Goal: Task Accomplishment & Management: Manage account settings

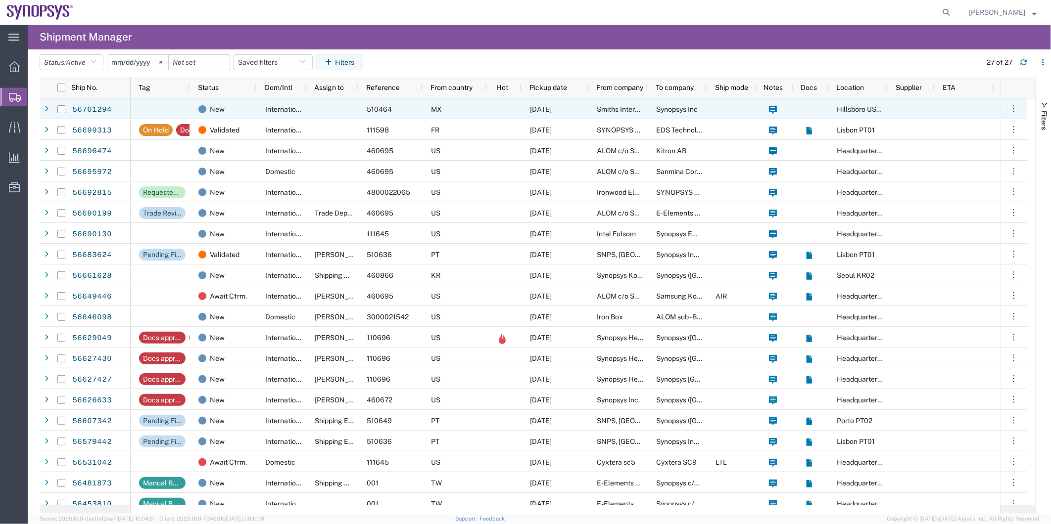
click at [428, 110] on div "MX" at bounding box center [455, 108] width 64 height 21
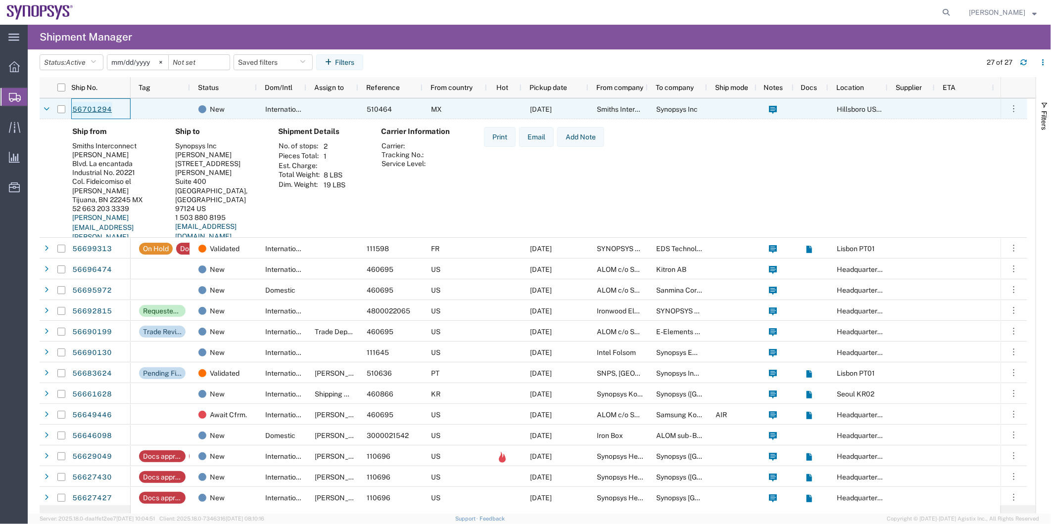
click at [93, 111] on link "56701294" at bounding box center [92, 110] width 41 height 16
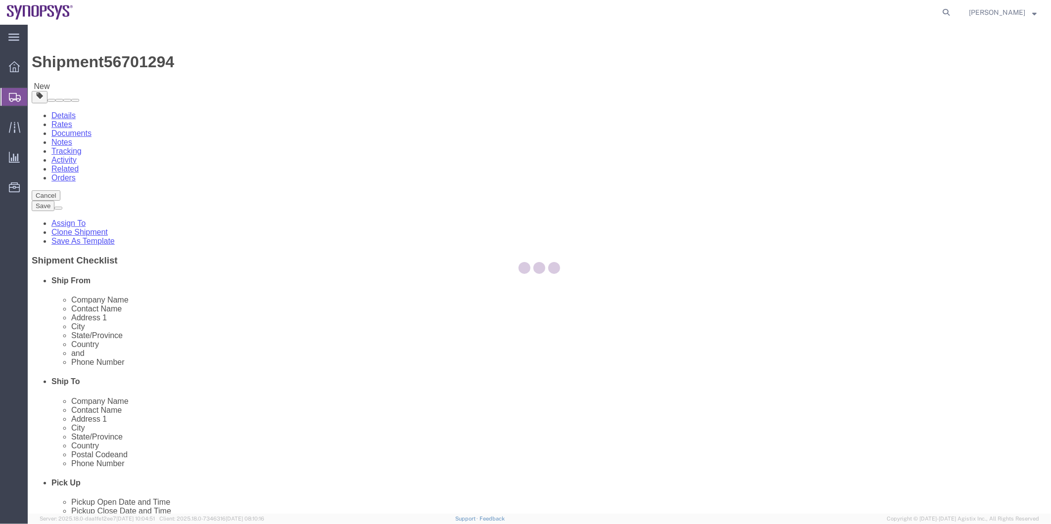
select select
select select "63190"
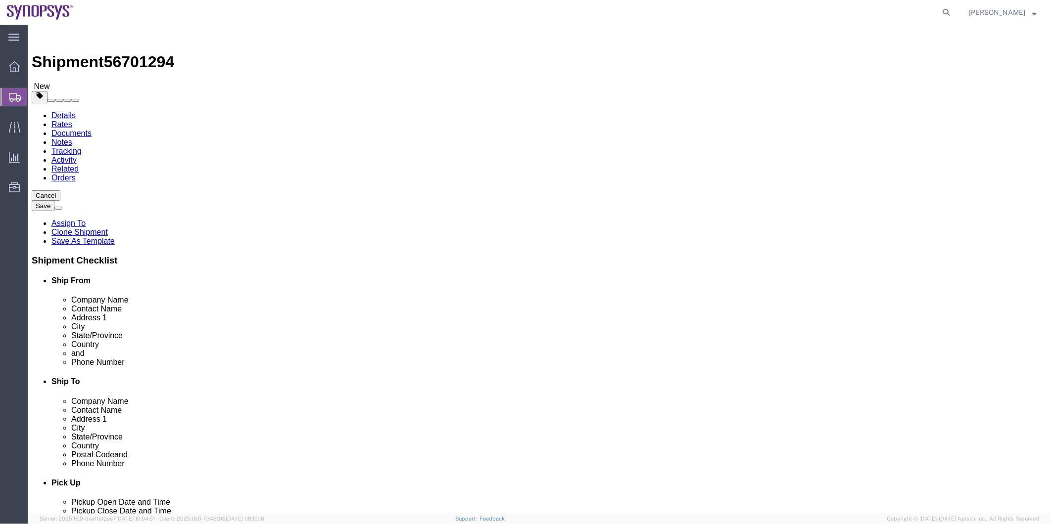
click icon
click dd "20.00 Each"
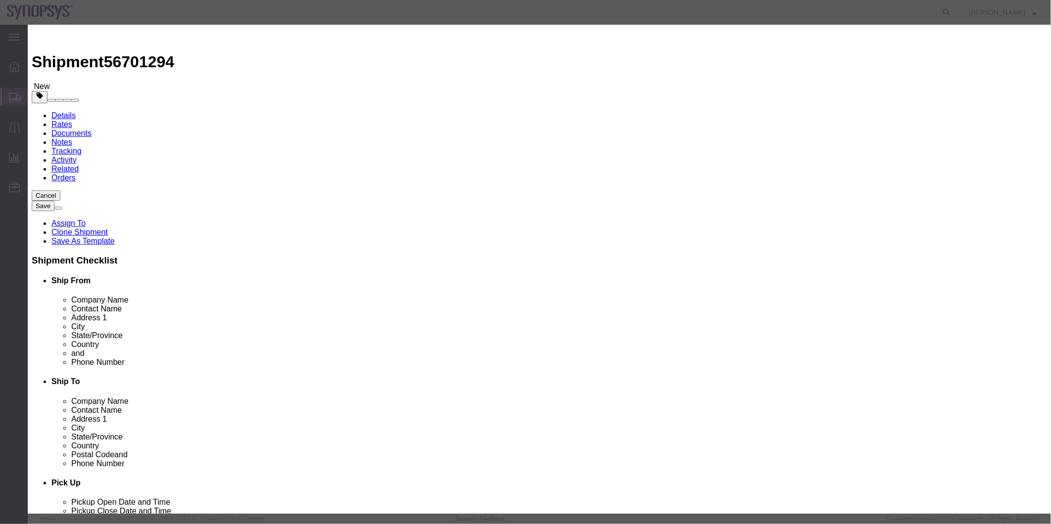
click button
click button "Save & Close"
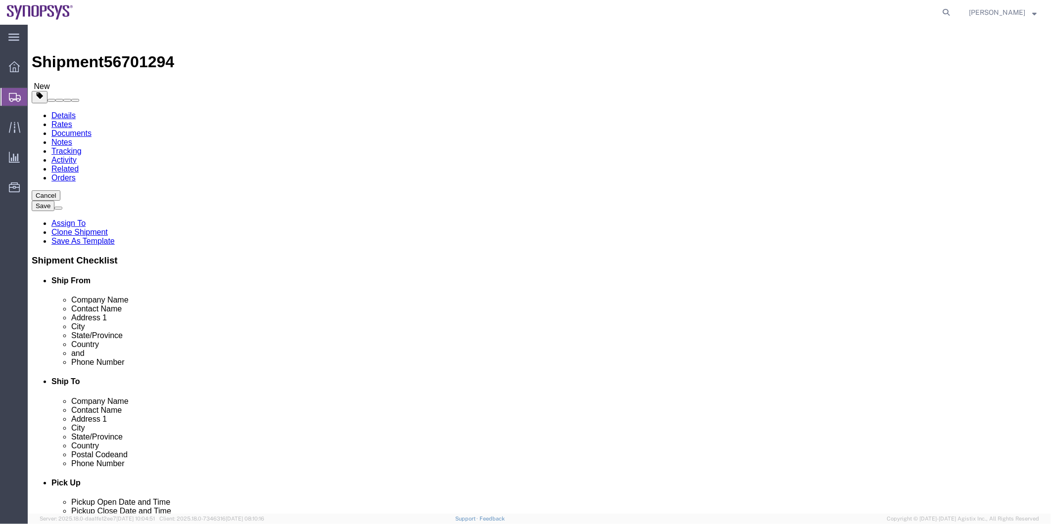
click icon
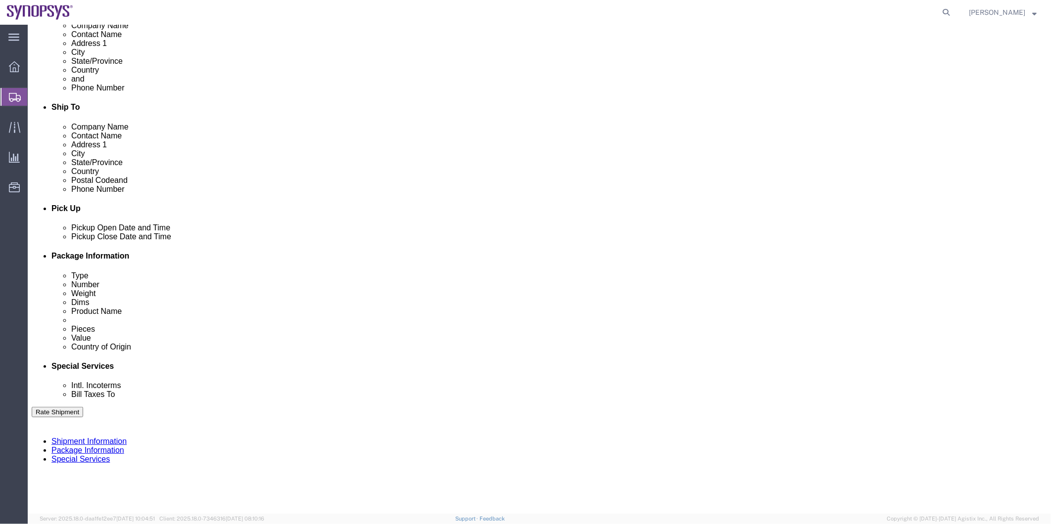
scroll to position [550, 0]
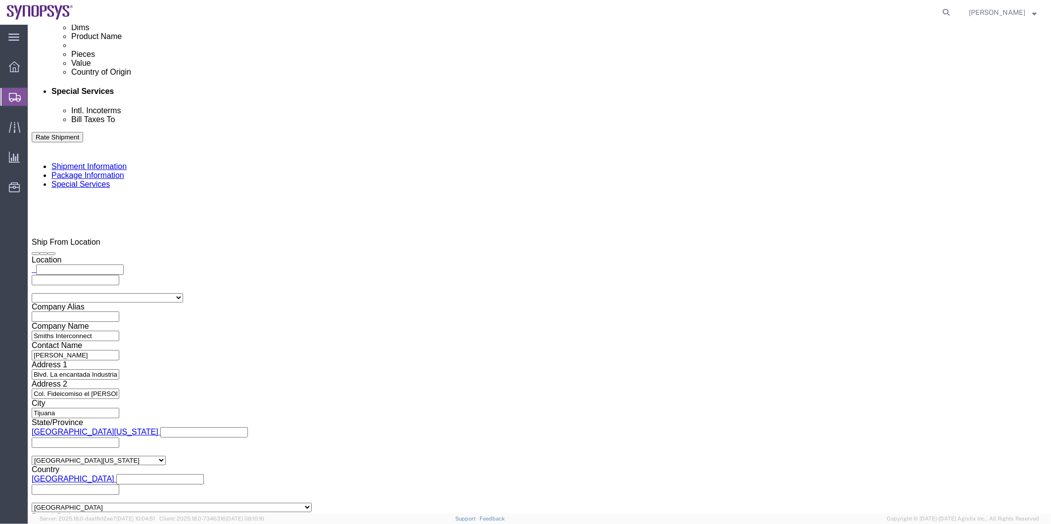
click icon
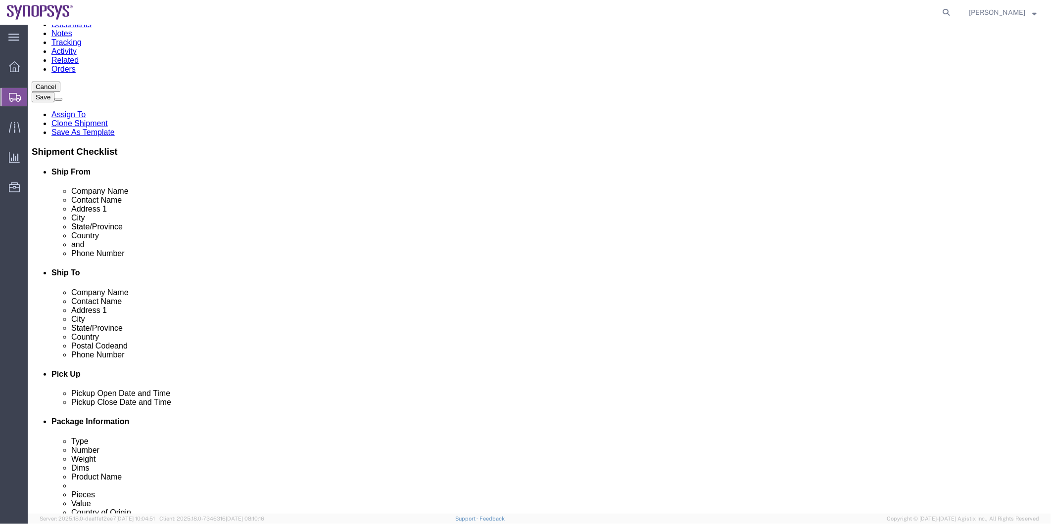
scroll to position [90, 0]
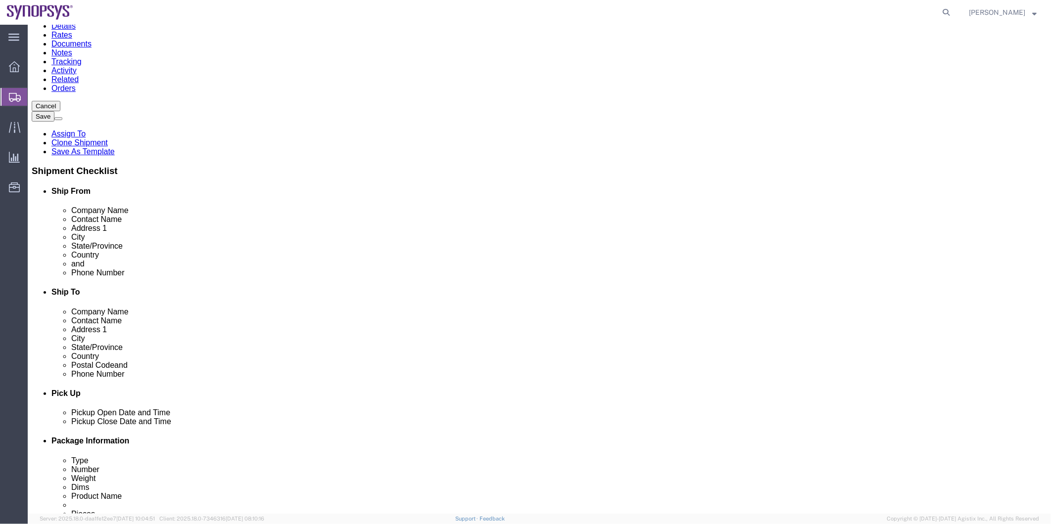
drag, startPoint x: 306, startPoint y: 264, endPoint x: 55, endPoint y: 264, distance: 250.4
click div "Email [PERSON_NAME][EMAIL_ADDRESS][PERSON_NAME][DOMAIN_NAME]"
click icon
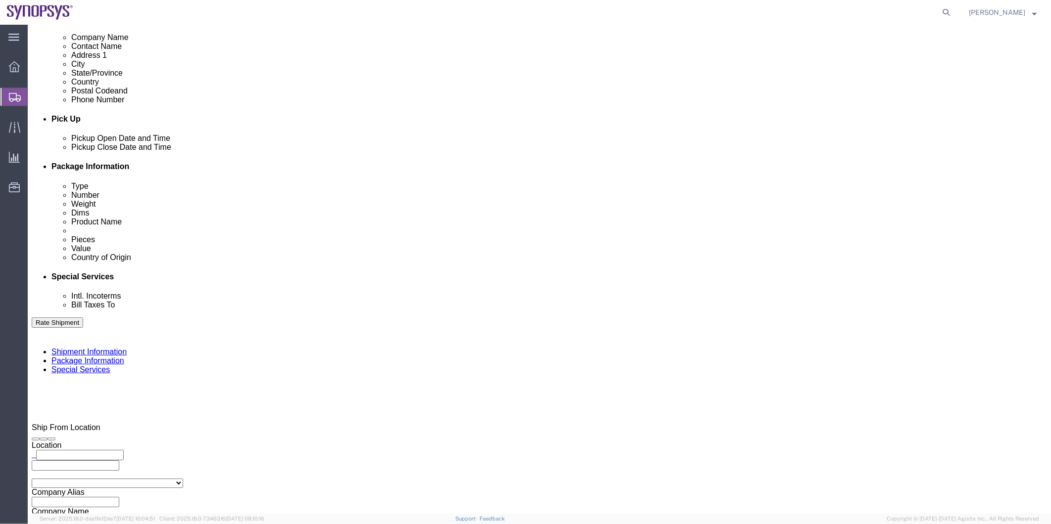
scroll to position [529, 0]
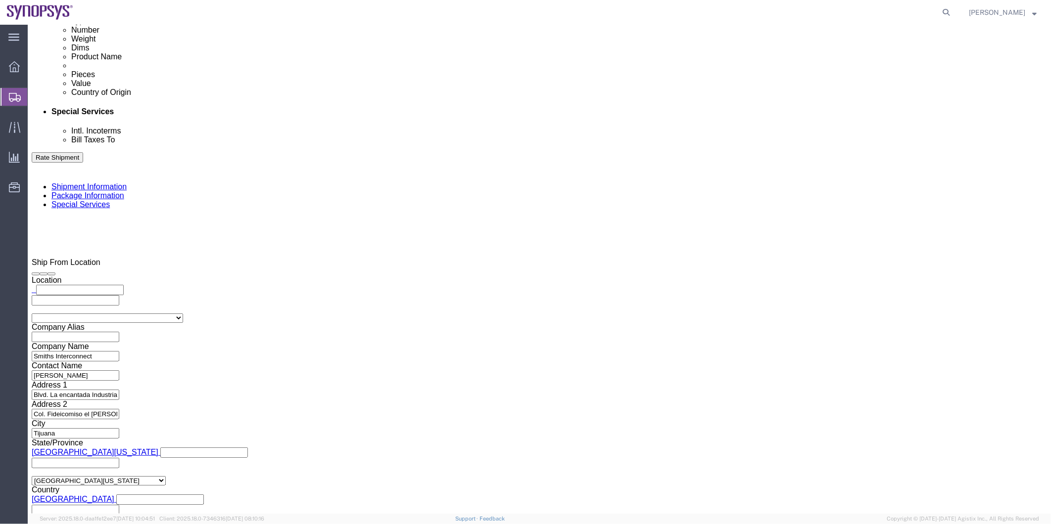
click input "text"
paste input "[PERSON_NAME][EMAIL_ADDRESS][PERSON_NAME][DOMAIN_NAME]"
type input "[PERSON_NAME][EMAIL_ADDRESS][PERSON_NAME][DOMAIN_NAME]"
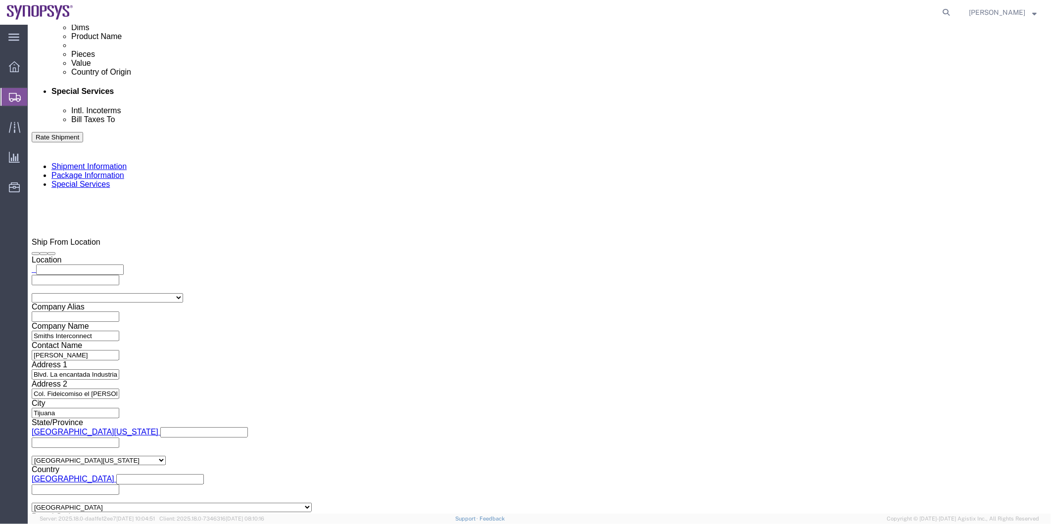
scroll to position [330, 0]
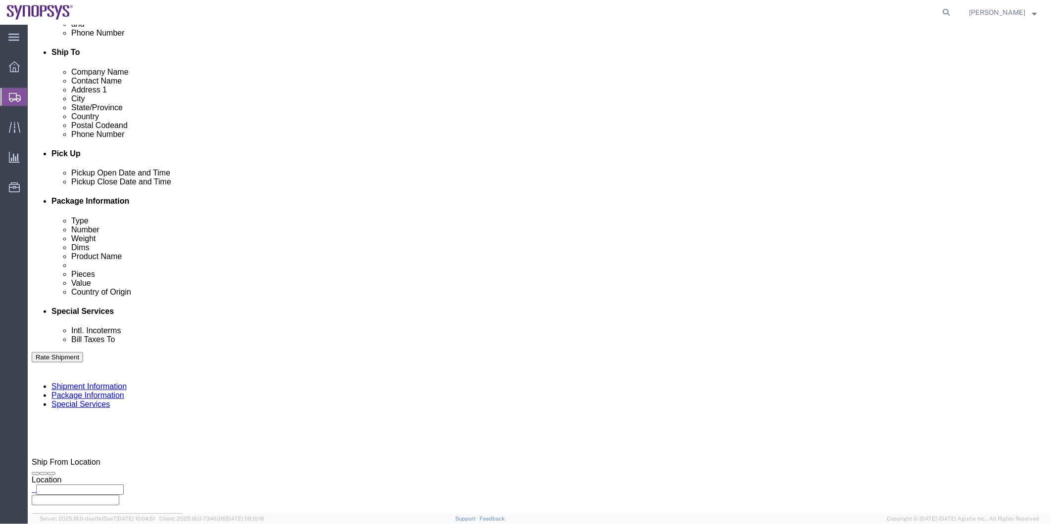
click link "Shipment Information"
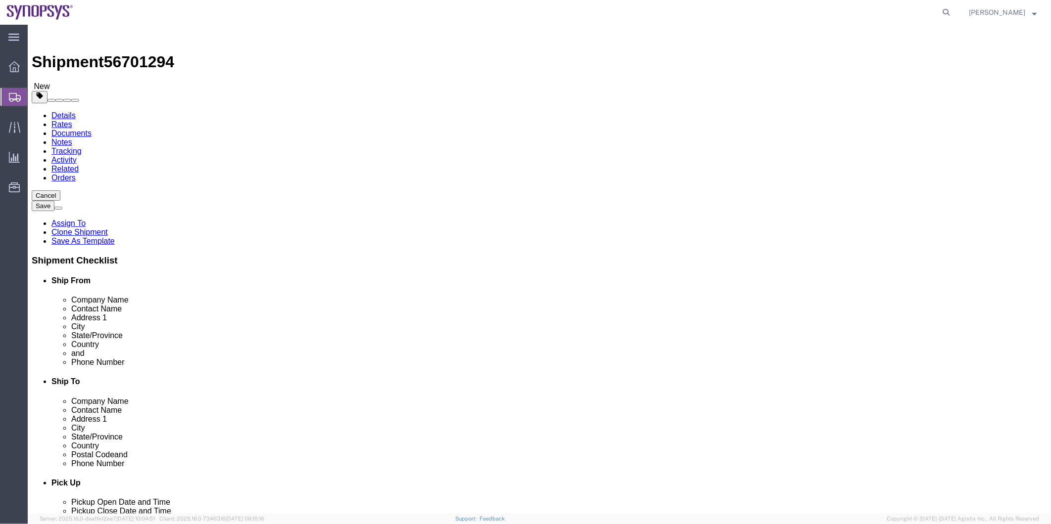
click icon
click dd "5960.00 USD"
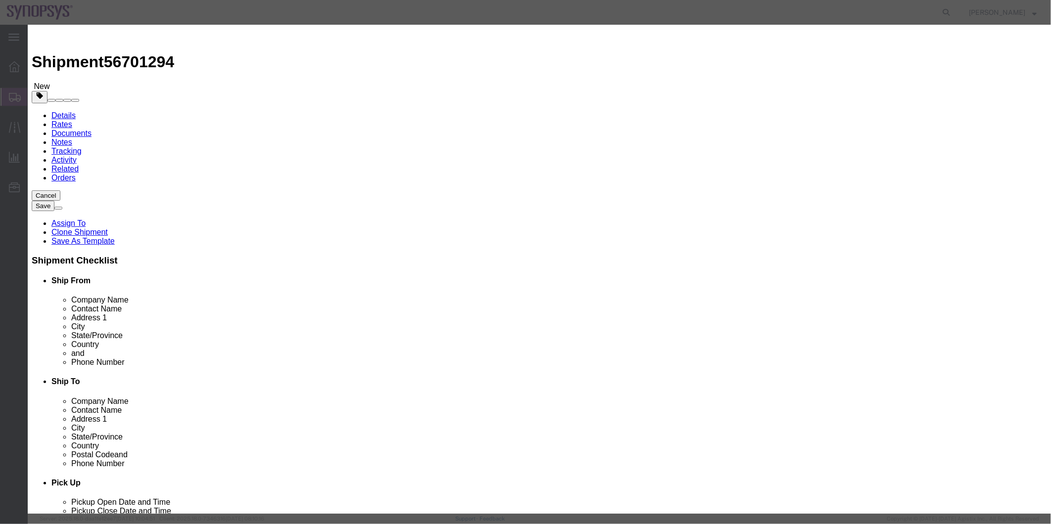
click button
click button "Save & Close"
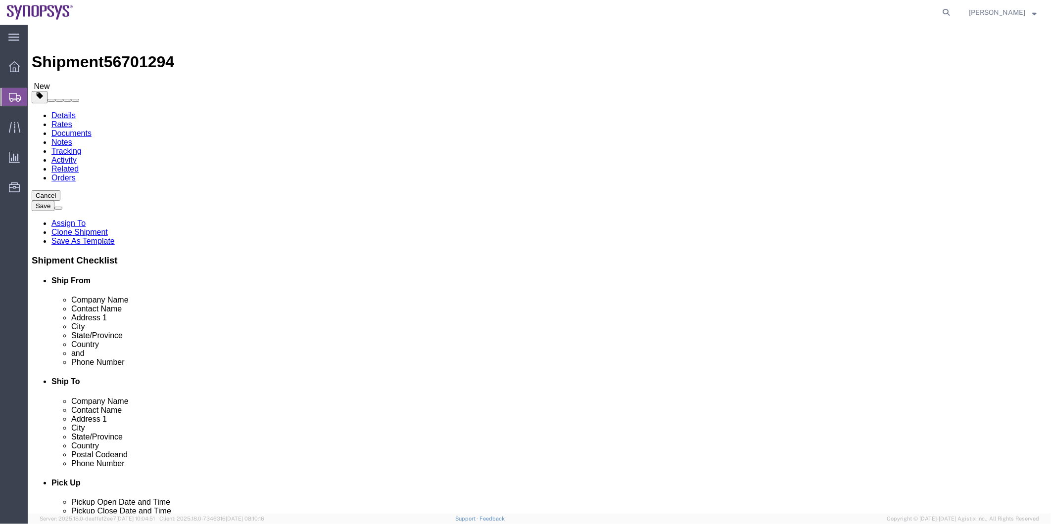
click link "Special Services"
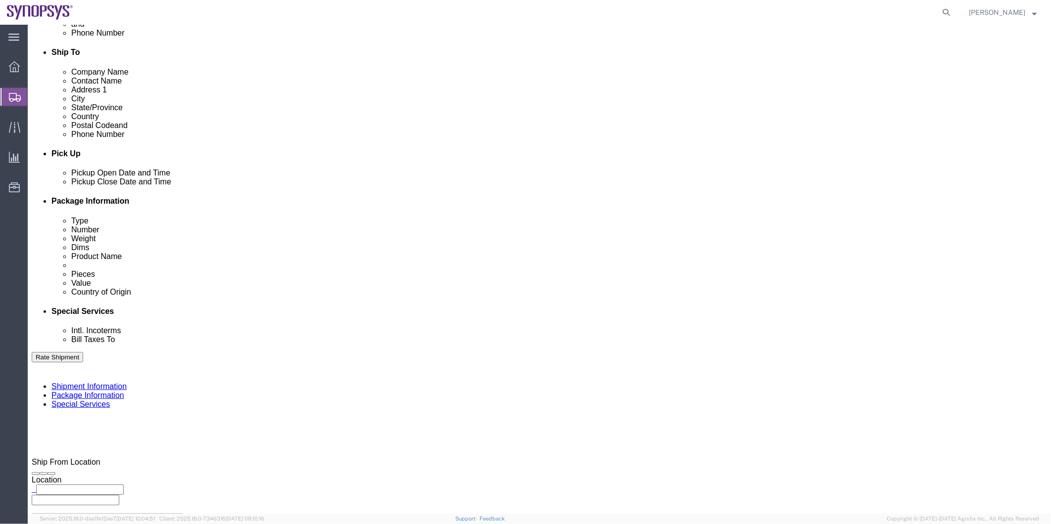
scroll to position [605, 0]
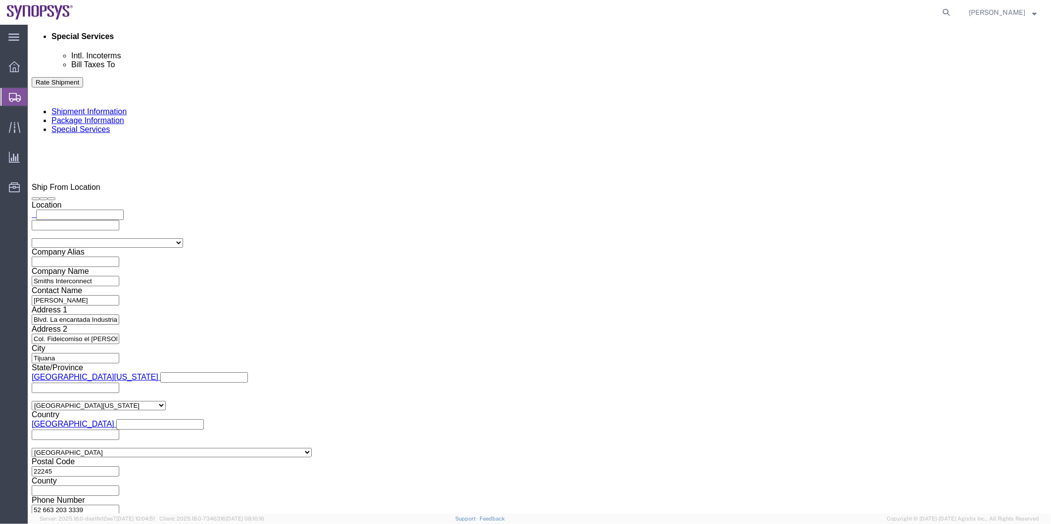
click input "text"
type input "[EMAIL_ADDRESS][DOMAIN_NAME]"
drag, startPoint x: 159, startPoint y: 215, endPoint x: 158, endPoint y: 221, distance: 6.1
click input "Include shipping documents"
checkbox input "true"
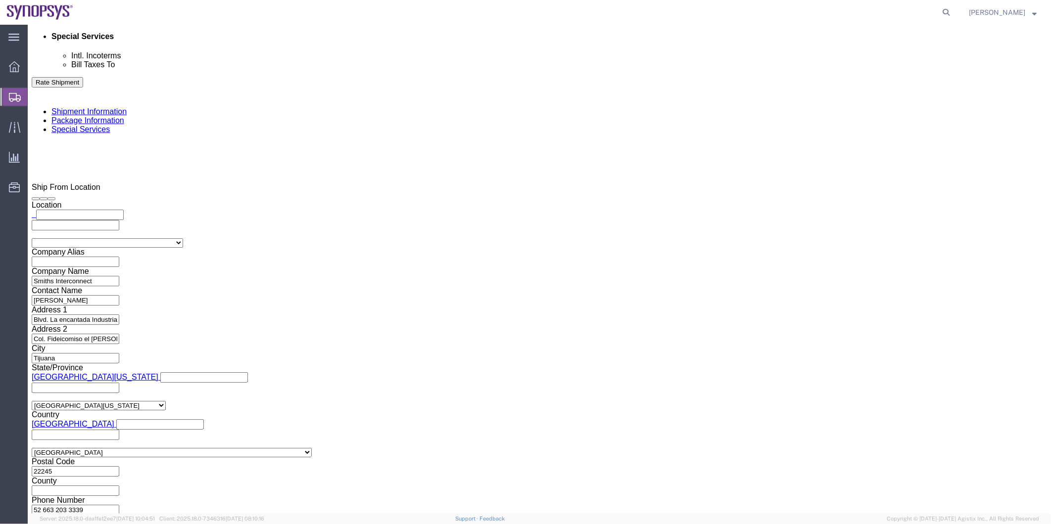
click label "BOL"
click input "BOL"
checkbox input "true"
click label "Packing List"
click input "Packing List"
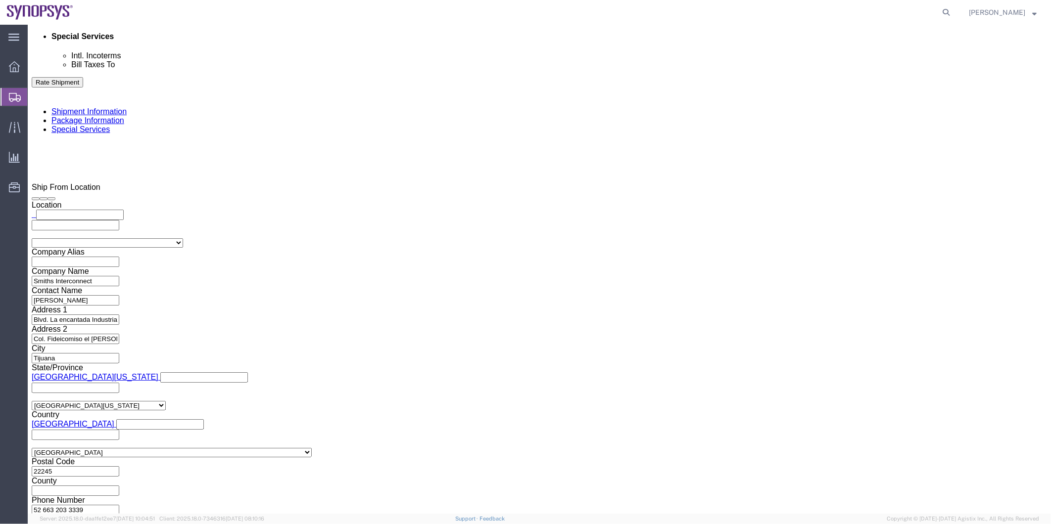
checkbox input "true"
click label "Shipping Label"
click input "Shipping Label"
checkbox input "false"
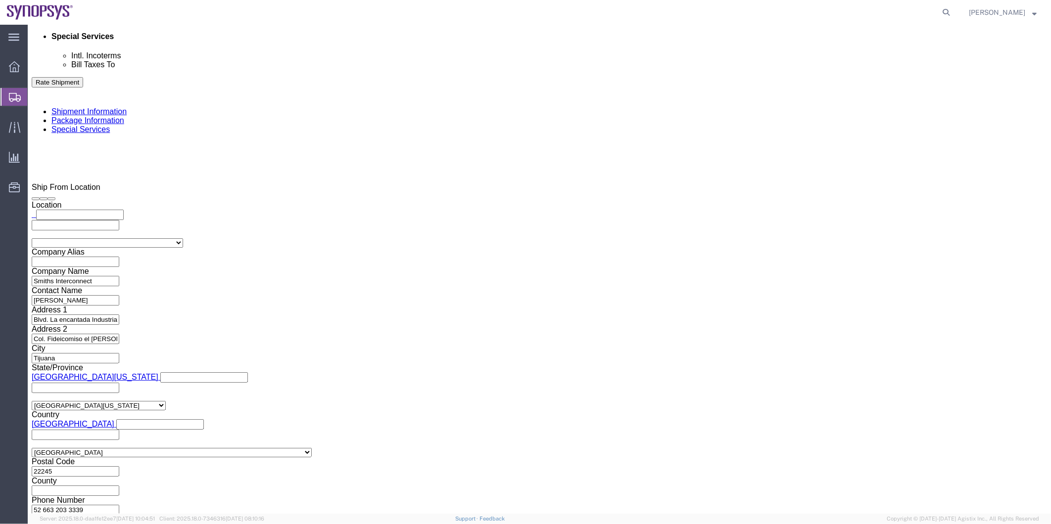
click label "Packing List"
click input "Packing List"
checkbox input "false"
click div "What documents that would like to be included with the Shipment notification em…"
click input "BOL"
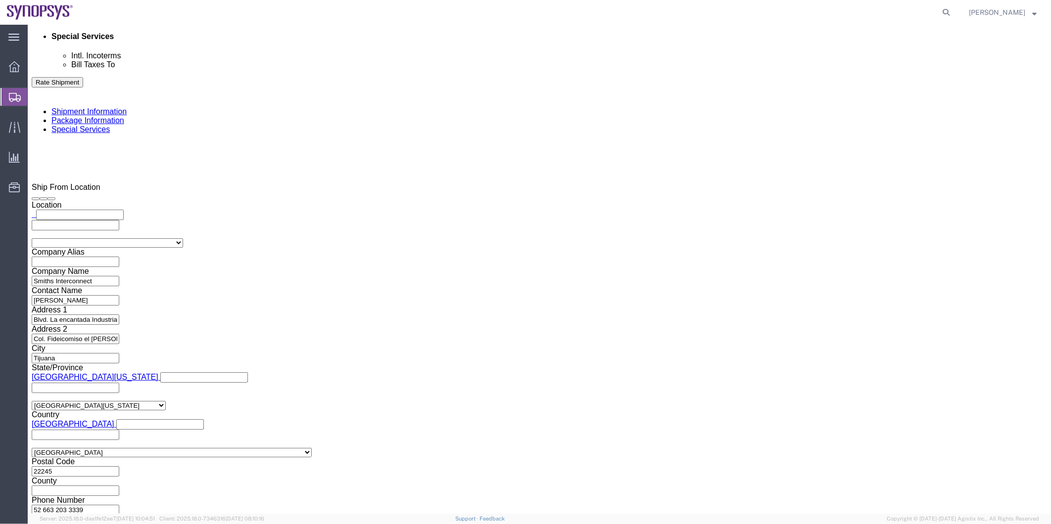
checkbox input "false"
click label "Include shipping documents"
click input "Include shipping documents"
checkbox input "false"
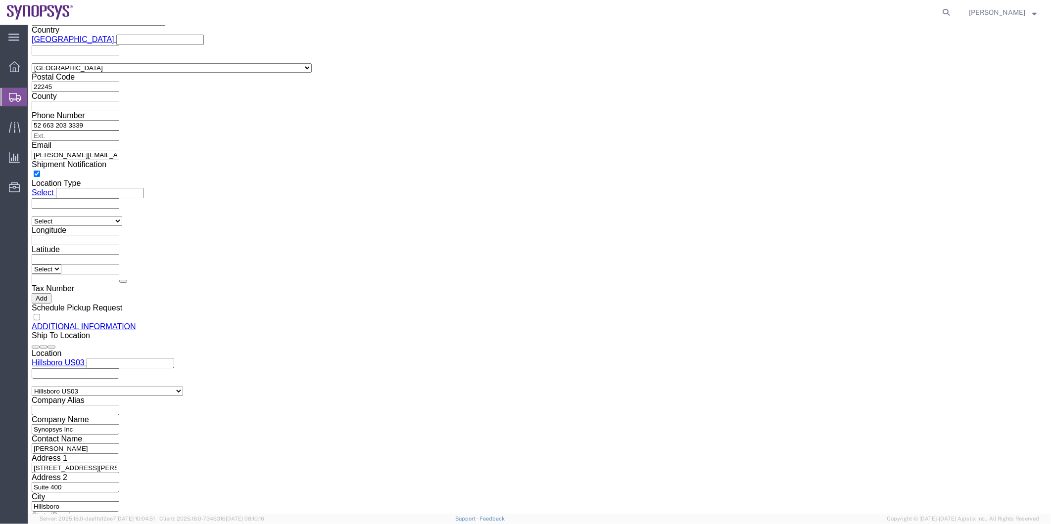
scroll to position [824, 0]
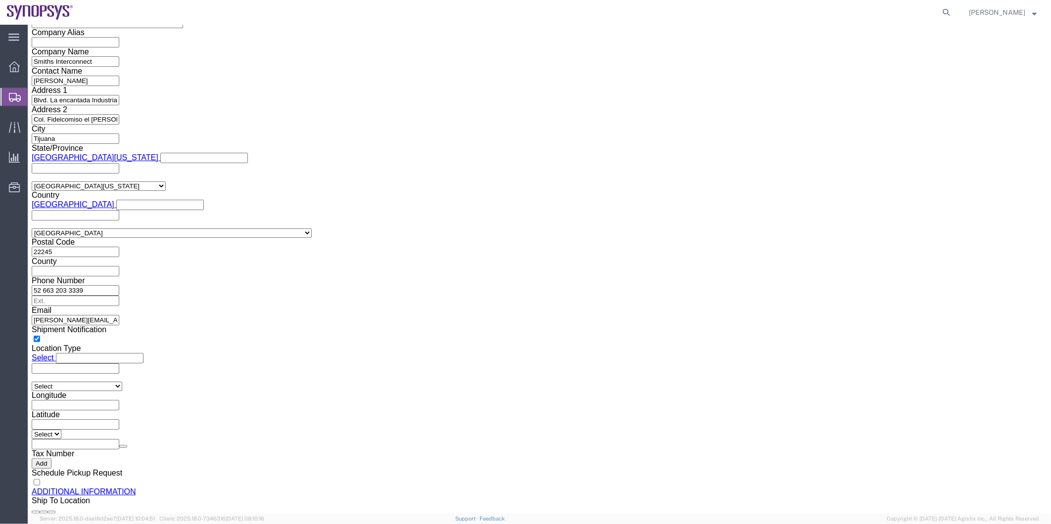
click link "Activity"
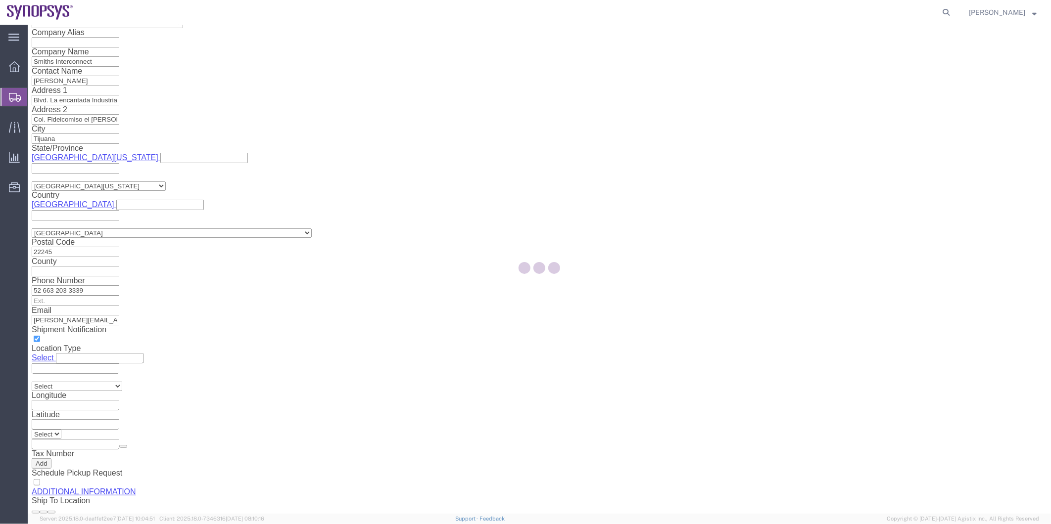
scroll to position [33, 0]
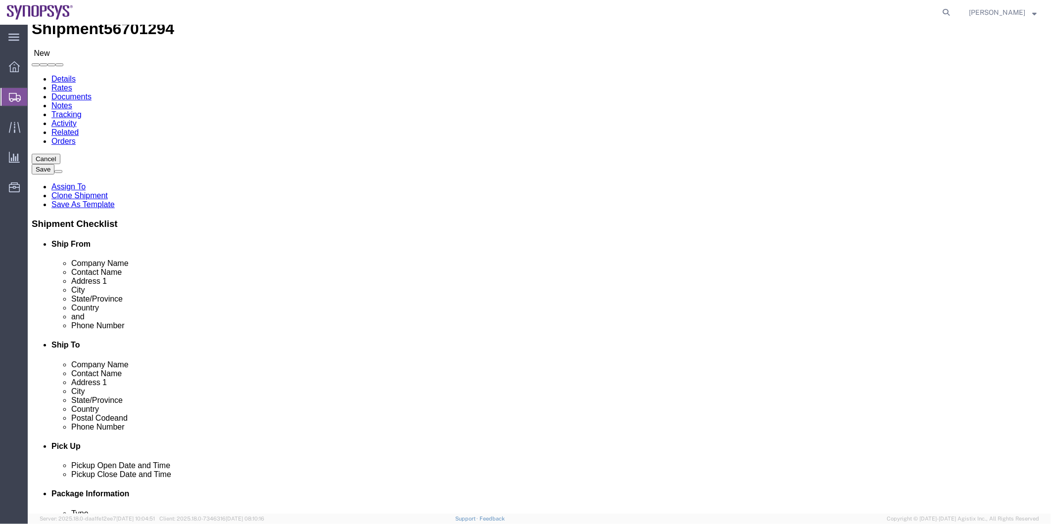
select select "63190"
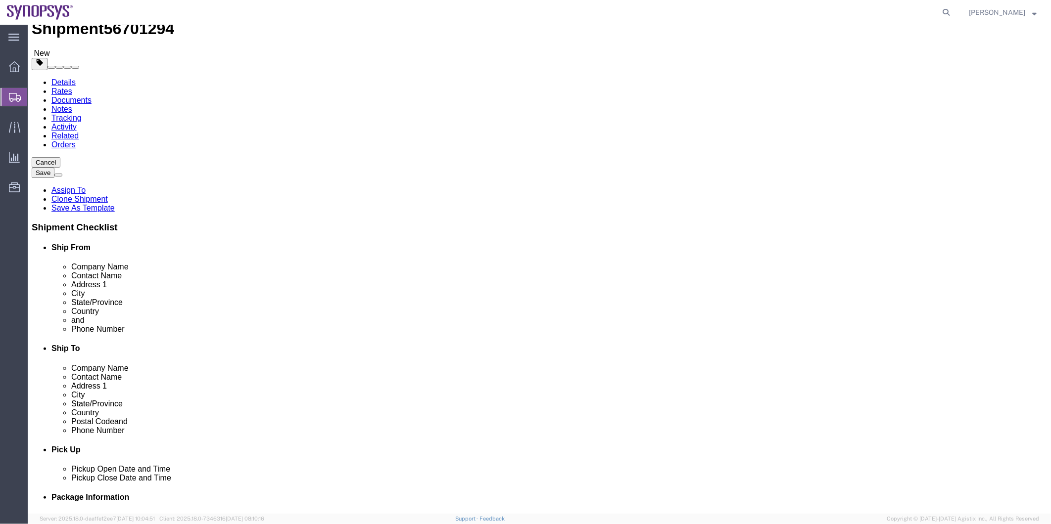
click icon
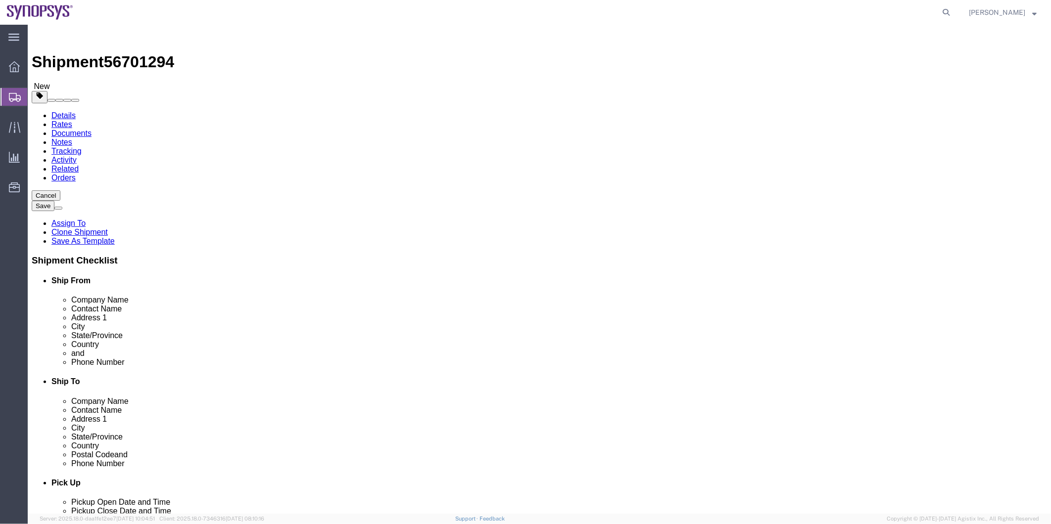
click link "Special Services"
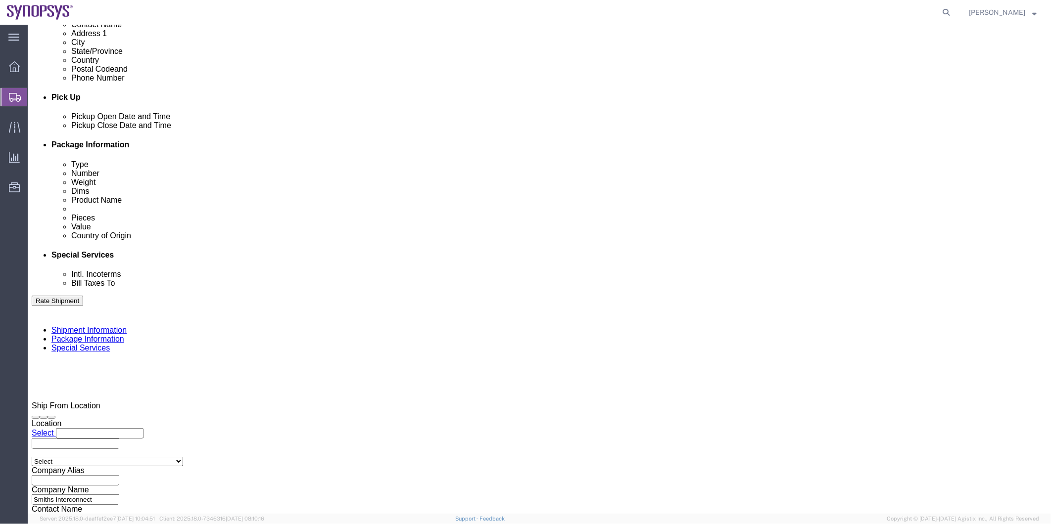
scroll to position [439, 0]
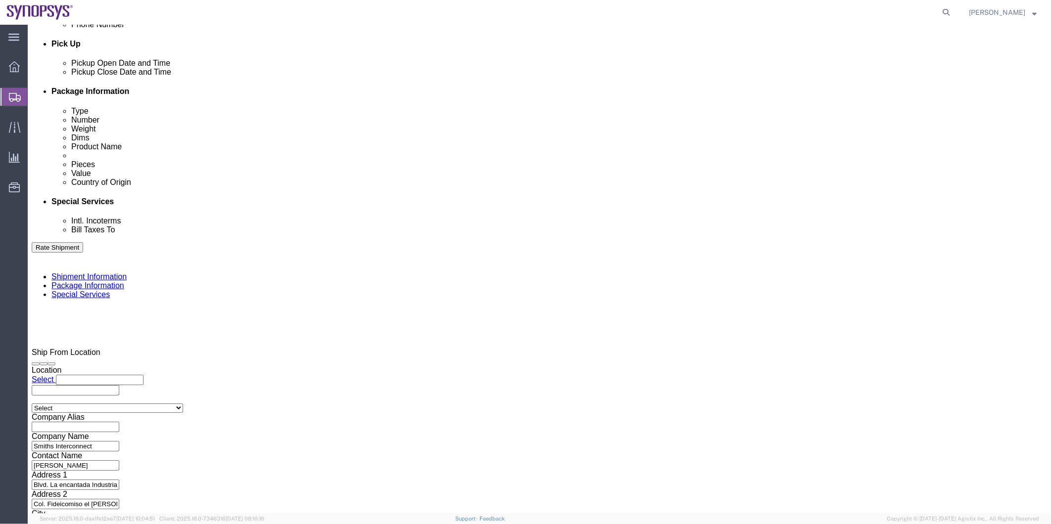
click icon
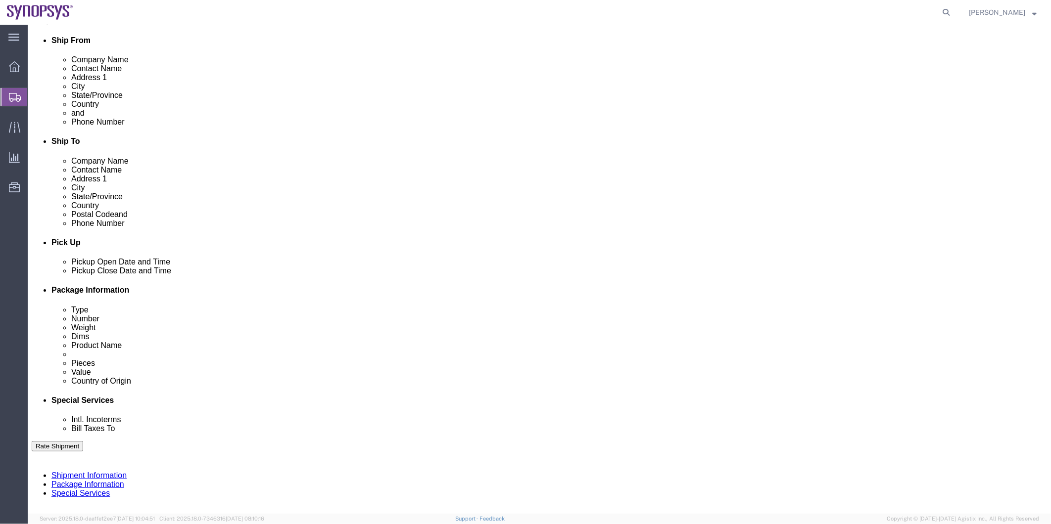
scroll to position [90, 0]
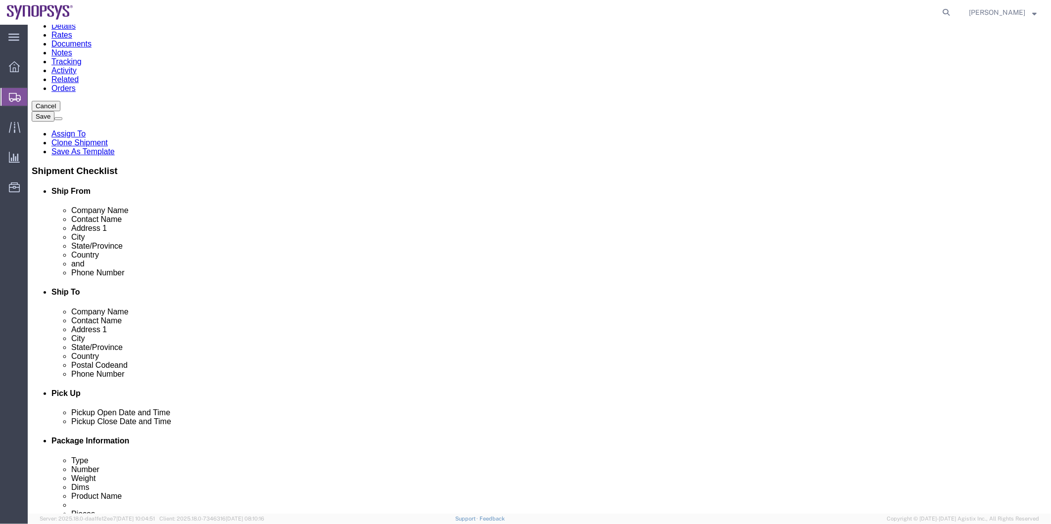
drag, startPoint x: 295, startPoint y: 265, endPoint x: 90, endPoint y: 265, distance: 205.3
click div "Email [PERSON_NAME][EMAIL_ADDRESS][PERSON_NAME][DOMAIN_NAME]"
click link "Special Services"
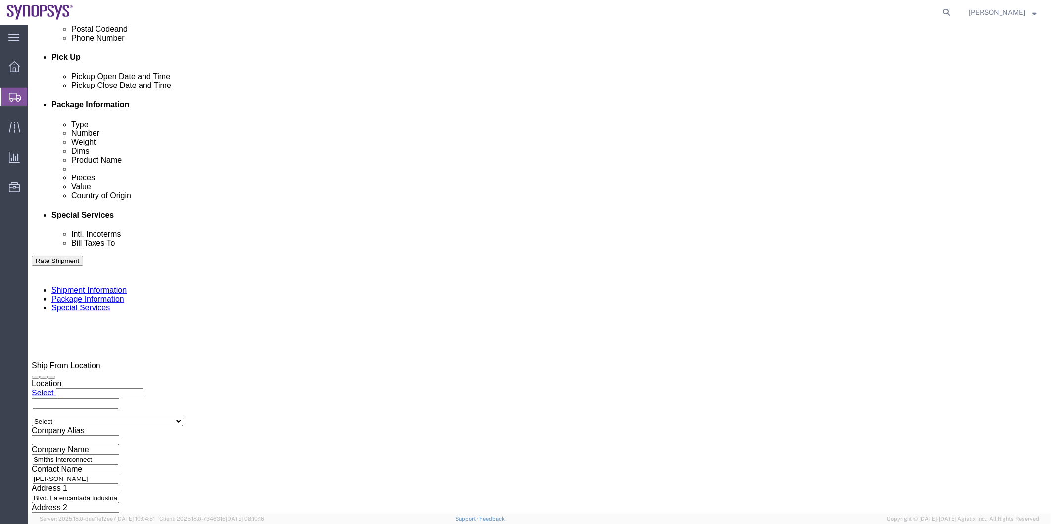
scroll to position [529, 0]
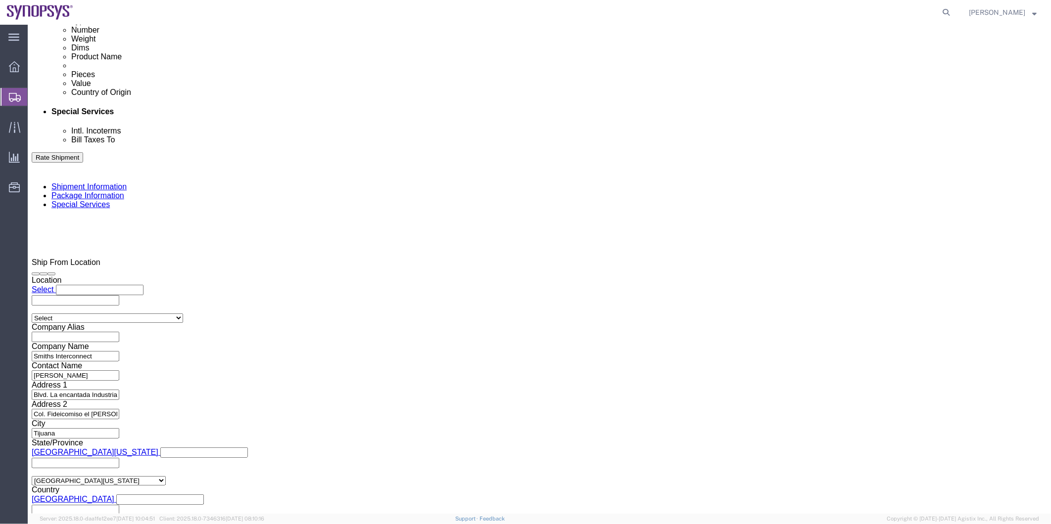
click ul "[EMAIL_ADDRESS][DOMAIN_NAME]"
paste input "[PERSON_NAME][EMAIL_ADDRESS][PERSON_NAME][DOMAIN_NAME]"
type input "[PERSON_NAME][EMAIL_ADDRESS][PERSON_NAME][DOMAIN_NAME]"
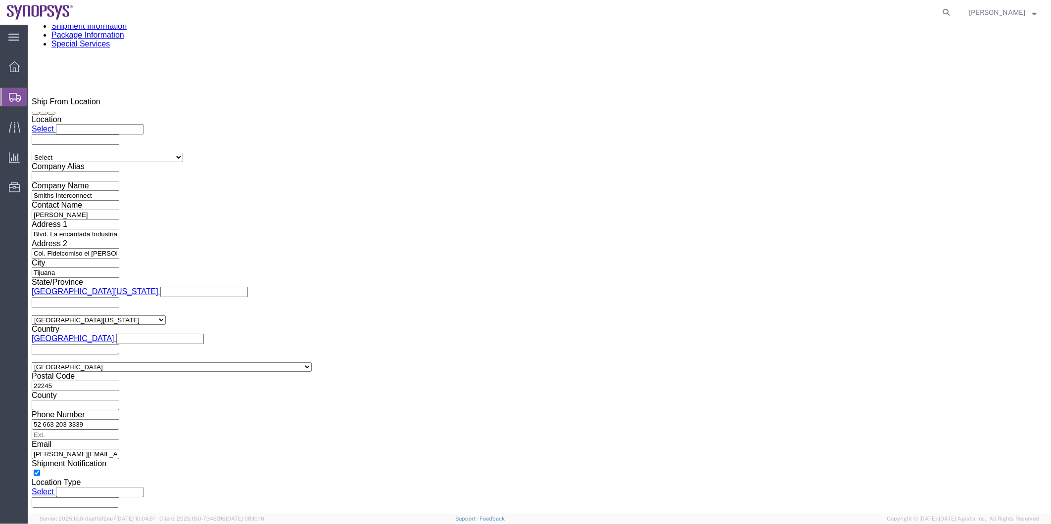
scroll to position [529, 0]
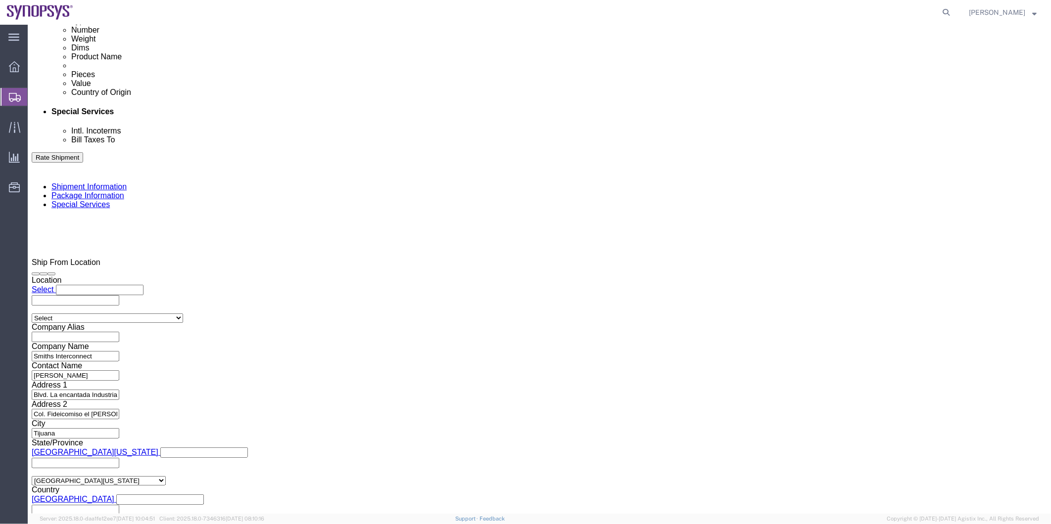
click button "Rate Shipment"
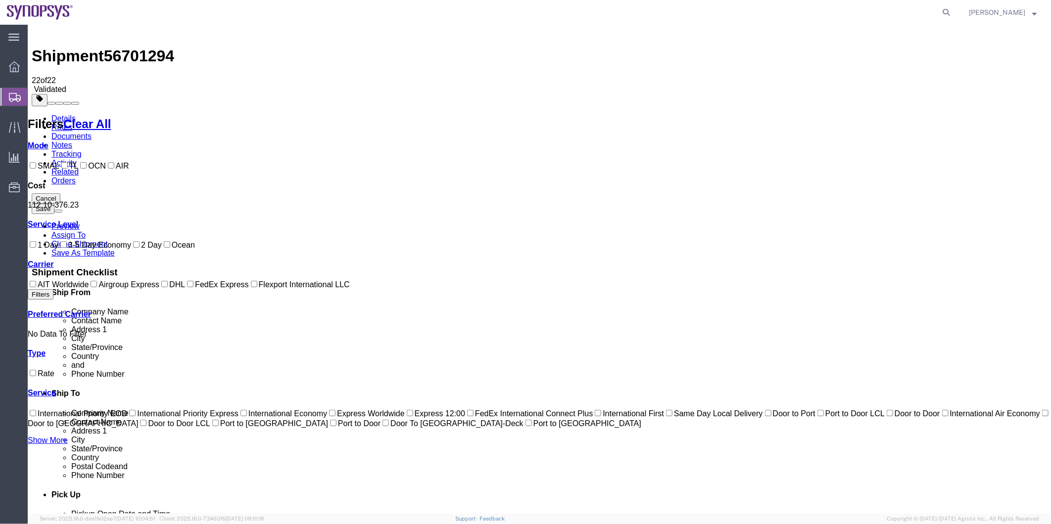
scroll to position [0, 0]
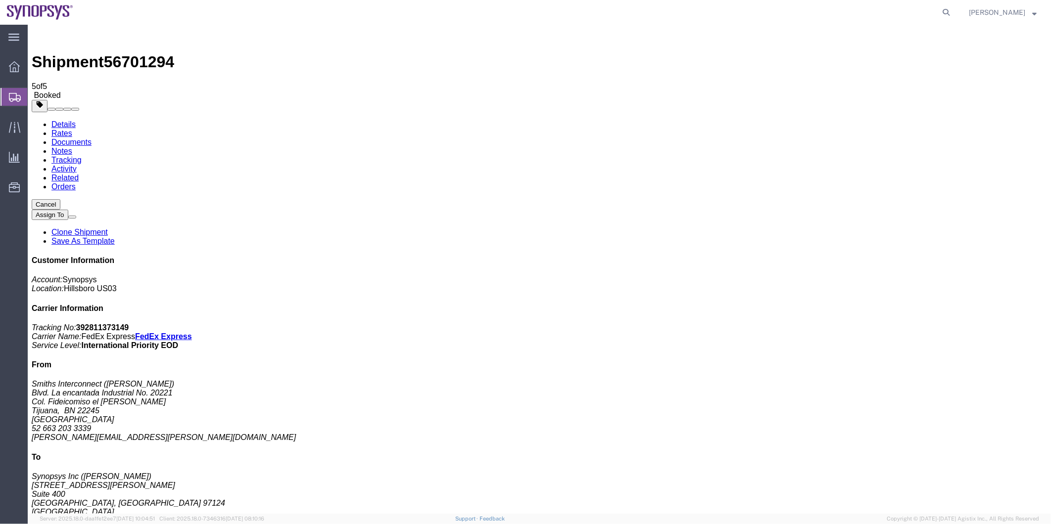
click at [126, 52] on span "56701294" at bounding box center [138, 61] width 70 height 18
copy span "56701294"
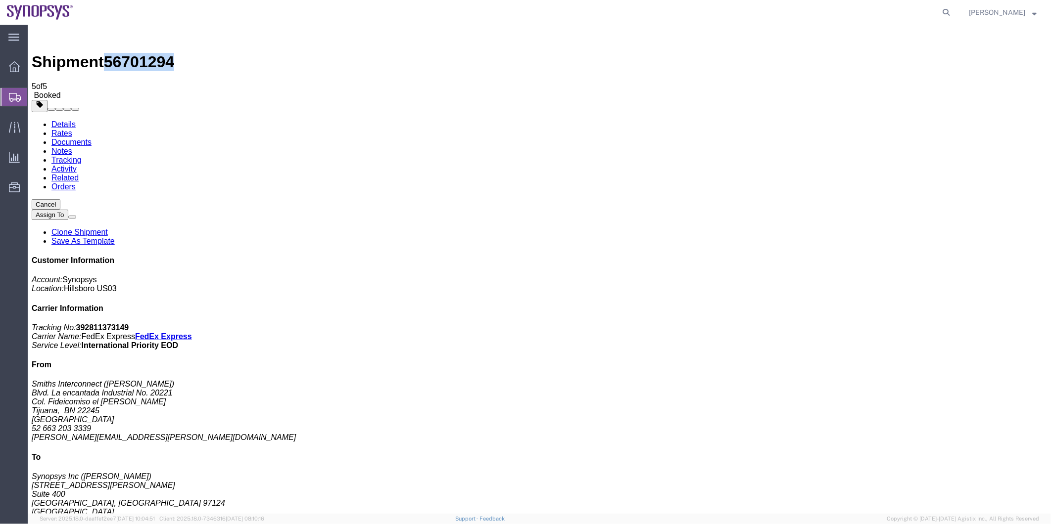
click at [0, 0] on span "Shipment Manager" at bounding box center [0, 0] width 0 height 0
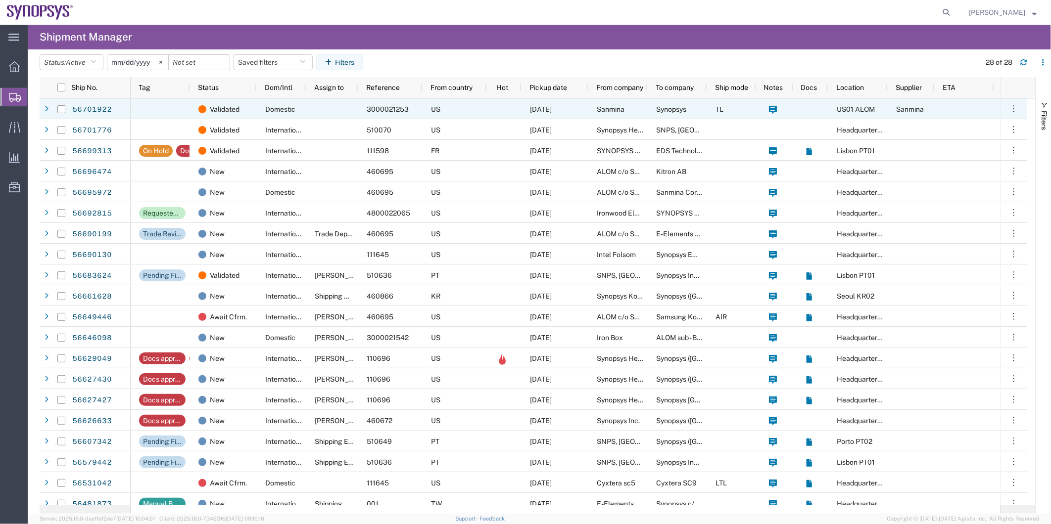
click at [347, 103] on div at bounding box center [332, 108] width 52 height 21
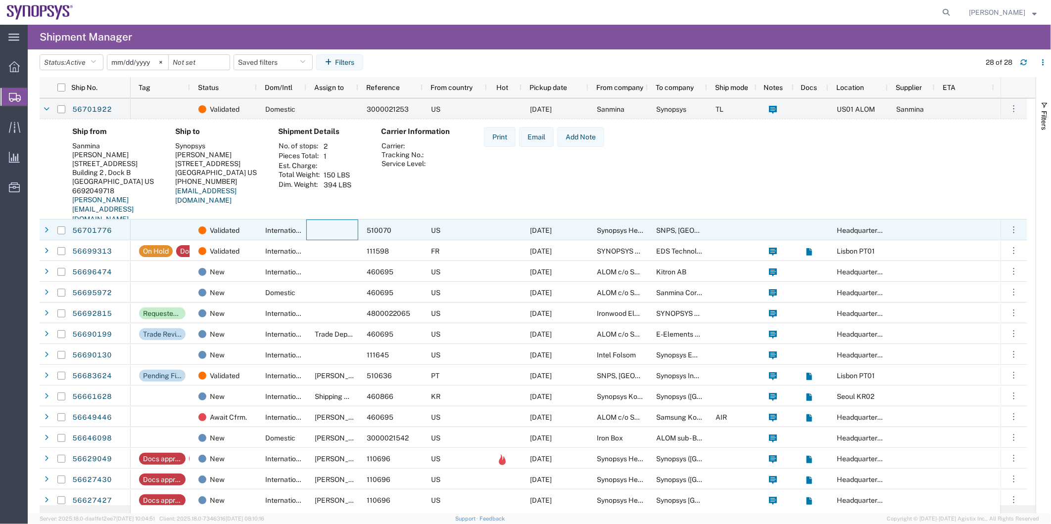
click at [327, 229] on div at bounding box center [332, 230] width 52 height 21
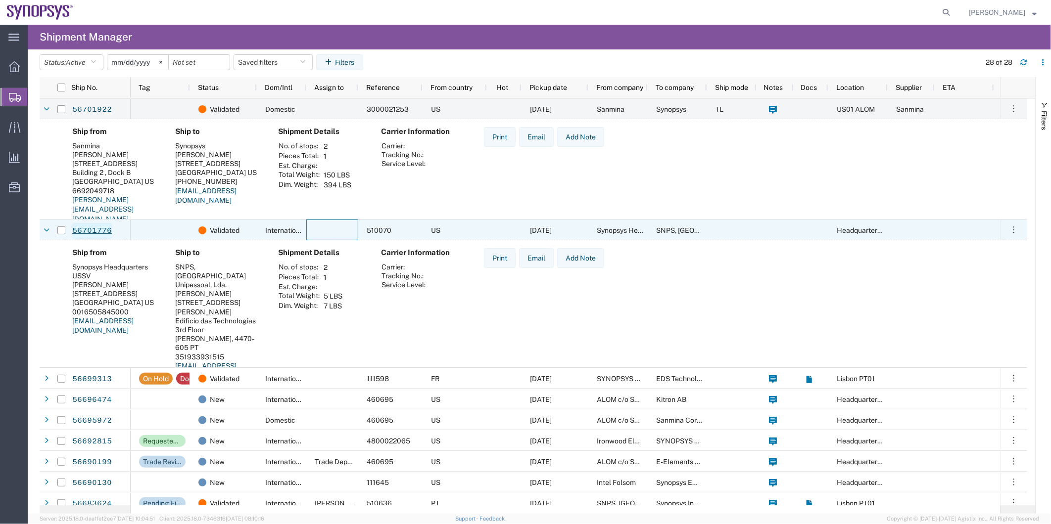
click at [96, 228] on link "56701776" at bounding box center [92, 231] width 41 height 16
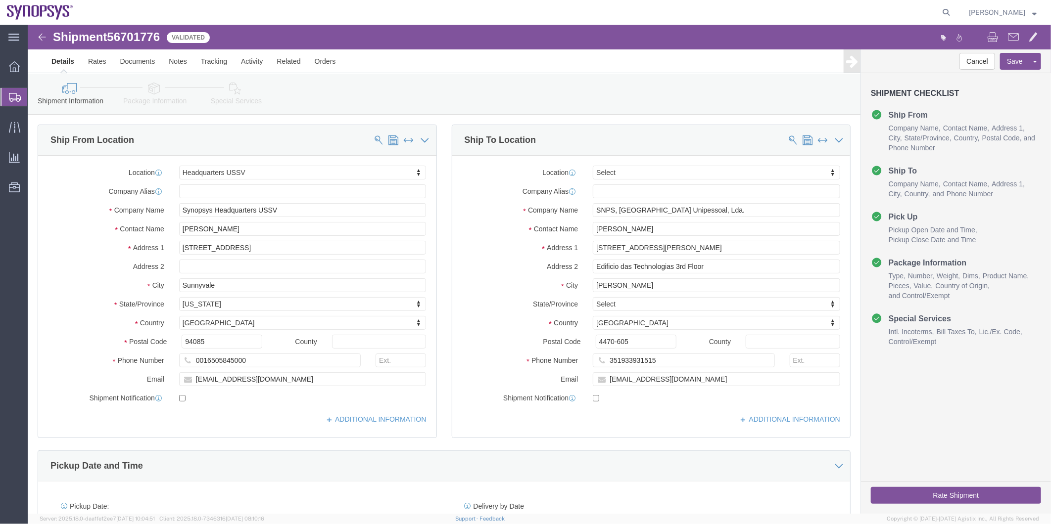
select select "63204"
select select
click at [0, 0] on span "Shipment Manager" at bounding box center [0, 0] width 0 height 0
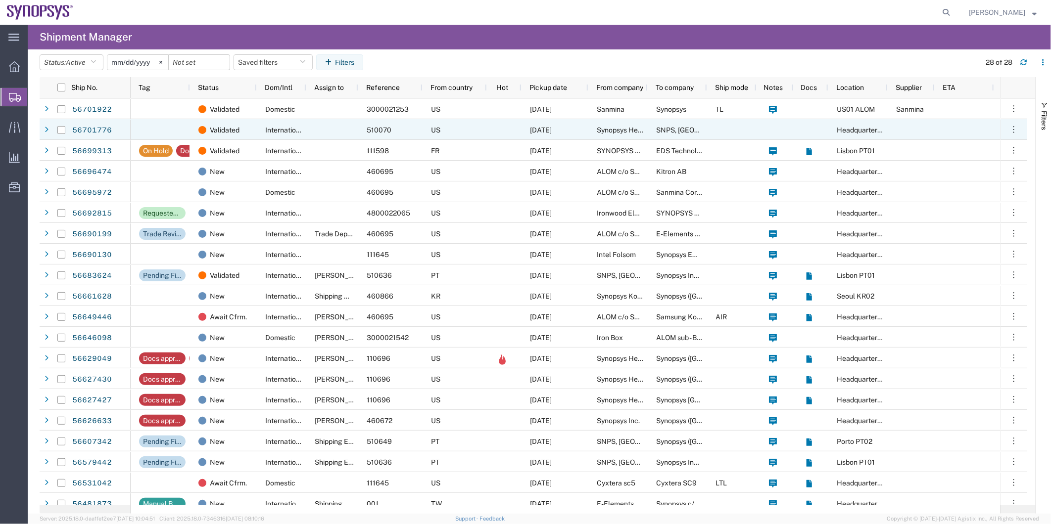
click at [333, 120] on div at bounding box center [332, 129] width 52 height 21
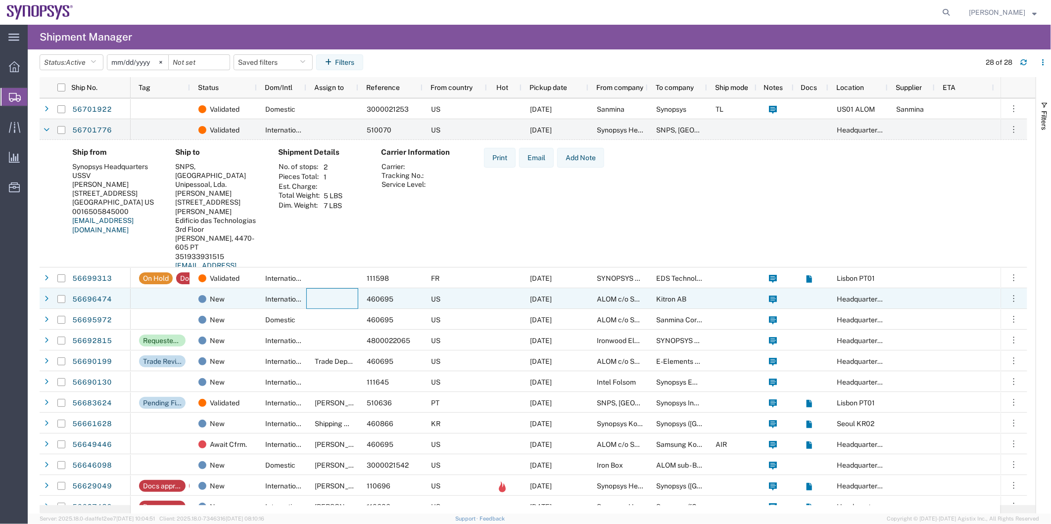
click at [319, 299] on div at bounding box center [332, 298] width 52 height 21
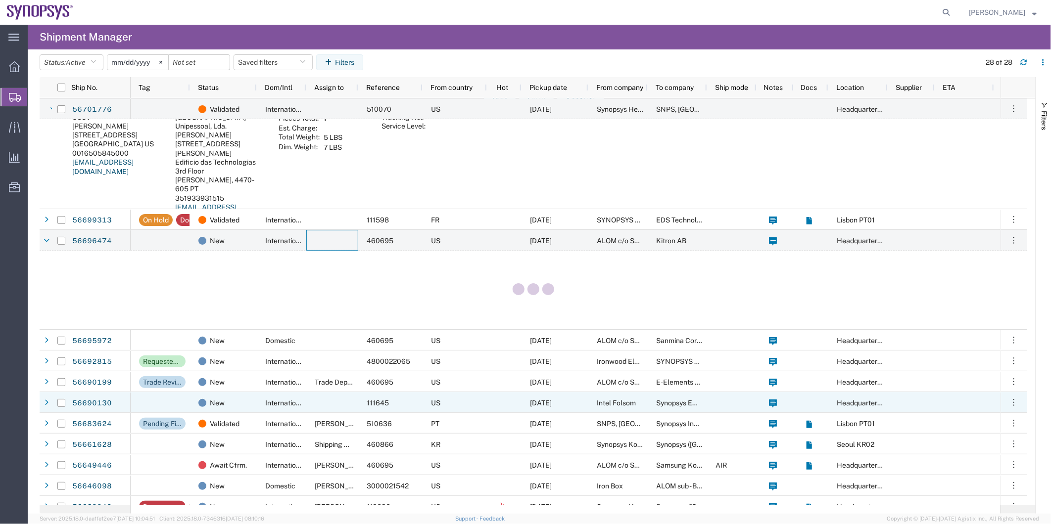
scroll to position [110, 0]
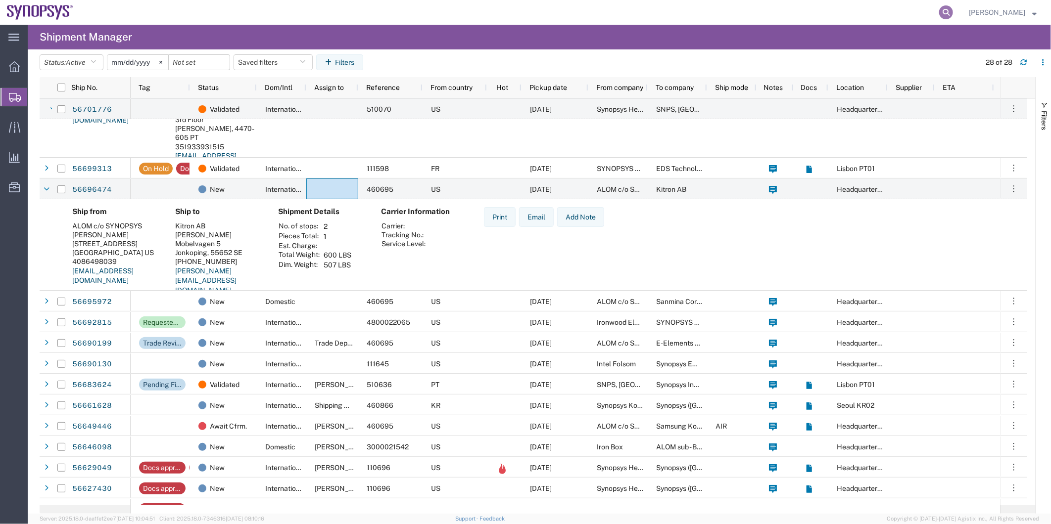
click at [953, 12] on icon at bounding box center [946, 12] width 14 height 14
type input "566929815"
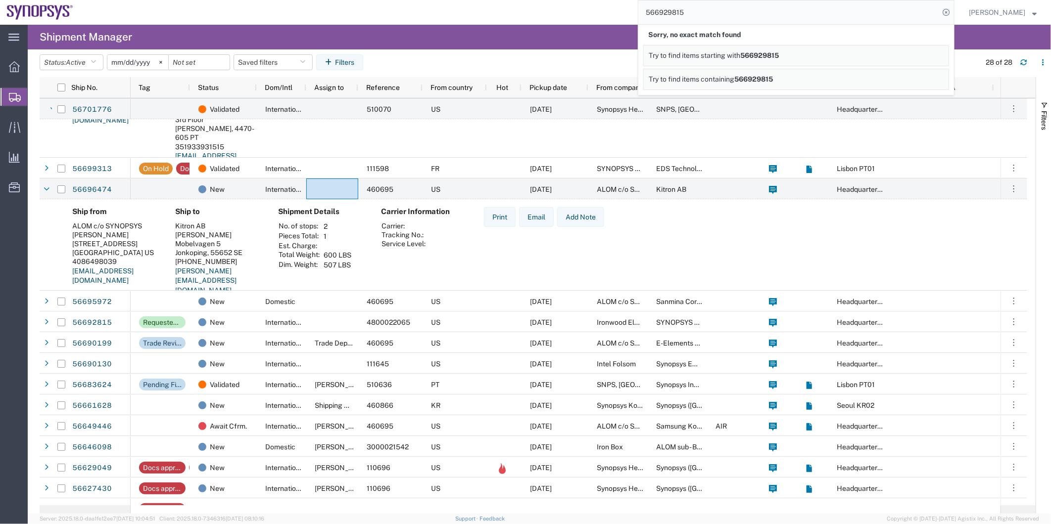
drag, startPoint x: 807, startPoint y: 20, endPoint x: 592, endPoint y: 21, distance: 215.7
click at [592, 21] on div "566929815 Sorry, no exact match found Try to find items starting with 566929815…" at bounding box center [517, 12] width 874 height 25
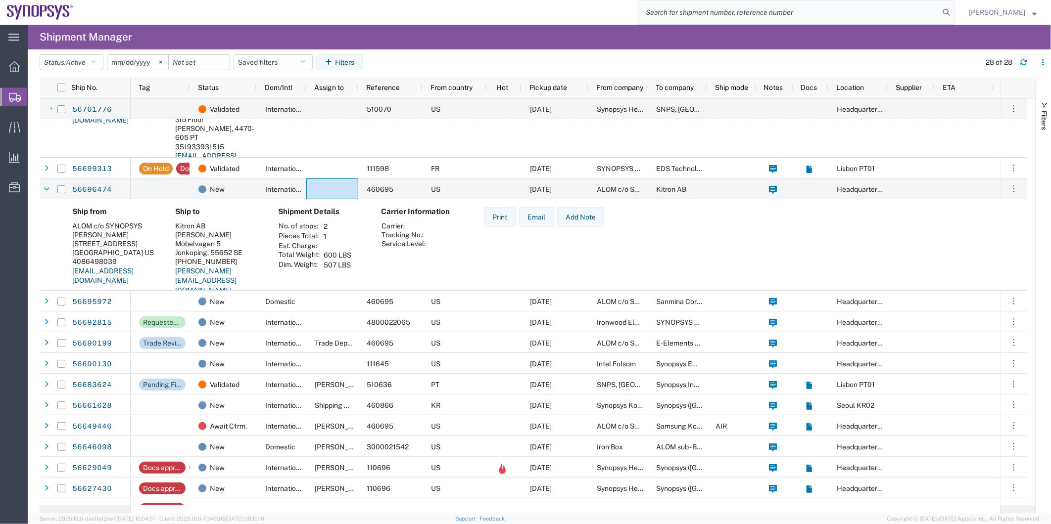
click at [712, 10] on input "search" at bounding box center [788, 12] width 301 height 24
paste input "56692815"
type input "56692815"
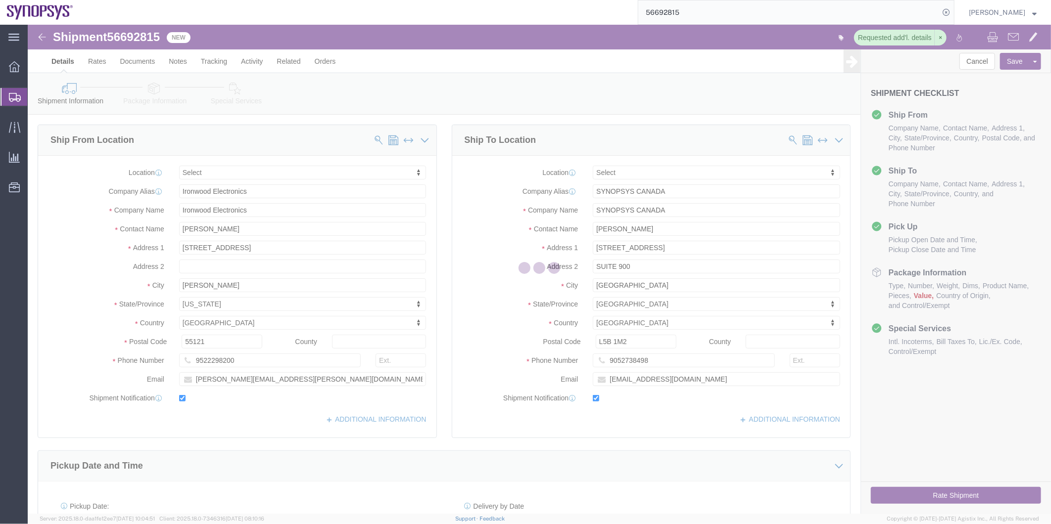
select select
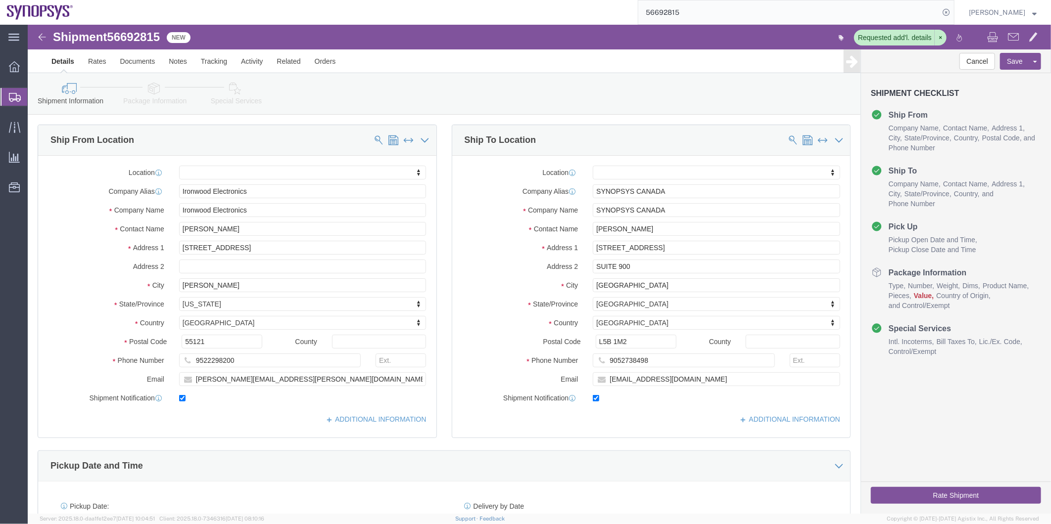
click link "Package Information"
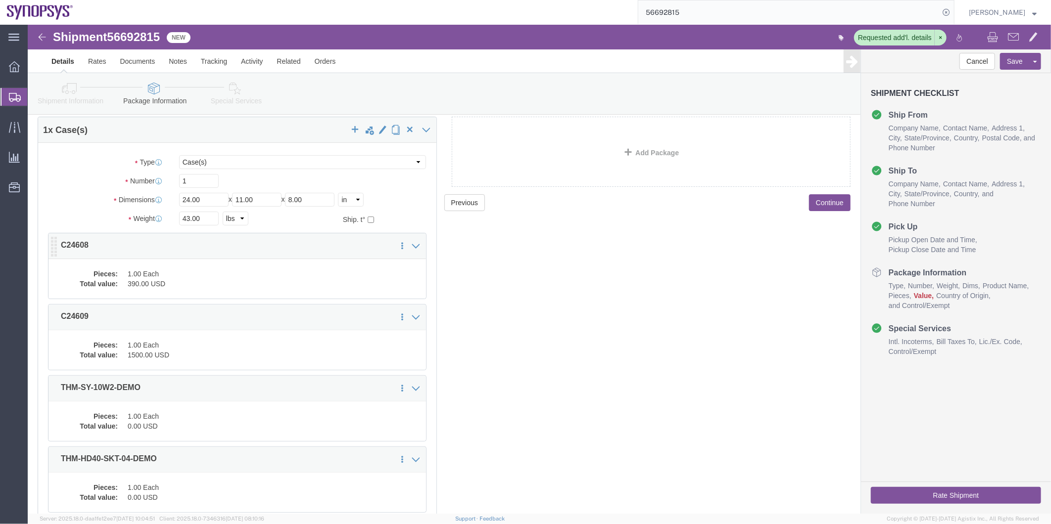
scroll to position [110, 0]
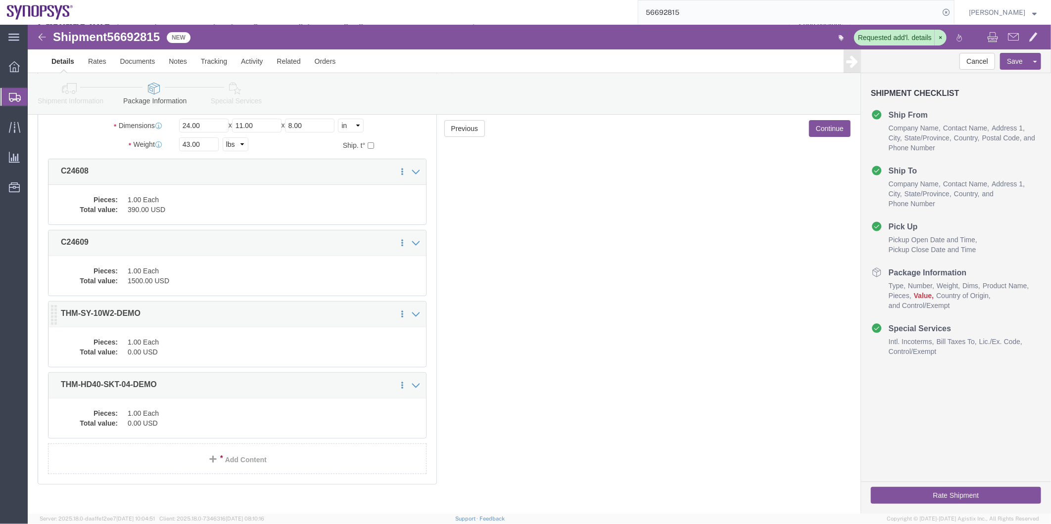
click dd "0.00 USD"
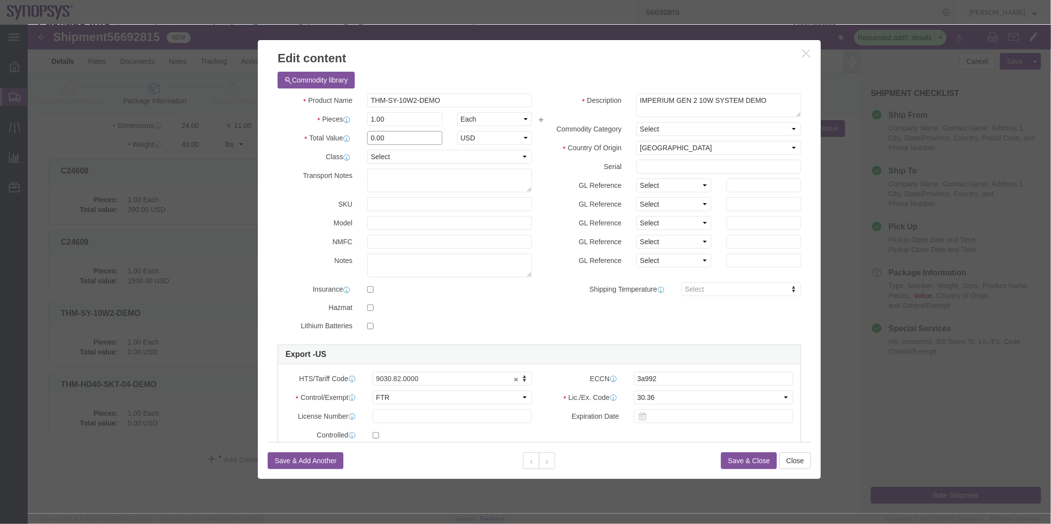
drag, startPoint x: 365, startPoint y: 115, endPoint x: 275, endPoint y: 114, distance: 90.6
click div "Total Value Total value of all the pieces 0.00 Select ADP AED AFN ALL AMD AOA A…"
paste input "18700"
type input "18700.00"
click button "Save & Close"
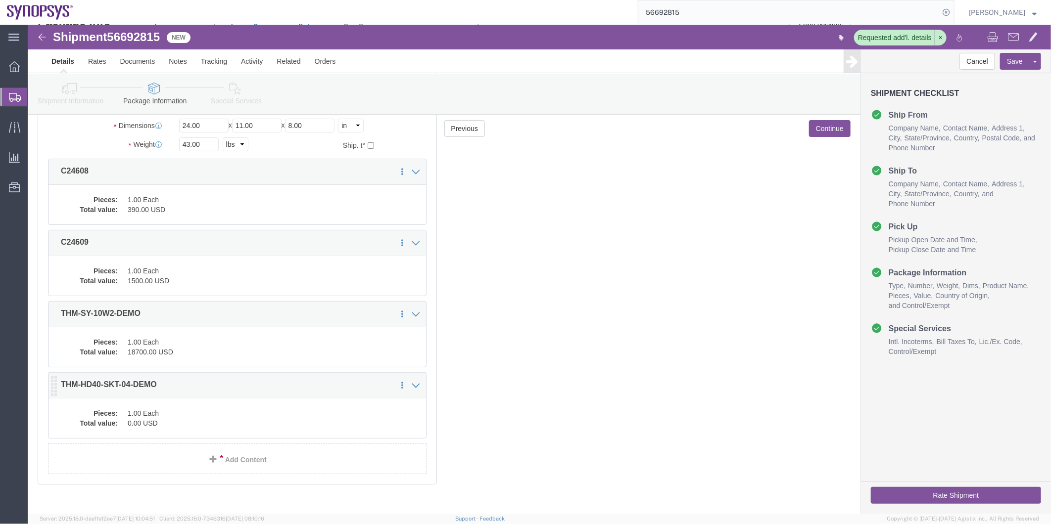
click dd "1.00 Each"
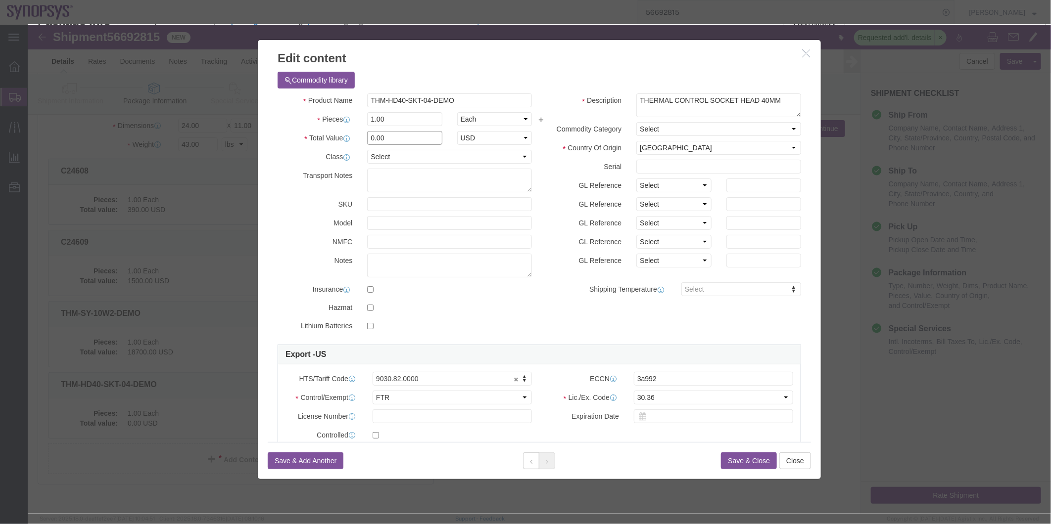
drag, startPoint x: 376, startPoint y: 116, endPoint x: 276, endPoint y: 116, distance: 99.5
click div "Total Value 0.00 Select ADP AED AFN ALL AMD AOA ARS ATS AUD AWG AZN BAM BBD BDT…"
paste input "4200"
type input "4200"
click button "Save & Close"
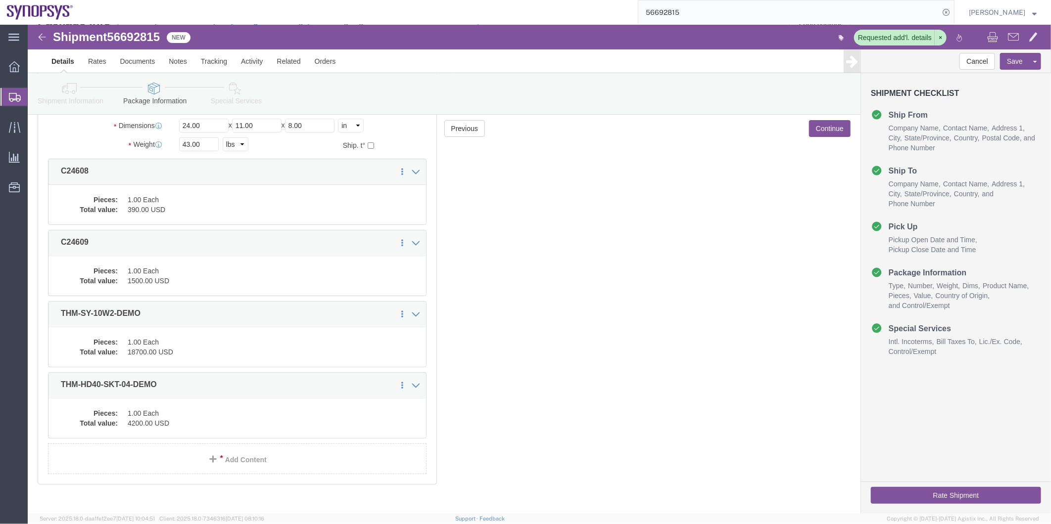
click icon
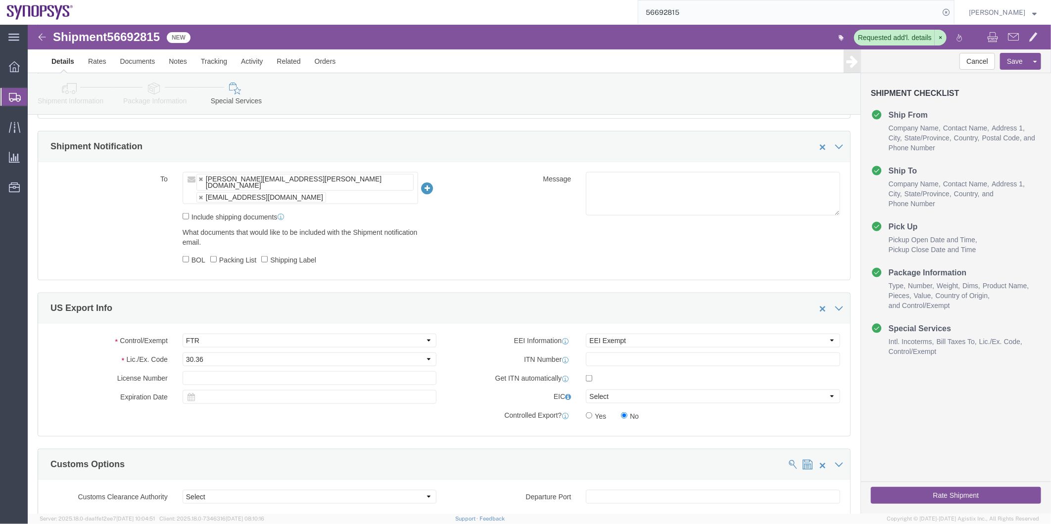
scroll to position [572, 0]
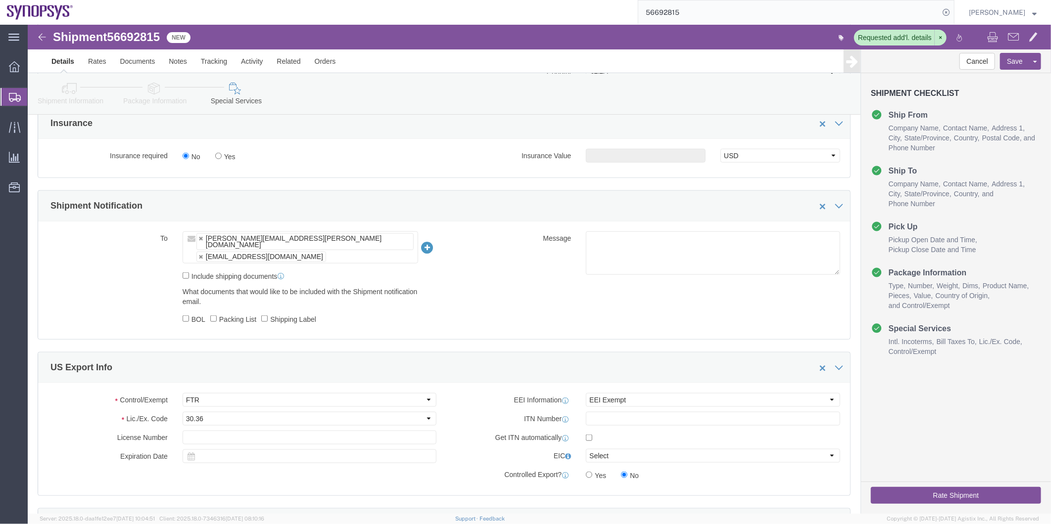
click icon
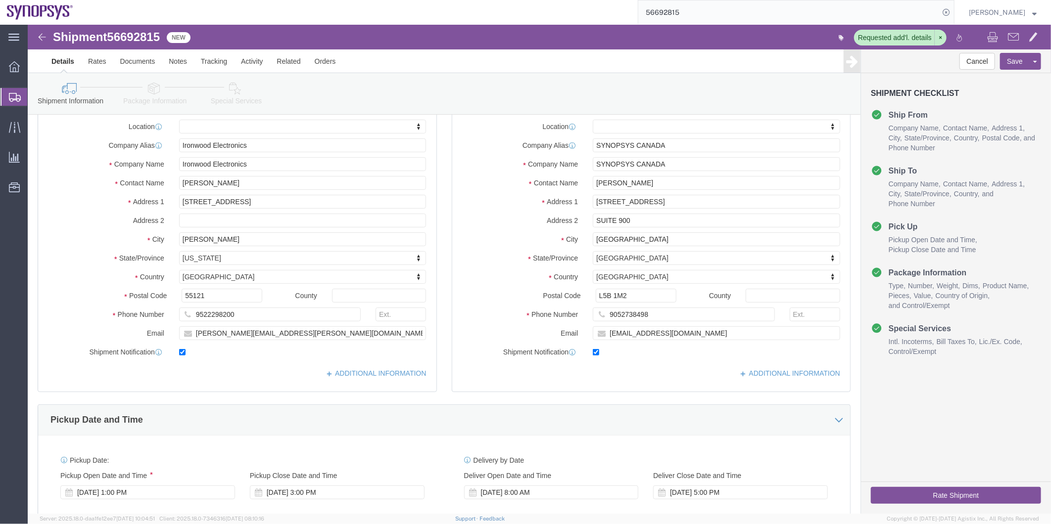
scroll to position [35, 0]
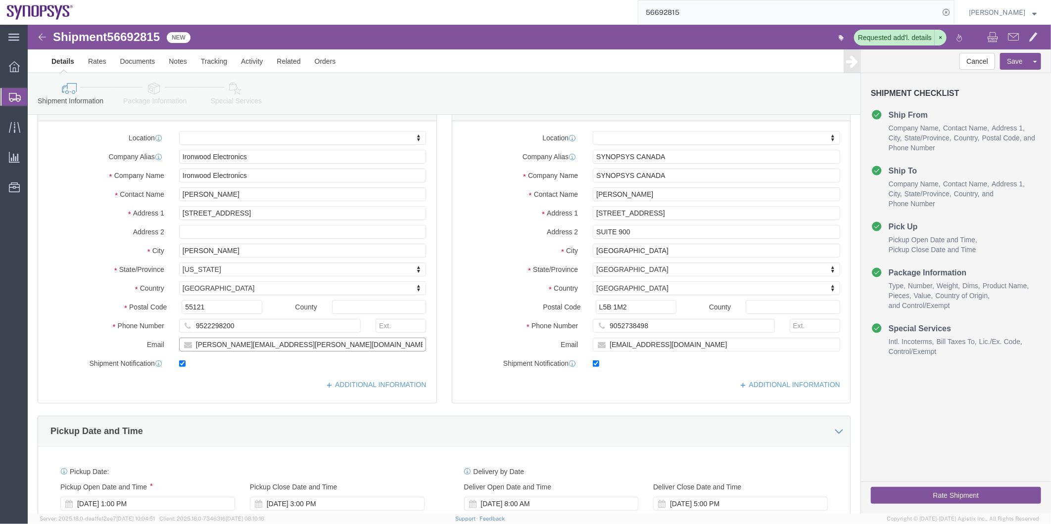
drag, startPoint x: 333, startPoint y: 325, endPoint x: 113, endPoint y: 321, distance: 220.2
click div "Email [PERSON_NAME][EMAIL_ADDRESS][PERSON_NAME][DOMAIN_NAME]"
click icon
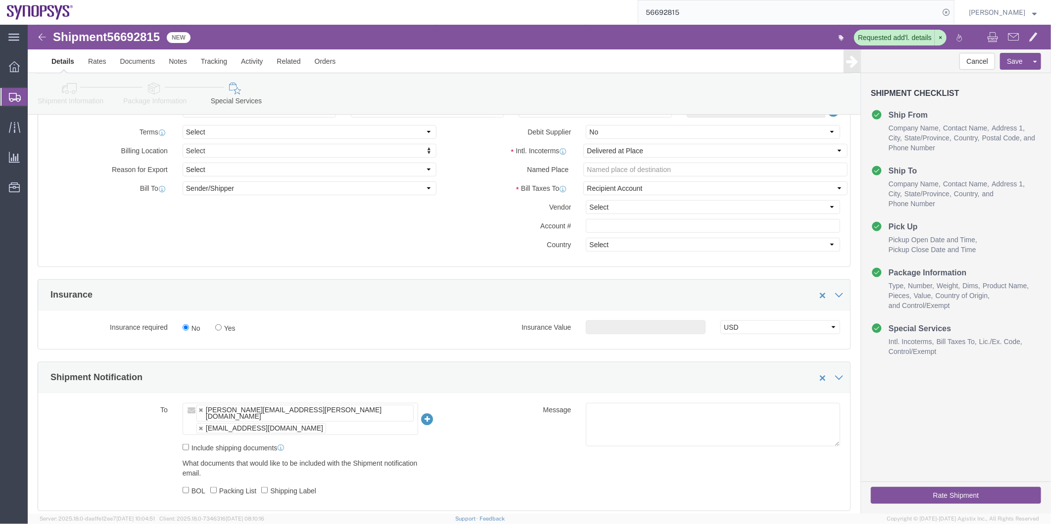
scroll to position [474, 0]
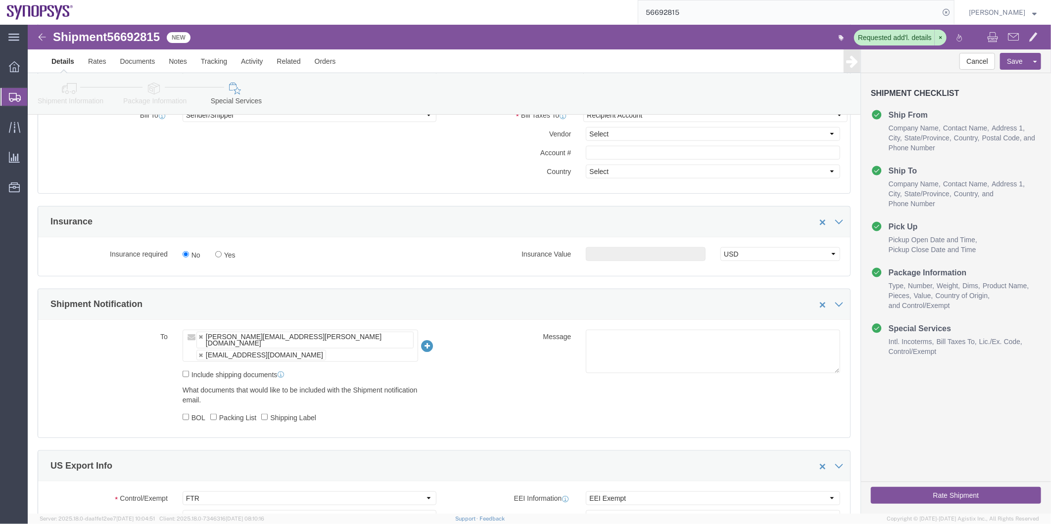
click ul "[PERSON_NAME][EMAIL_ADDRESS][PERSON_NAME][DOMAIN_NAME] [EMAIL_ADDRESS][DOMAIN_N…"
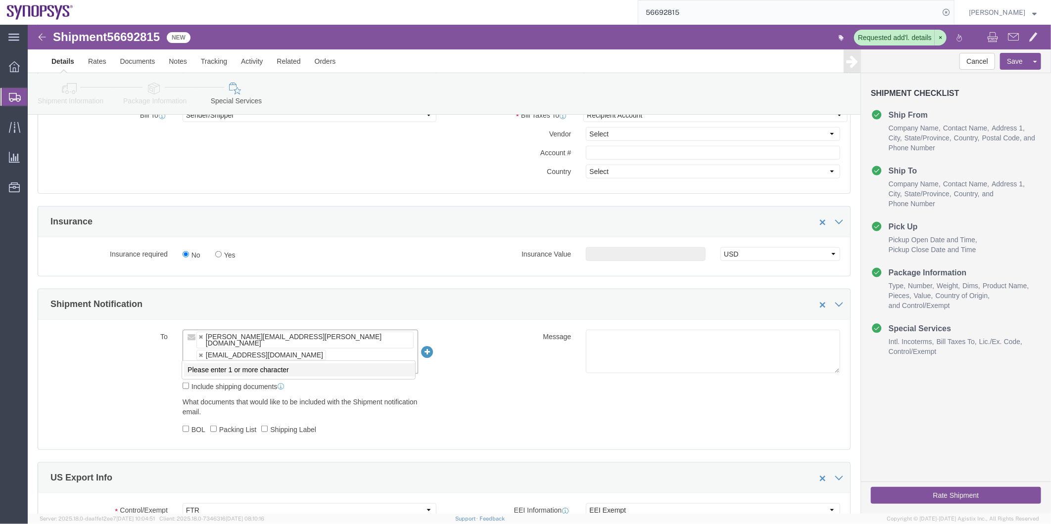
paste input "[PERSON_NAME][EMAIL_ADDRESS][PERSON_NAME][DOMAIN_NAME]"
type input "[PERSON_NAME][EMAIL_ADDRESS][PERSON_NAME][DOMAIN_NAME]"
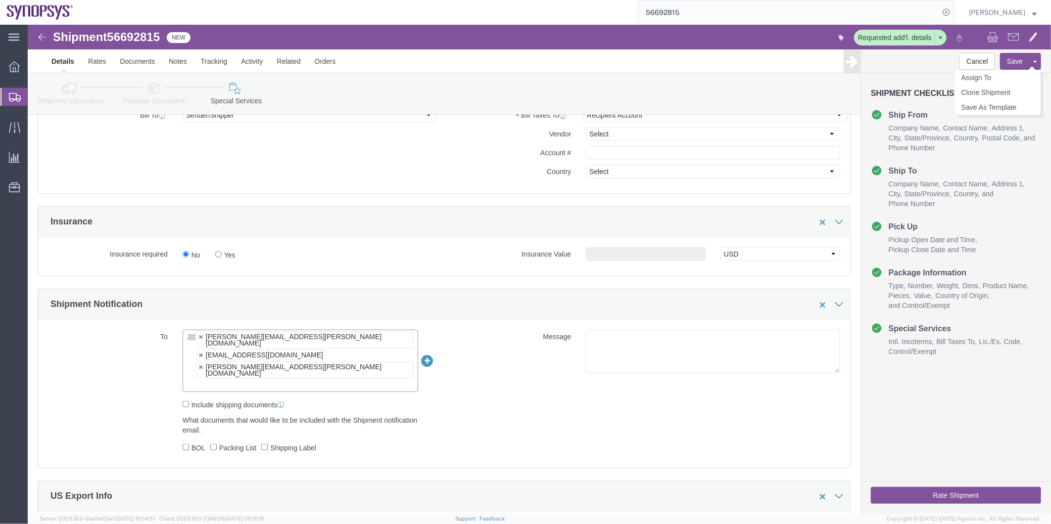
click button "Save"
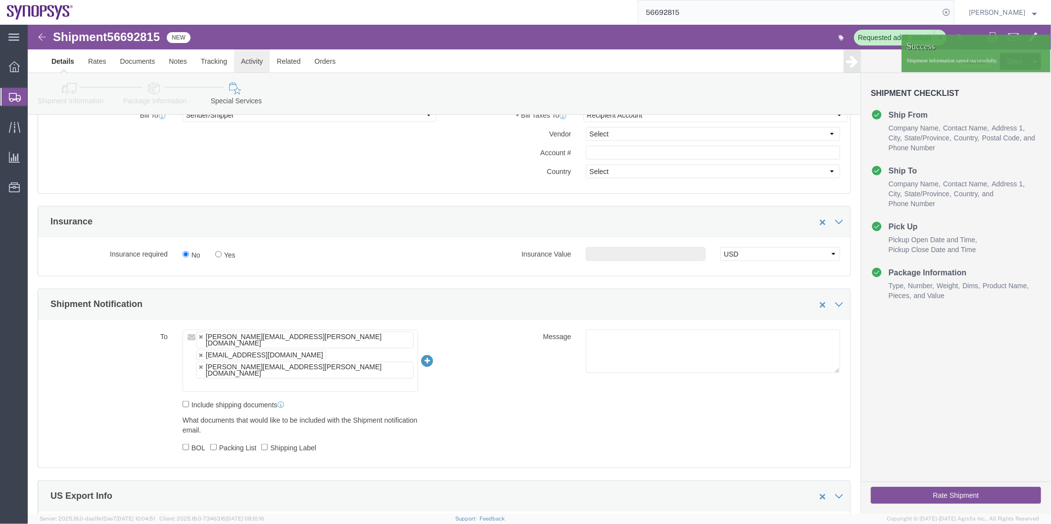
click link "Activity"
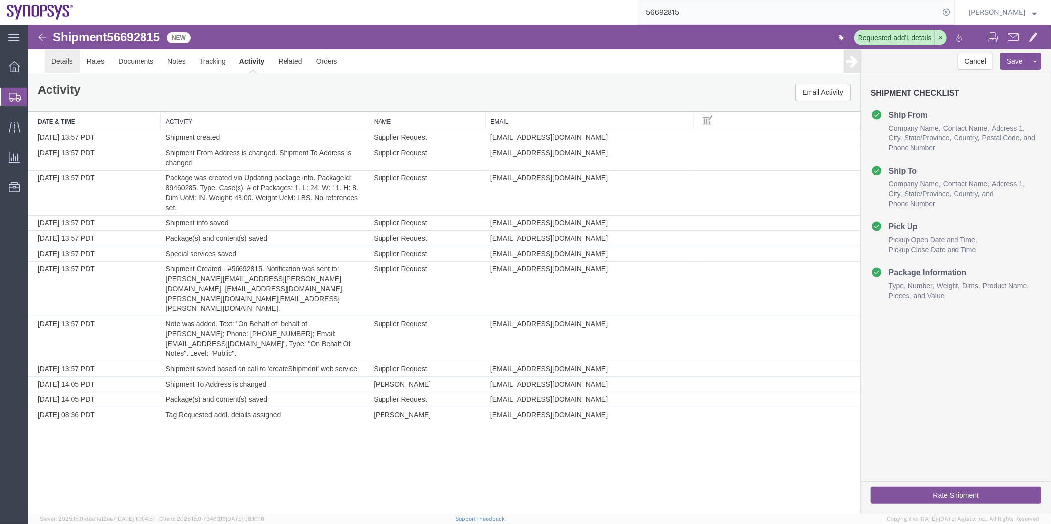
click at [63, 61] on link "Details" at bounding box center [61, 61] width 35 height 24
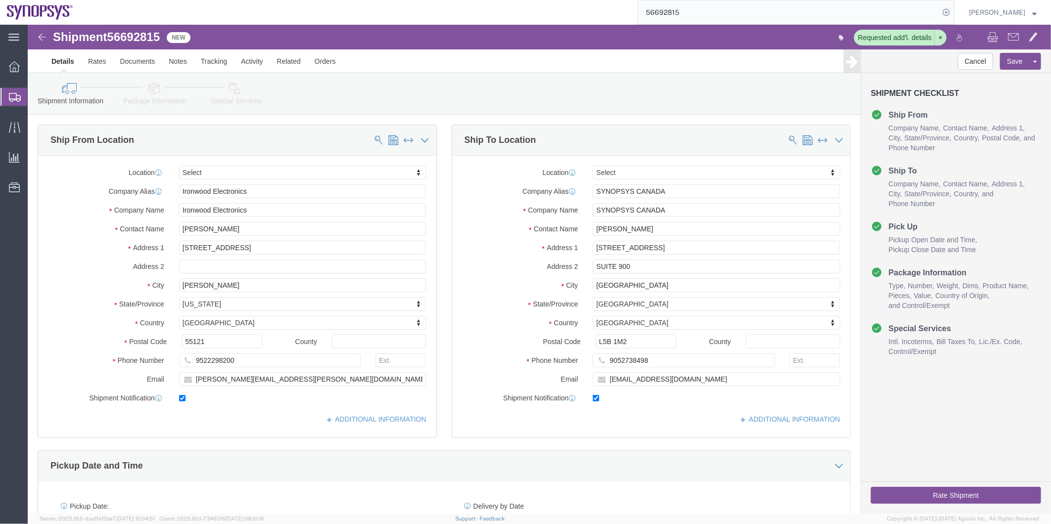
click icon
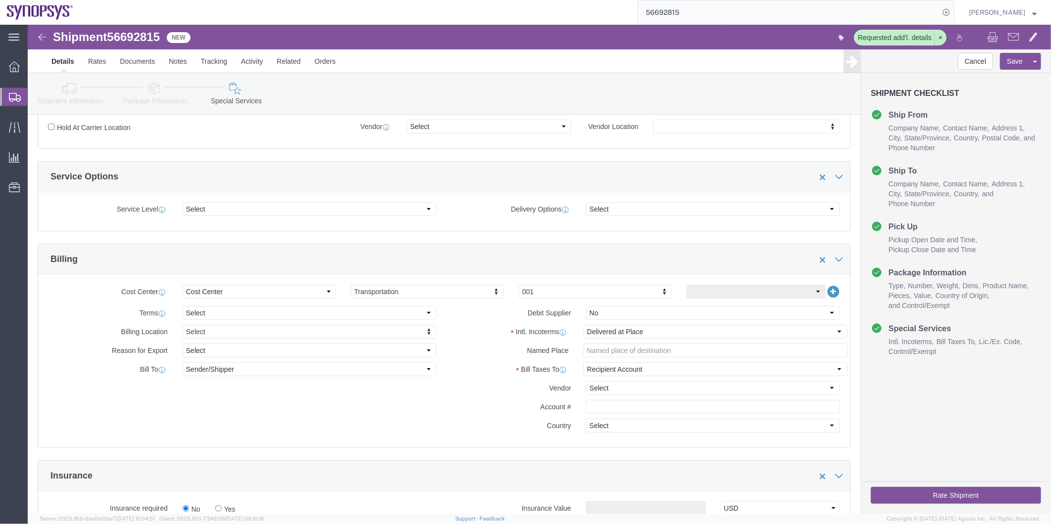
scroll to position [439, 0]
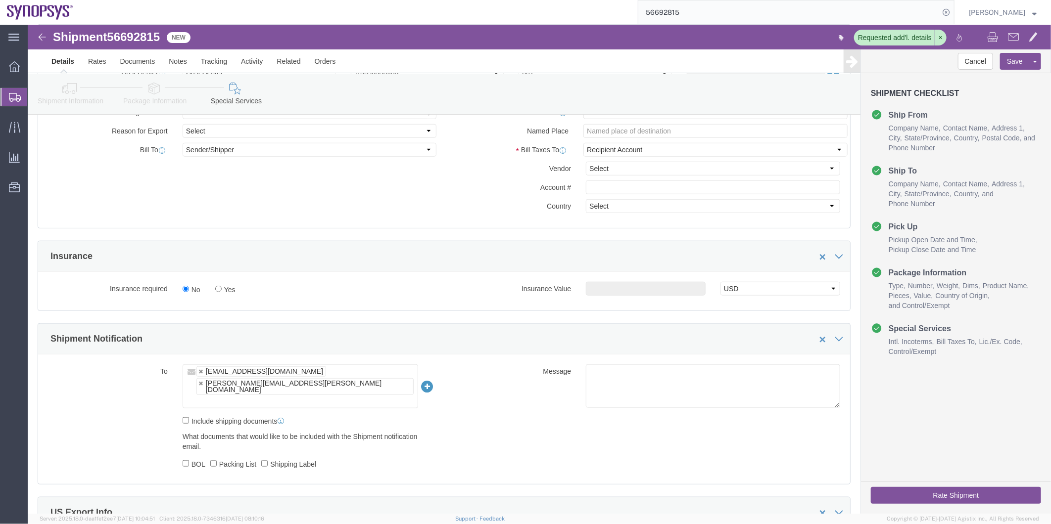
click ul "[EMAIL_ADDRESS][DOMAIN_NAME] [PERSON_NAME][EMAIL_ADDRESS][PERSON_NAME][DOMAIN_N…"
paste input "[PERSON_NAME][EMAIL_ADDRESS][PERSON_NAME][DOMAIN_NAME]"
type input "[PERSON_NAME][EMAIL_ADDRESS][PERSON_NAME][DOMAIN_NAME]"
click div "[PERSON_NAME][EMAIL_ADDRESS][PERSON_NAME][DOMAIN_NAME]"
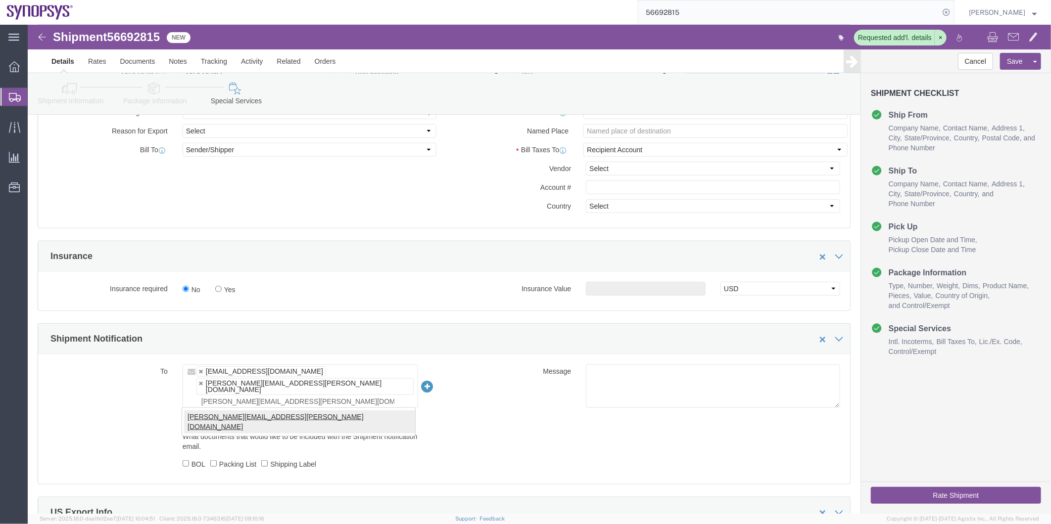
type input "[EMAIL_ADDRESS][DOMAIN_NAME],[PERSON_NAME][DOMAIN_NAME][EMAIL_ADDRESS][PERSON_N…"
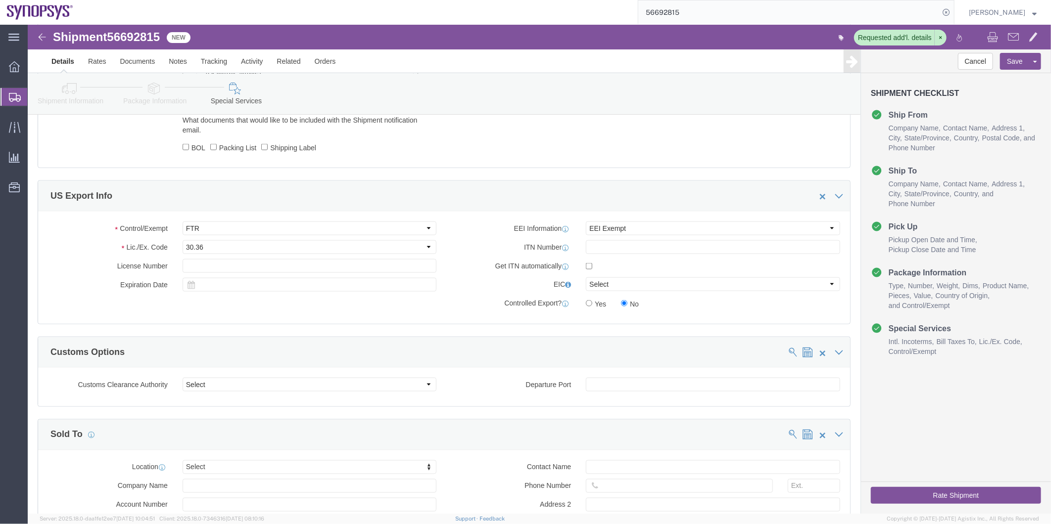
scroll to position [824, 0]
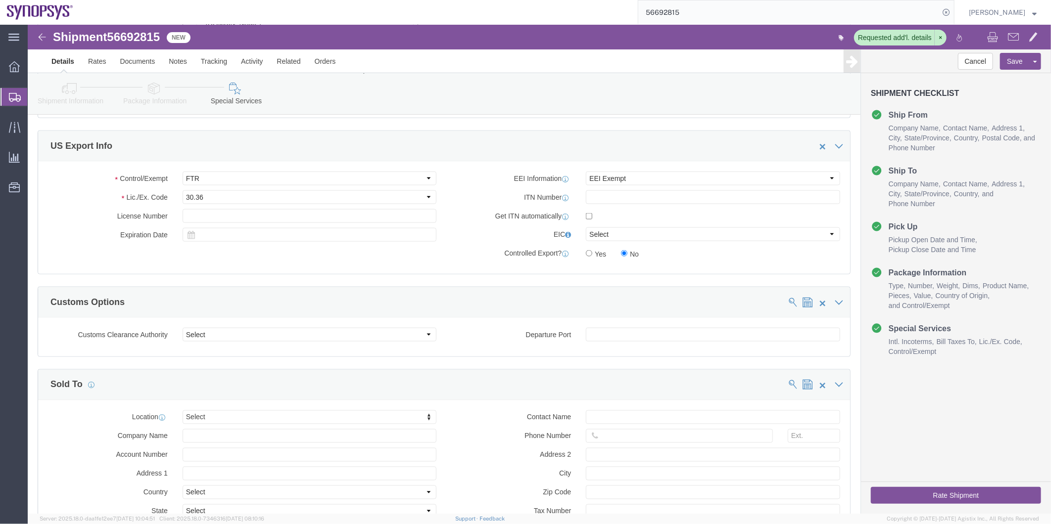
click button "Rate Shipment"
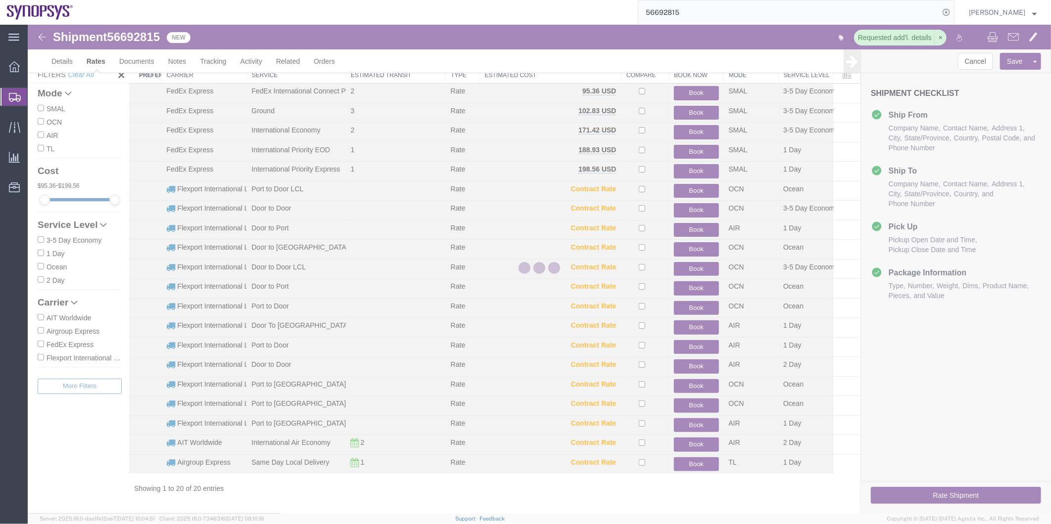
scroll to position [30, 0]
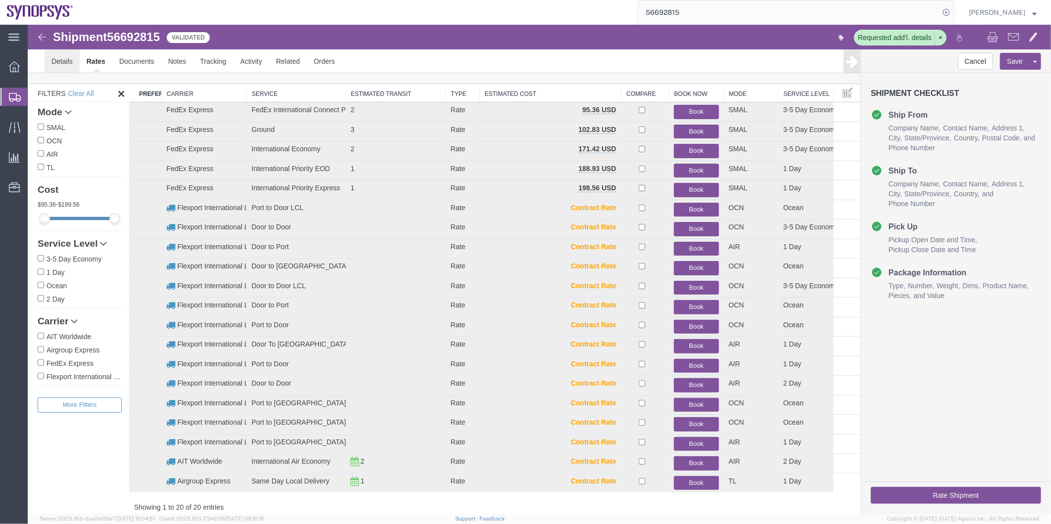
click at [60, 67] on link "Details" at bounding box center [61, 61] width 35 height 24
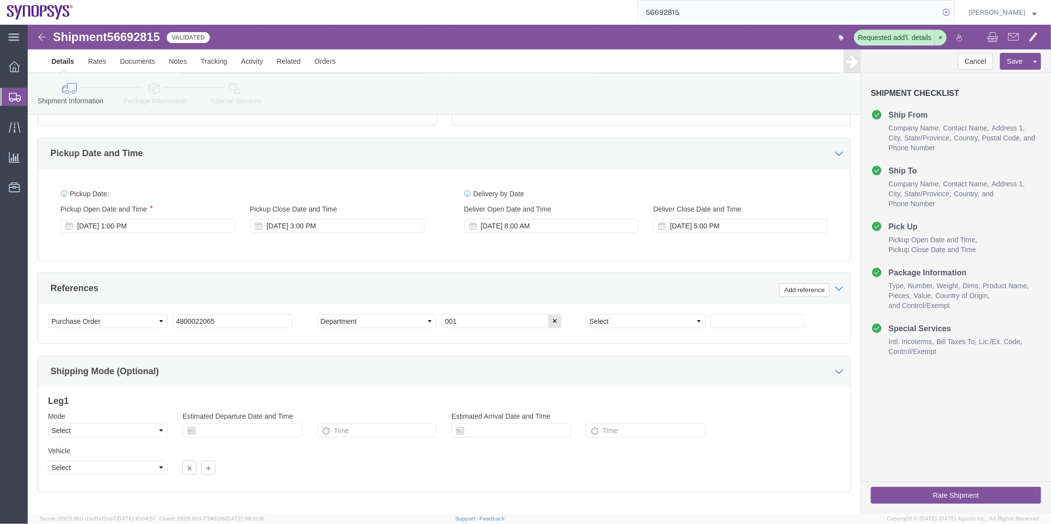
scroll to position [249, 0]
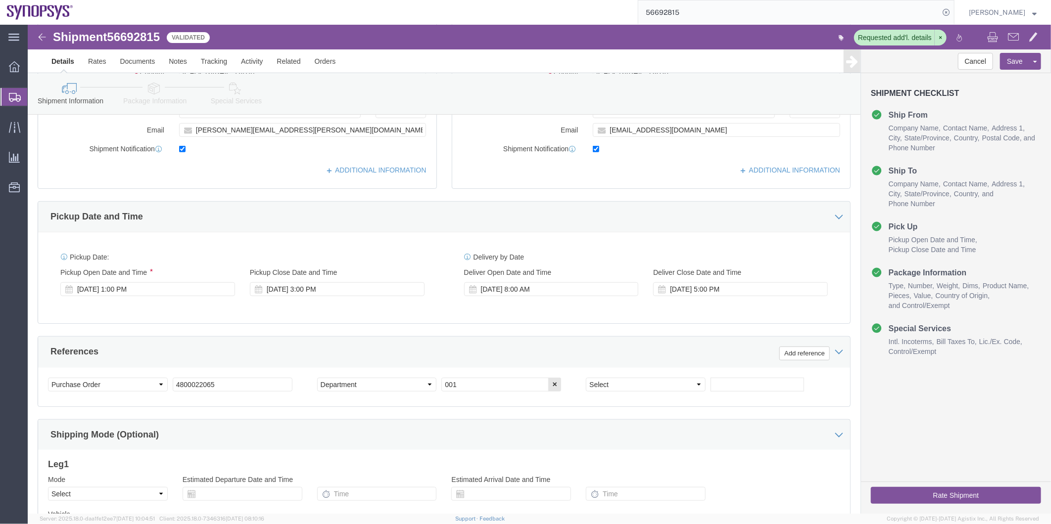
click icon
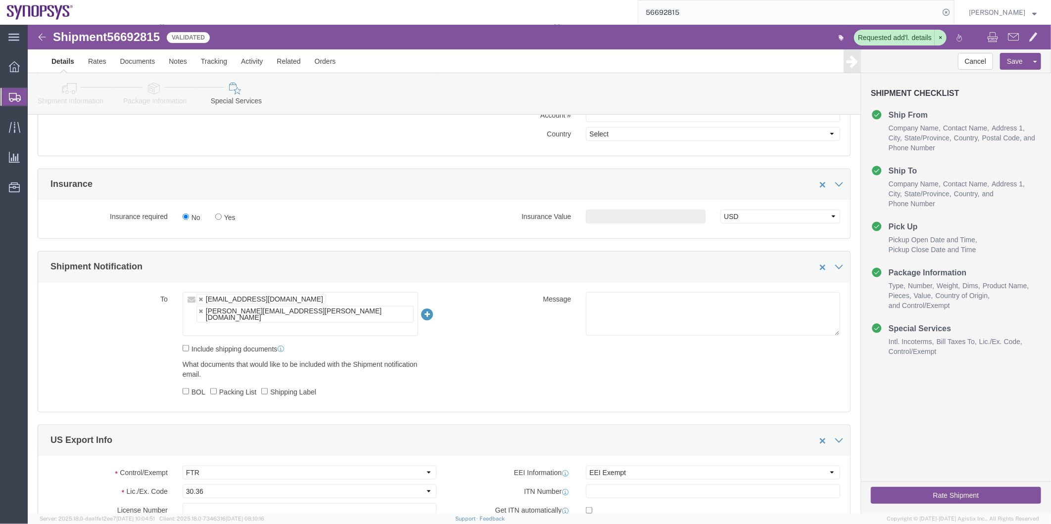
scroll to position [634, 0]
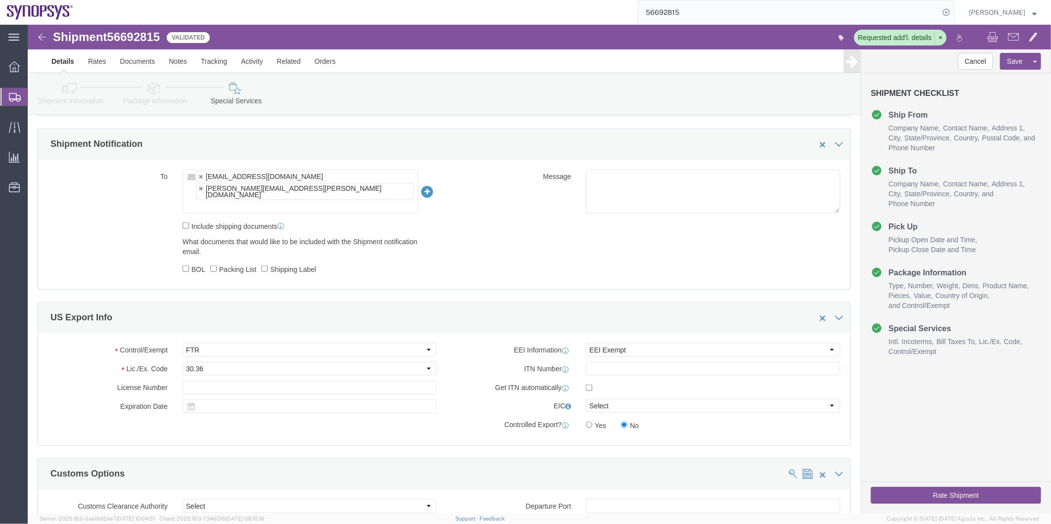
click ul "[EMAIL_ADDRESS][DOMAIN_NAME] [PERSON_NAME][EMAIL_ADDRESS][PERSON_NAME][DOMAIN_N…"
paste input "[PERSON_NAME][EMAIL_ADDRESS][PERSON_NAME][DOMAIN_NAME]"
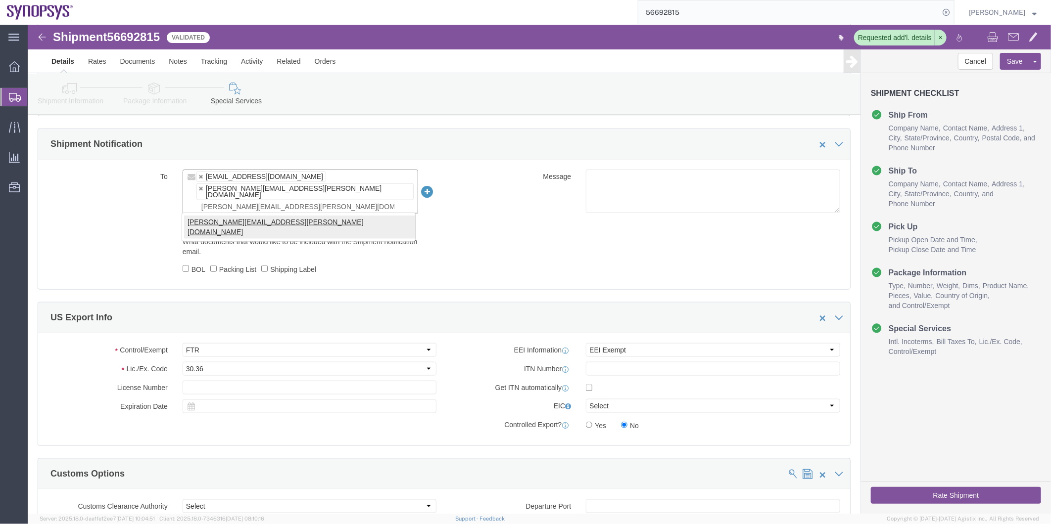
type input "[PERSON_NAME][EMAIL_ADDRESS][PERSON_NAME][DOMAIN_NAME]"
type input "[EMAIL_ADDRESS][DOMAIN_NAME],[PERSON_NAME][DOMAIN_NAME][EMAIL_ADDRESS][PERSON_N…"
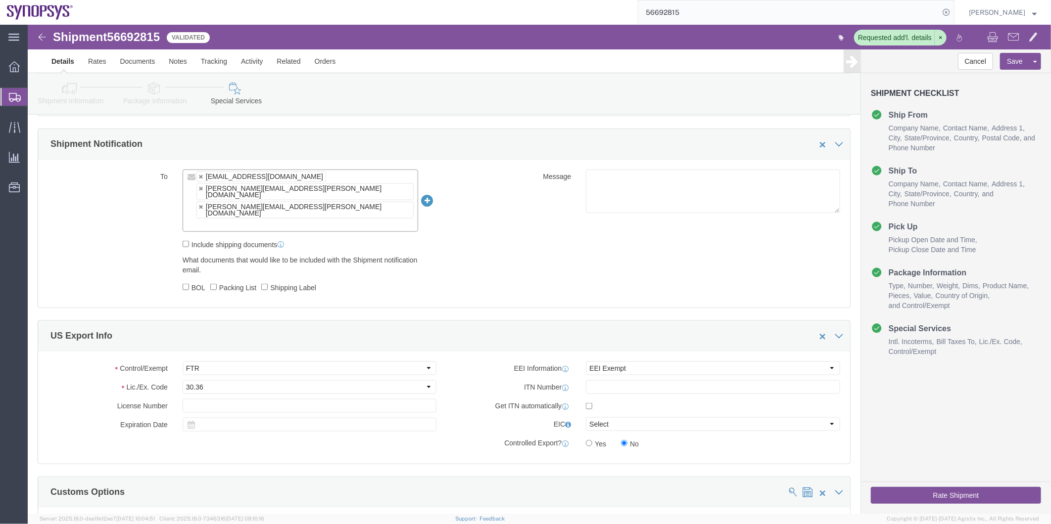
click button "Rate Shipment"
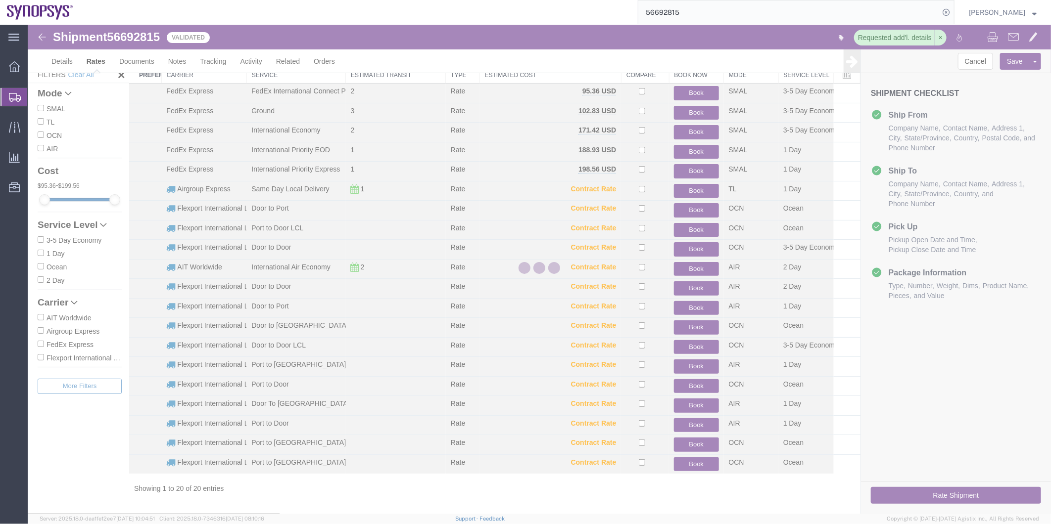
scroll to position [30, 0]
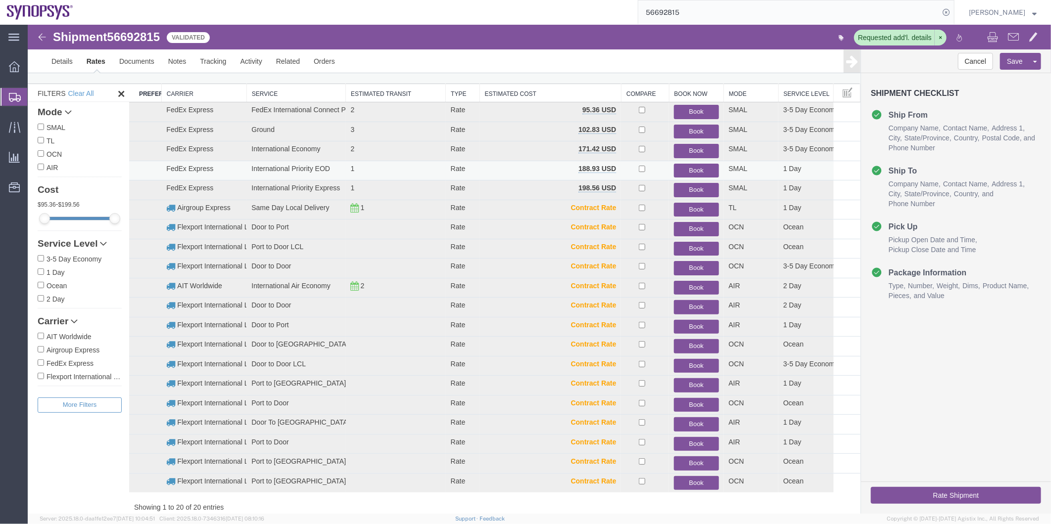
click at [690, 169] on button "Book" at bounding box center [695, 170] width 45 height 14
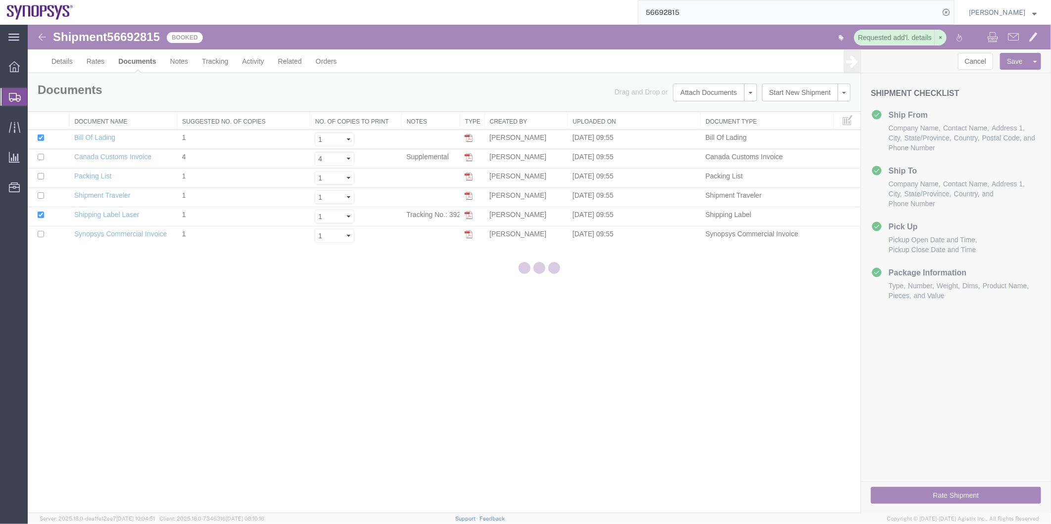
scroll to position [0, 0]
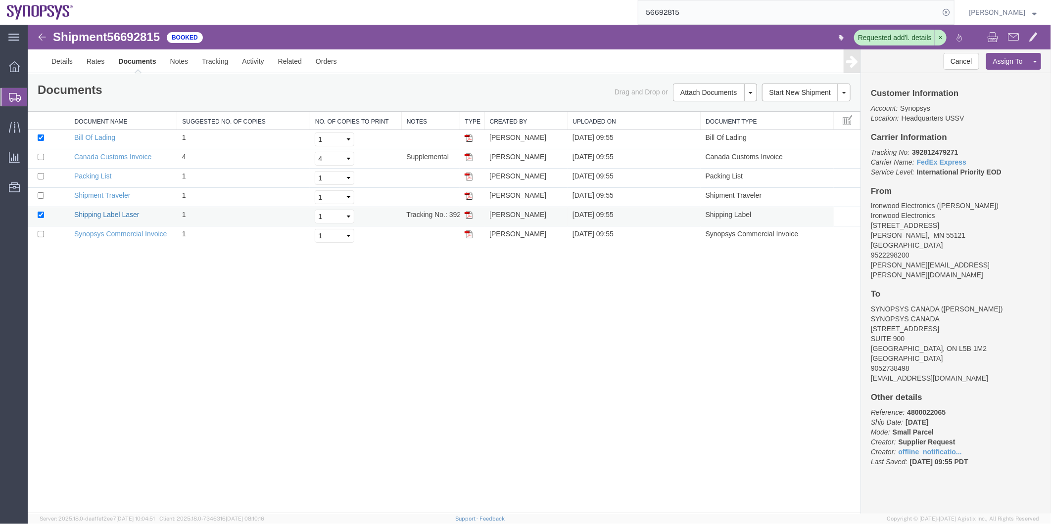
click at [125, 211] on link "Shipping Label Laser" at bounding box center [106, 214] width 65 height 8
click at [135, 36] on span "56692815" at bounding box center [132, 36] width 53 height 13
copy span "56692815"
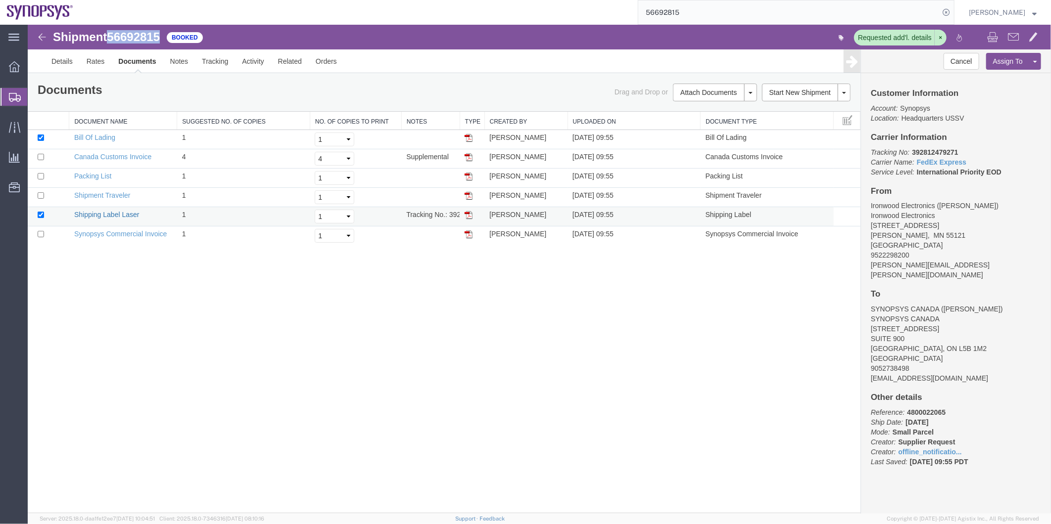
click at [125, 215] on link "Shipping Label Laser" at bounding box center [106, 214] width 65 height 8
click at [130, 235] on link "Synopsys Commercial Invoice" at bounding box center [120, 234] width 93 height 8
click at [130, 236] on link "Synopsys Commercial Invoice" at bounding box center [120, 234] width 93 height 8
click at [99, 178] on link "Packing List" at bounding box center [92, 176] width 37 height 8
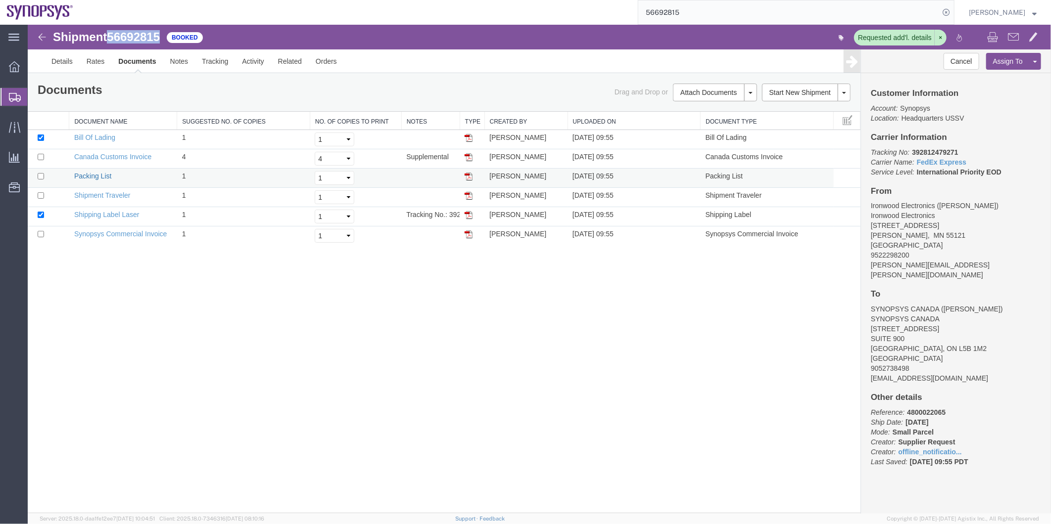
click at [99, 178] on link "Packing List" at bounding box center [92, 176] width 37 height 8
click at [0, 0] on span "Shipment Manager" at bounding box center [0, 0] width 0 height 0
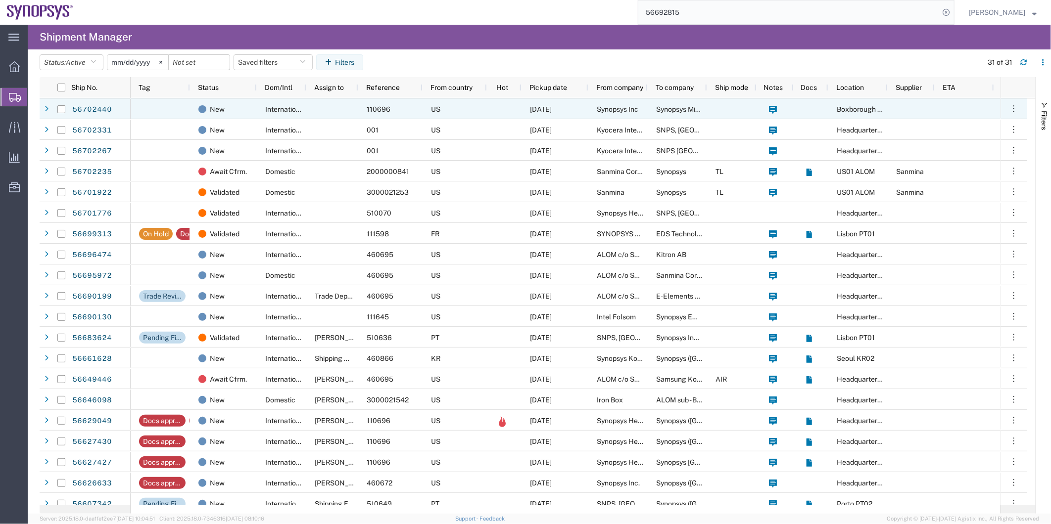
click at [367, 109] on span "110696" at bounding box center [379, 109] width 24 height 8
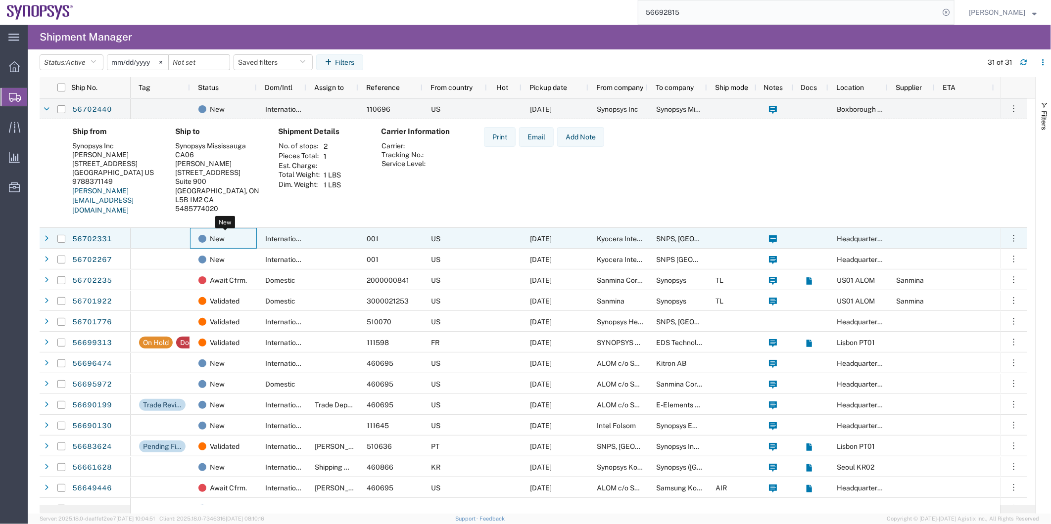
click at [239, 239] on div "New" at bounding box center [225, 239] width 54 height 21
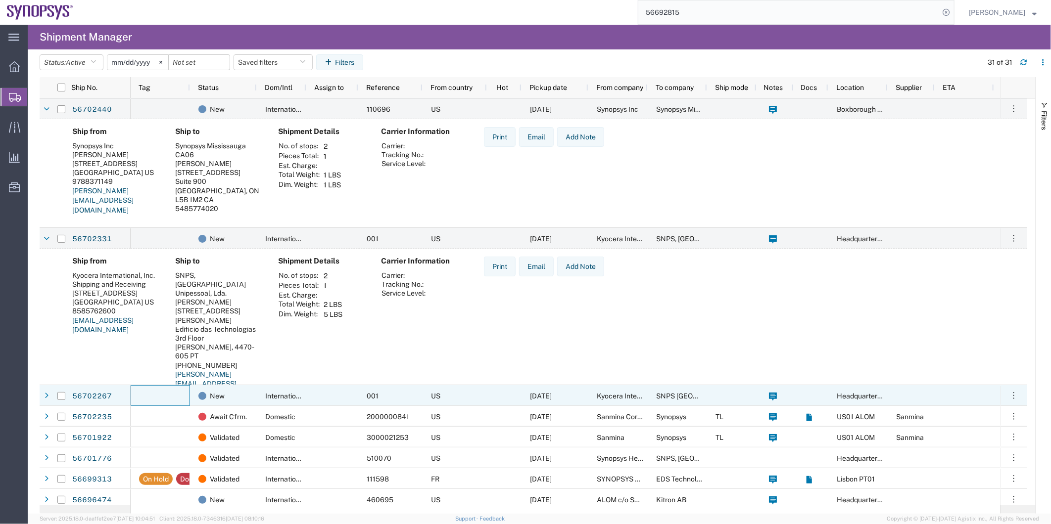
click at [157, 401] on div at bounding box center [160, 395] width 59 height 21
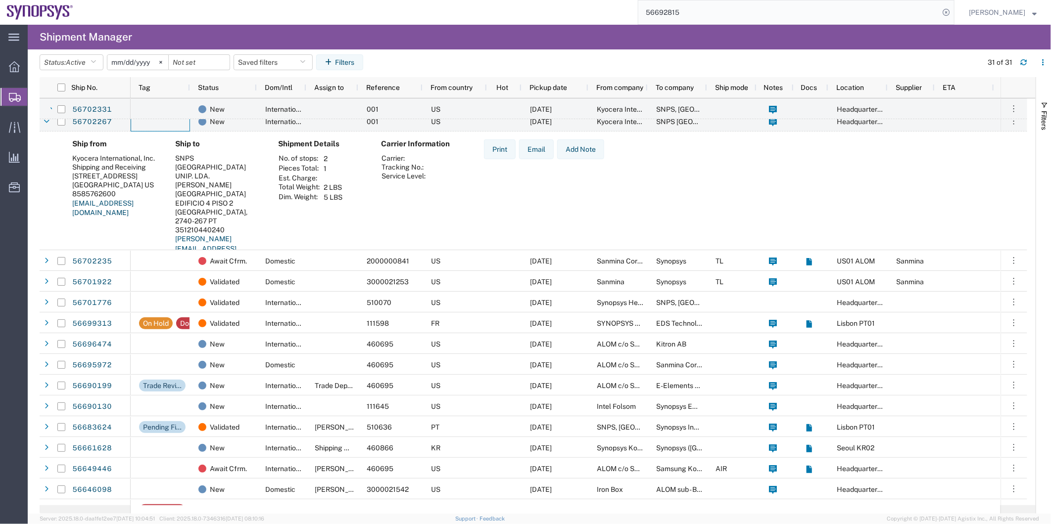
scroll to position [165, 0]
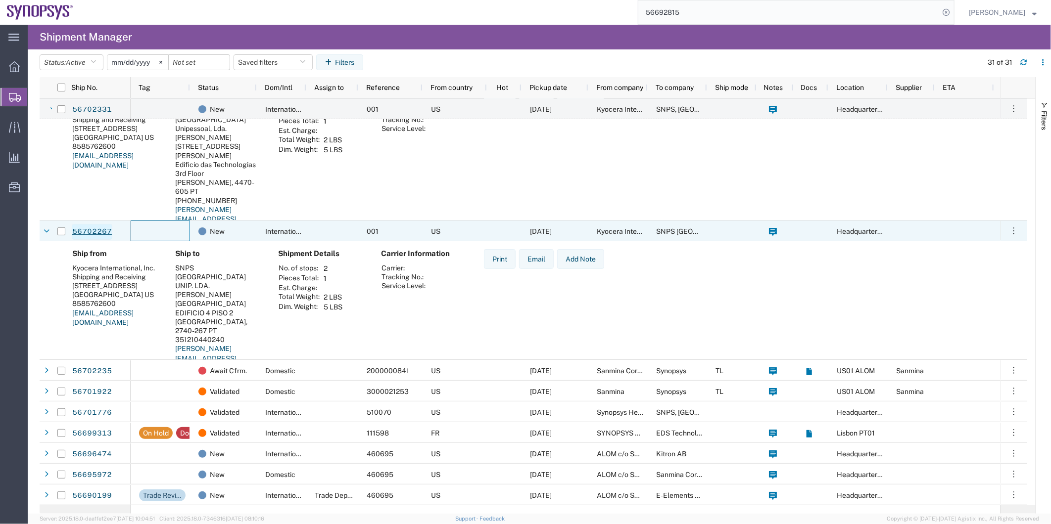
click at [94, 226] on link "56702267" at bounding box center [92, 232] width 41 height 16
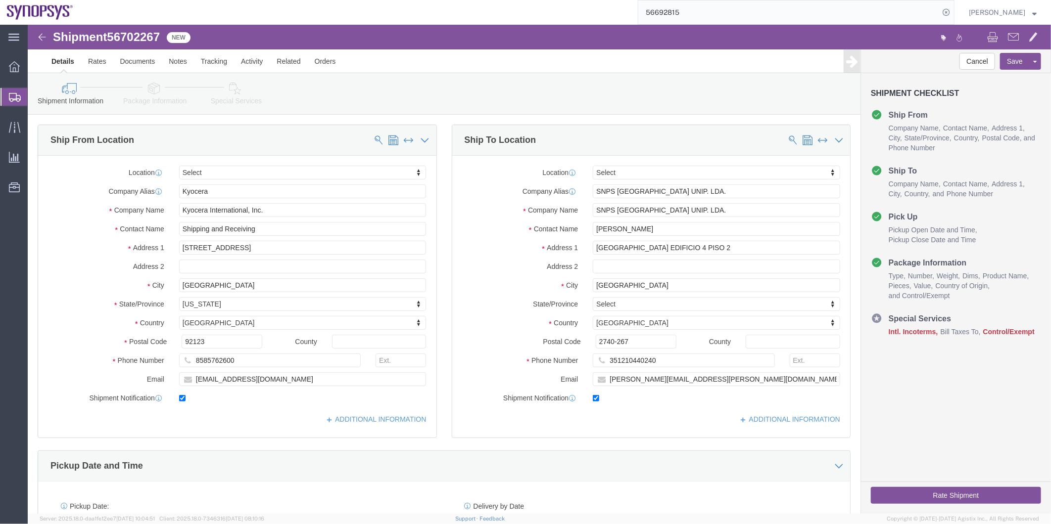
select select
click link "Package Information"
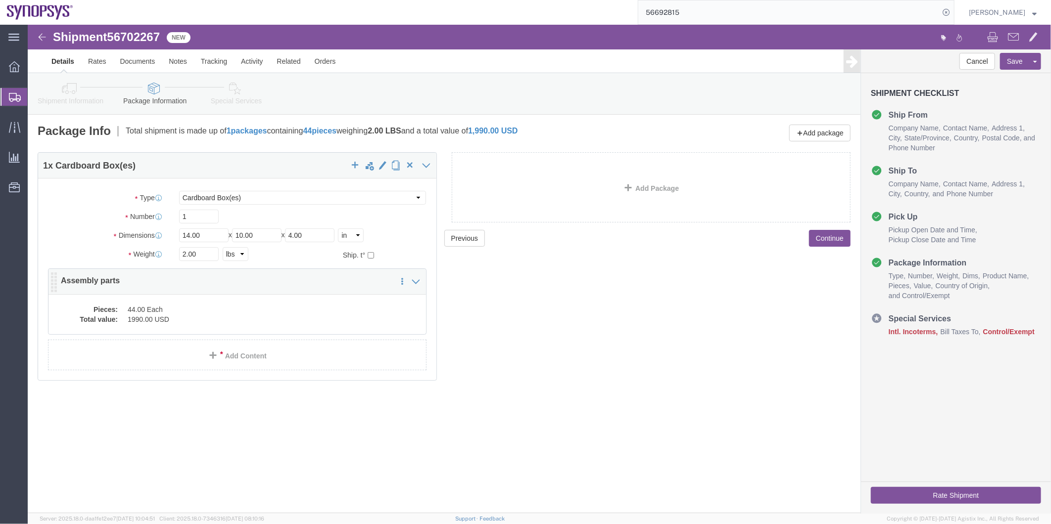
click dd "44.00 Each"
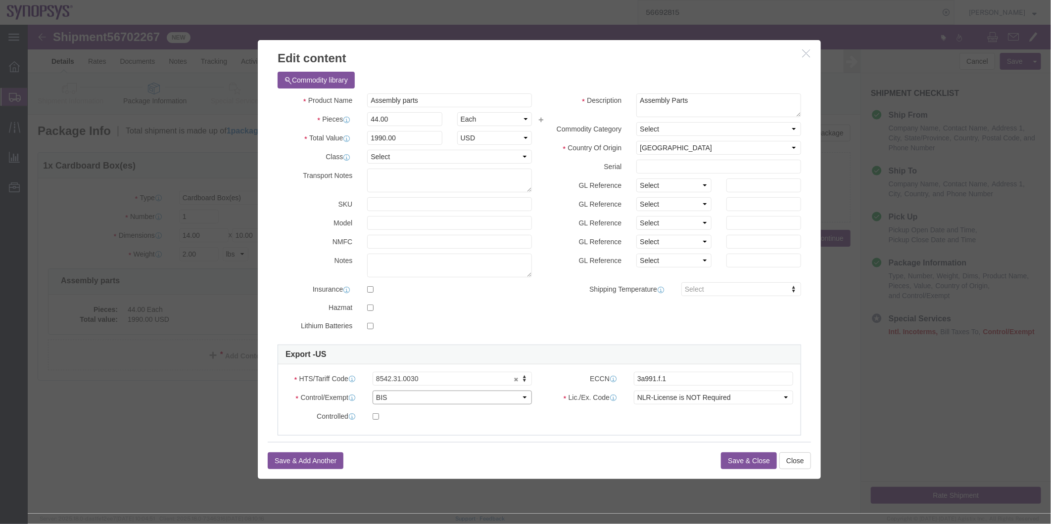
click select "Select ATF BIS DEA EPA FDA FTR ITAR OFAC Other (OPA)"
select select "FTR"
click select "Select ATF BIS DEA EPA FDA FTR ITAR OFAC Other (OPA)"
click select "Select 30.2(d)(2) 30.36 30.37(a) 30.37(f) 30.37(g) 30.37(h) 30.37(i) 30.37(j) 3…"
select select "30.37(a)"
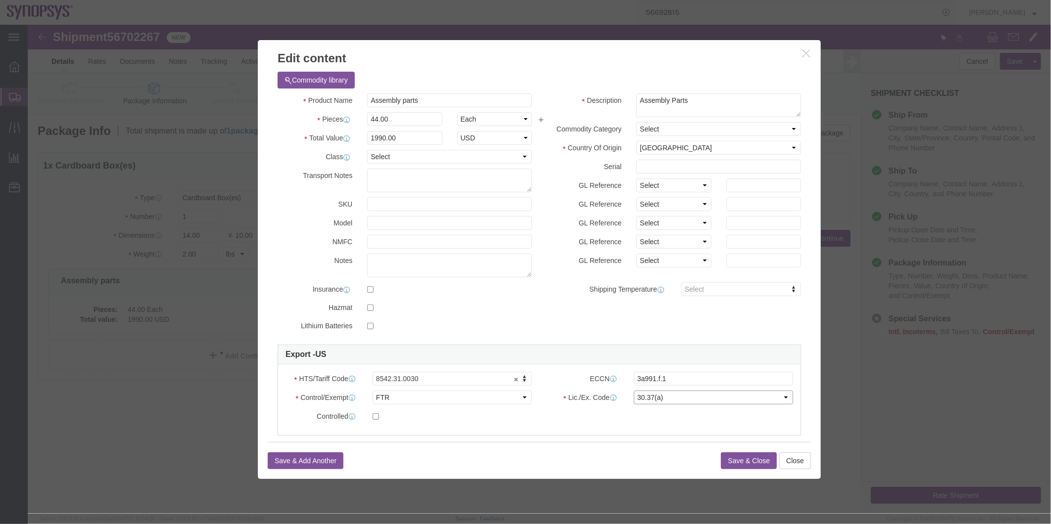
click select "Select 30.2(d)(2) 30.36 30.37(a) 30.37(f) 30.37(g) 30.37(h) 30.37(i) 30.37(j) 3…"
click input "3a991.f.1"
type input "3a991"
click div "Commodity library Product Name Assembly parts Pieces 44.00 Select Bag Barrels 1…"
click button "Save & Close"
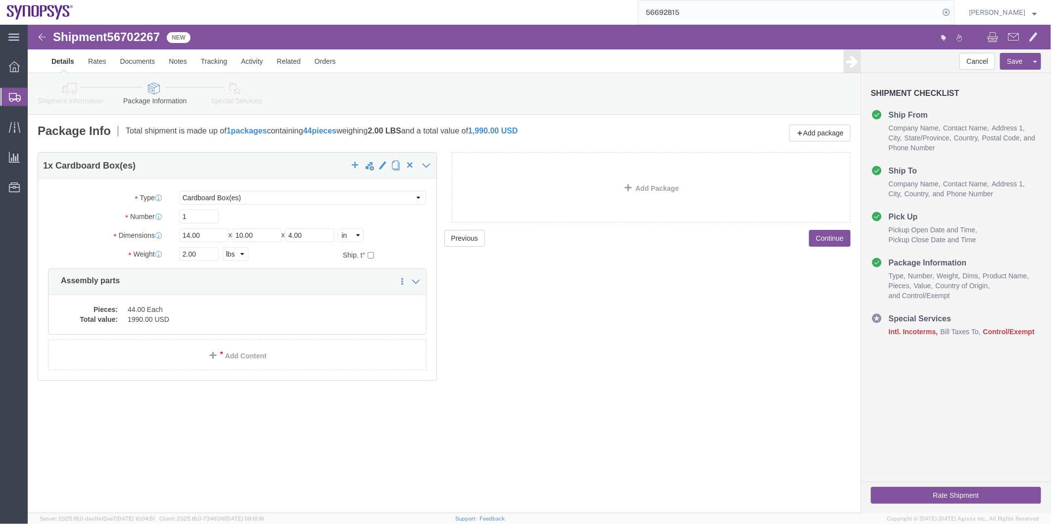
click link "Special Services"
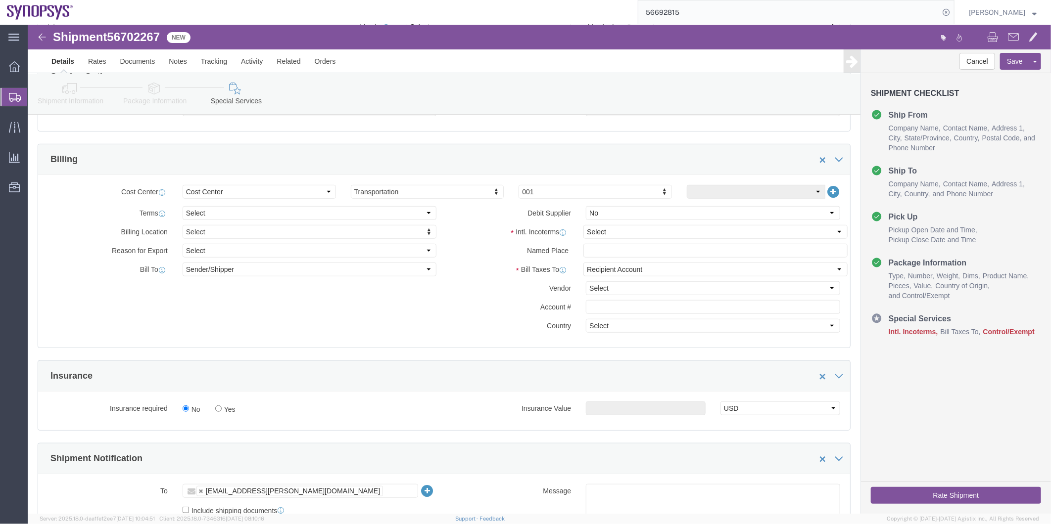
scroll to position [275, 0]
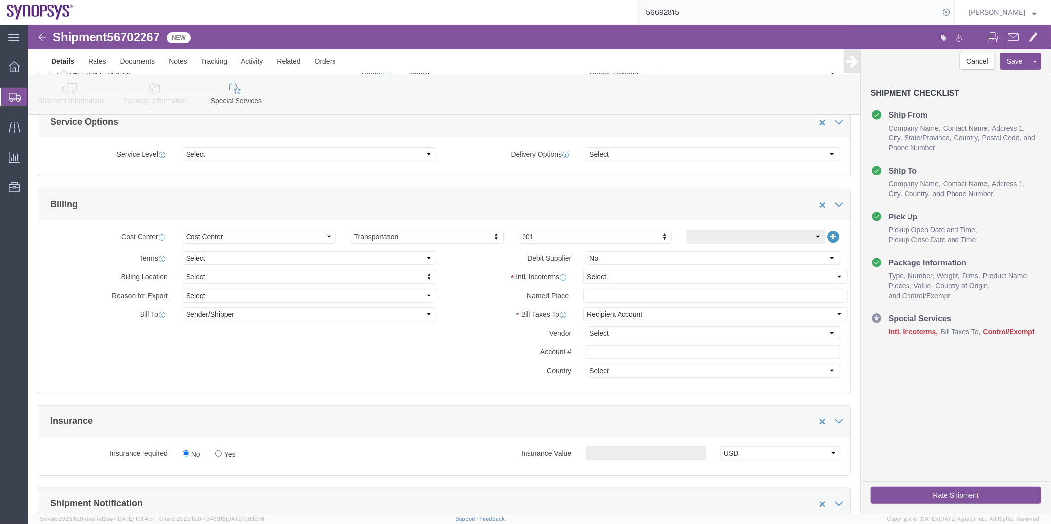
click div "Terms comments Debit Supplier Select Yes No"
click select "Select Carriage Insurance Paid Carriage Paid To Cost and Freight Cost Insurance…"
select select "DAP"
click select "Select Carriage Insurance Paid Carriage Paid To Cost and Freight Cost Insurance…"
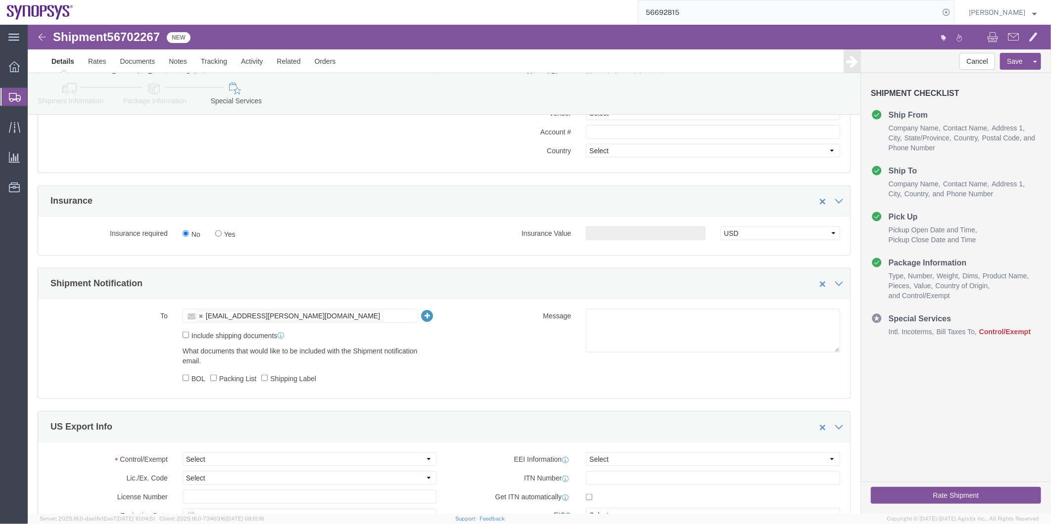
click ul "[EMAIL_ADDRESS][PERSON_NAME][DOMAIN_NAME]"
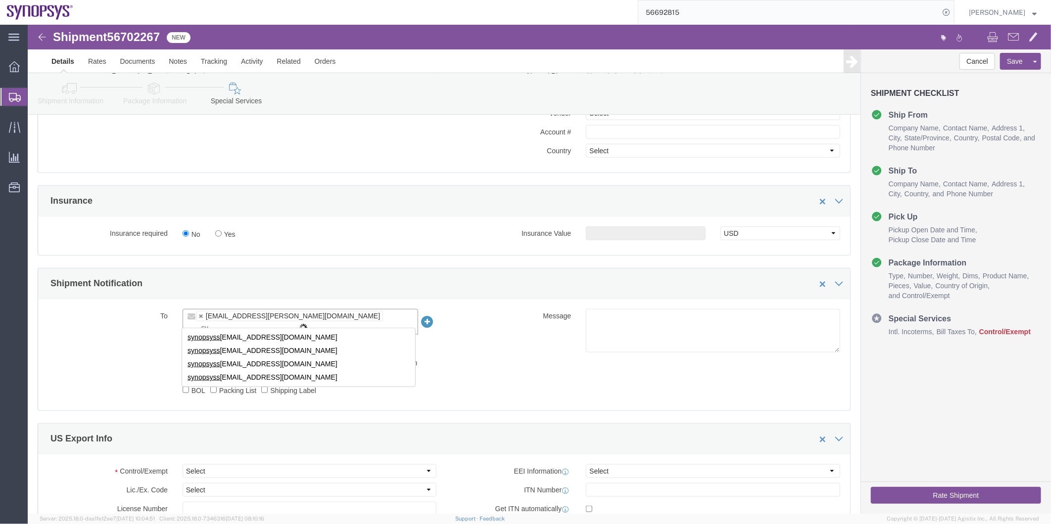
type input "s"
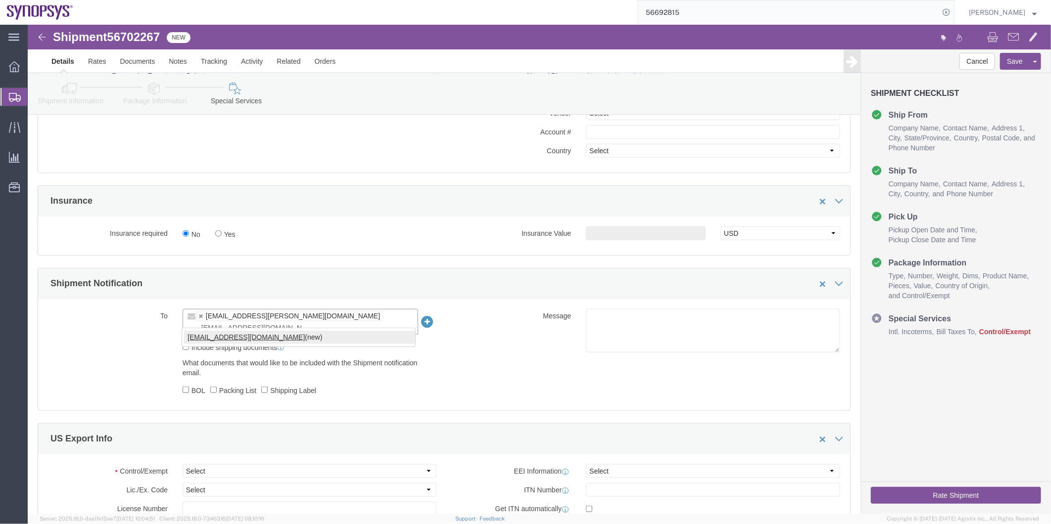
type input "[EMAIL_ADDRESS][DOMAIN_NAME]"
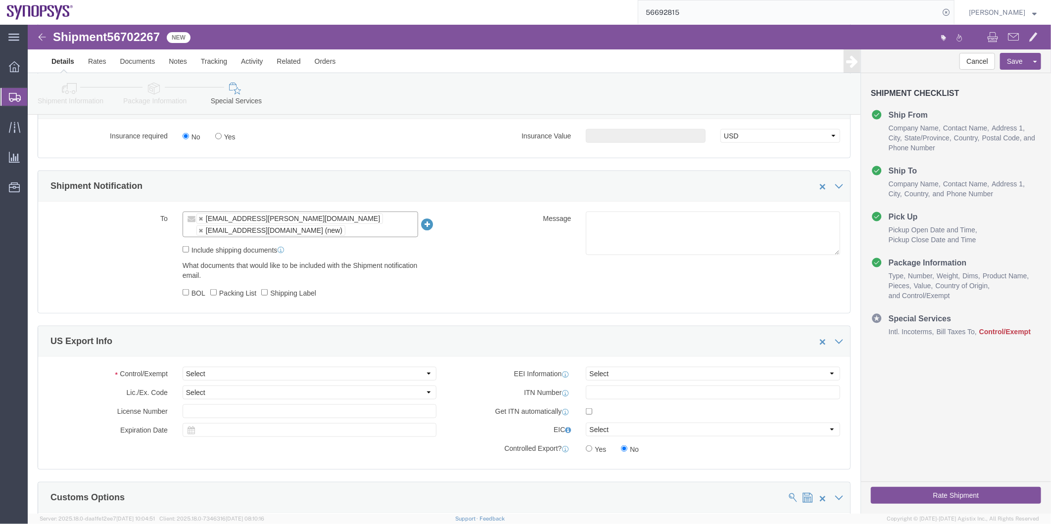
scroll to position [714, 0]
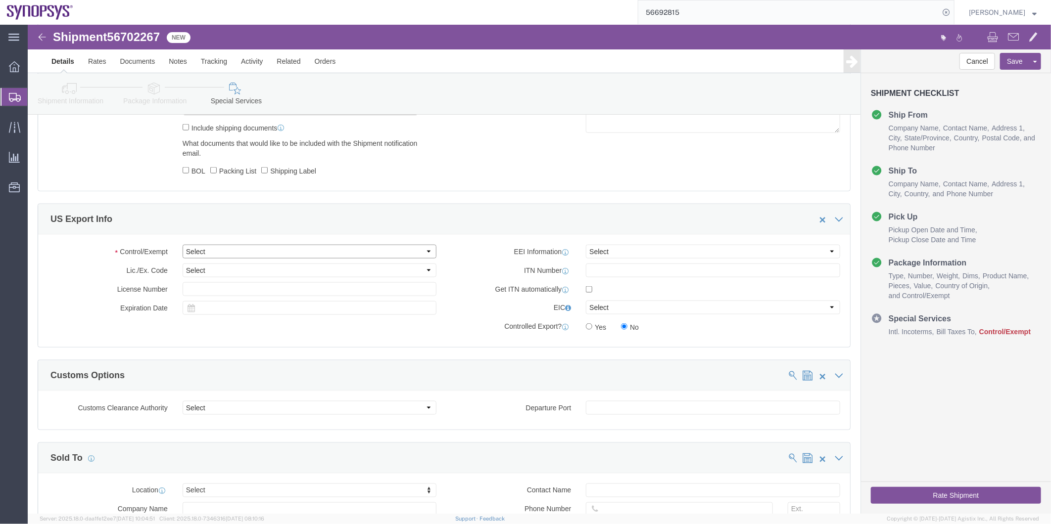
drag, startPoint x: 225, startPoint y: 218, endPoint x: 218, endPoint y: 230, distance: 14.4
click select "Select ATF BIS DEA EPA FDA FTR ITAR OFAC Other (OPA)"
select select "FTR"
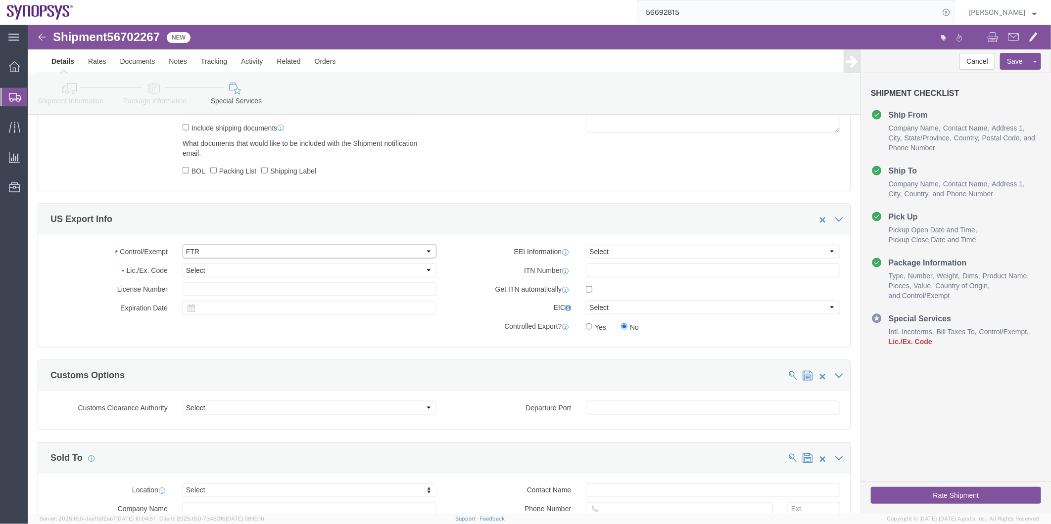
click select "Select ATF BIS DEA EPA FDA FTR ITAR OFAC Other (OPA)"
click select "Select 30.2(d)(2) 30.36 30.37(a) 30.37(f) 30.37(g) 30.37(h) 30.37(i) 30.37(j) 3…"
select select "30.37(a)"
click select "Select 30.2(d)(2) 30.36 30.37(a) 30.37(f) 30.37(g) 30.37(h) 30.37(i) 30.37(j) 3…"
click select "Select AES-Direct EEI Carrier File EEI EEI Exempt"
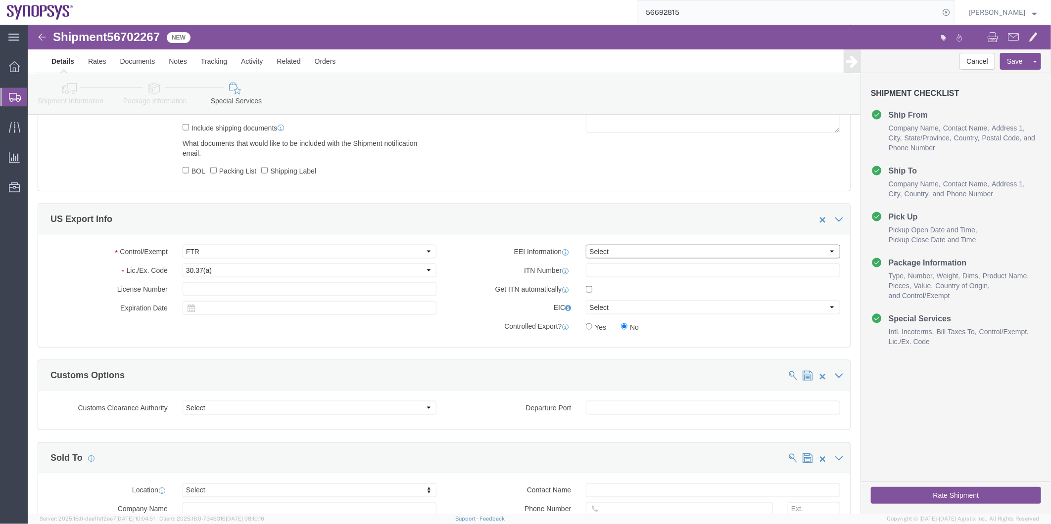
select select "EXEM"
click select "Select AES-Direct EEI Carrier File EEI EEI Exempt"
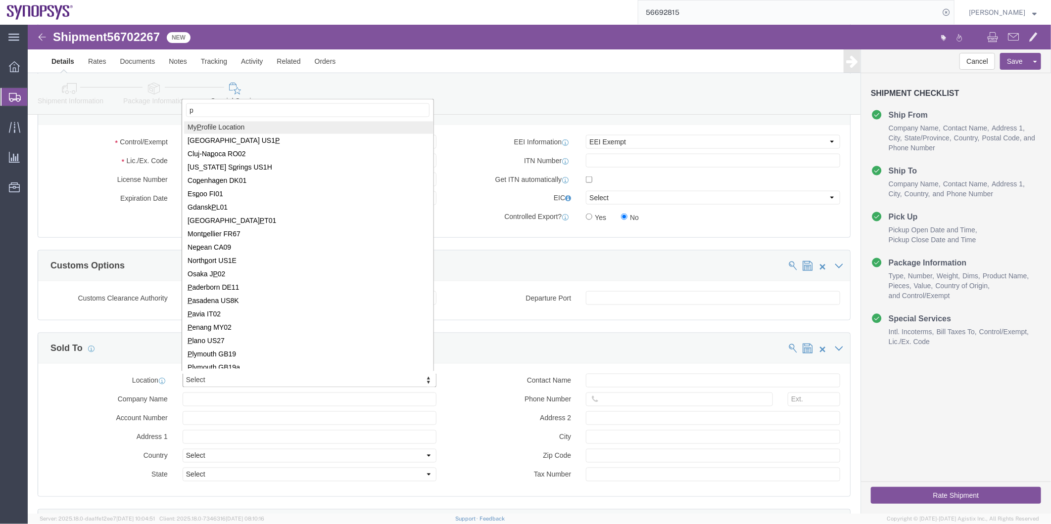
scroll to position [0, 0]
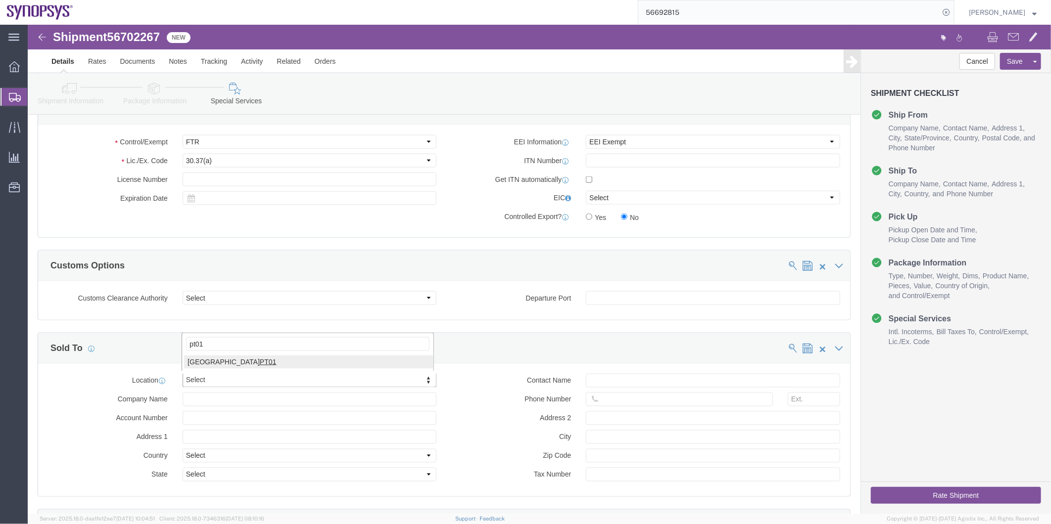
type input "pt01"
drag, startPoint x: 619, startPoint y: 380, endPoint x: 591, endPoint y: 355, distance: 37.1
click input "text"
click div "Location [GEOGRAPHIC_DATA] [GEOGRAPHIC_DATA] Select My Profile Location [GEOGRA…"
click input "text"
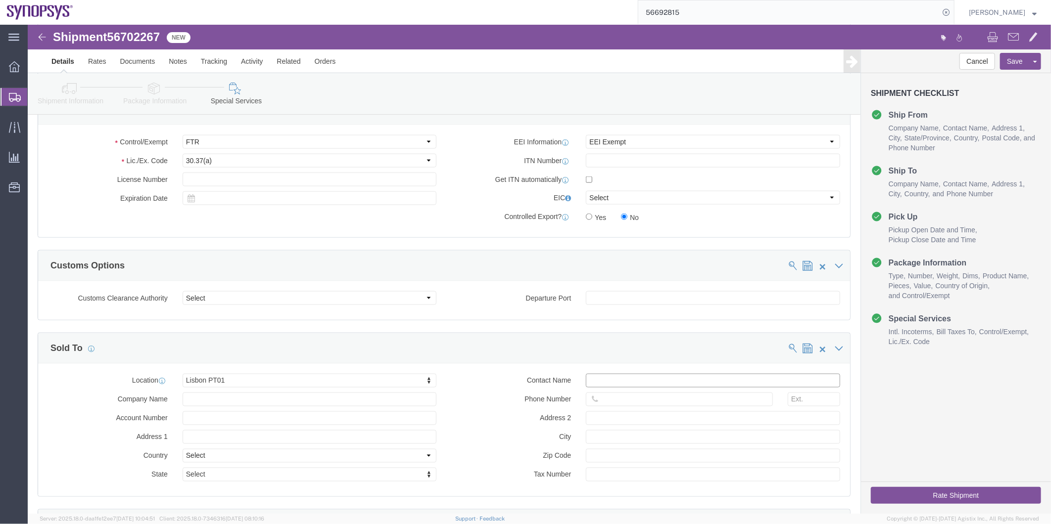
paste input "[PERSON_NAME]"
type input "[PERSON_NAME]"
click input "text"
paste input "351.915.185.726"
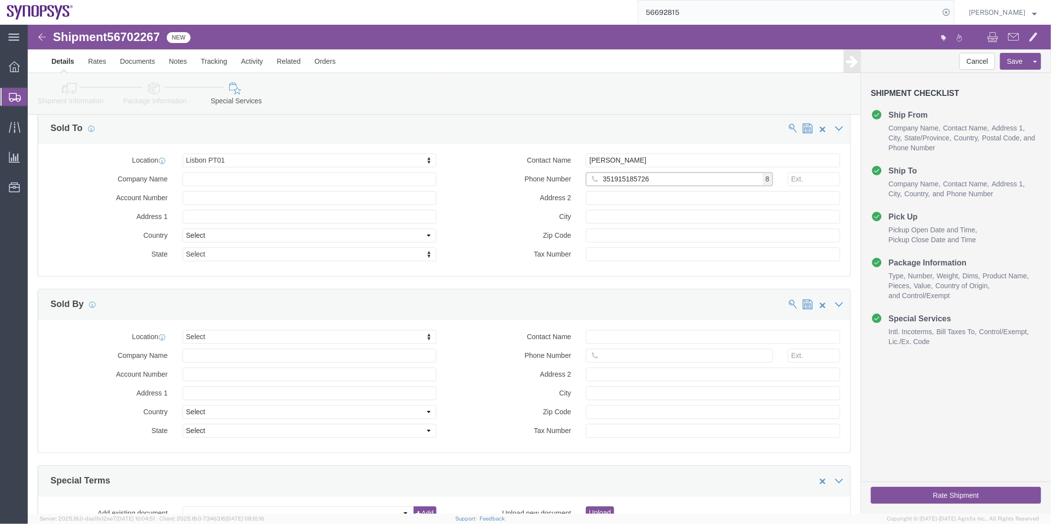
type input "351915185726"
type input "ussv"
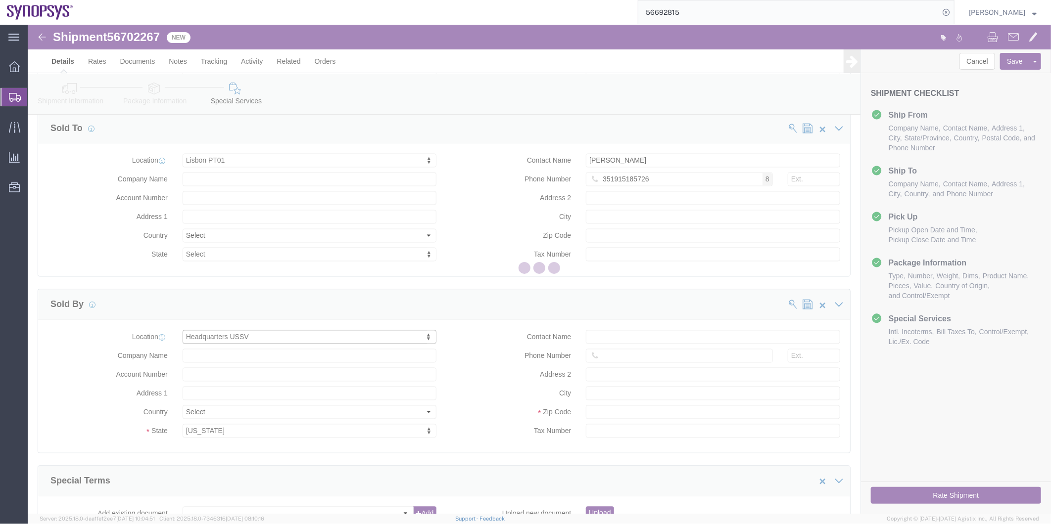
select select "CA"
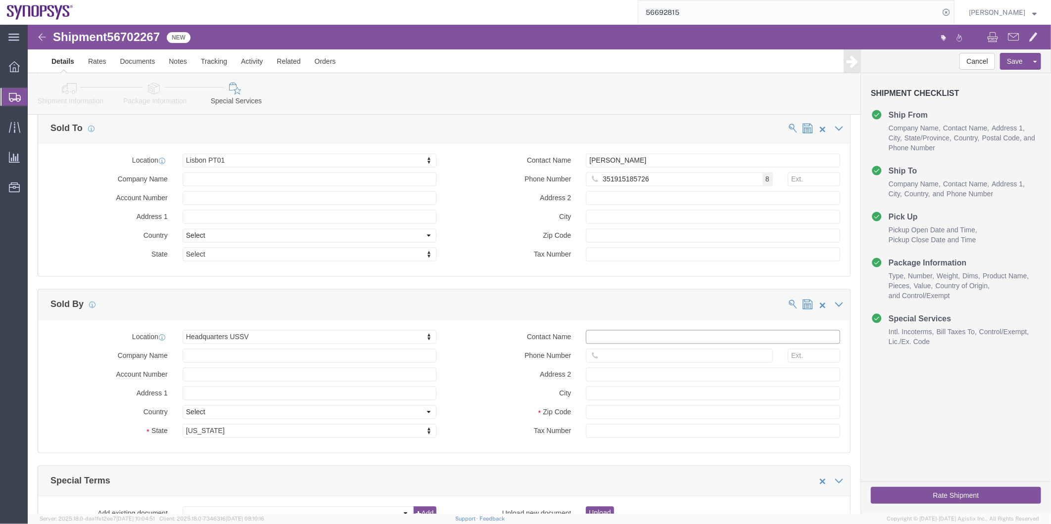
click input "Contact Name"
paste input "[PERSON_NAME]"
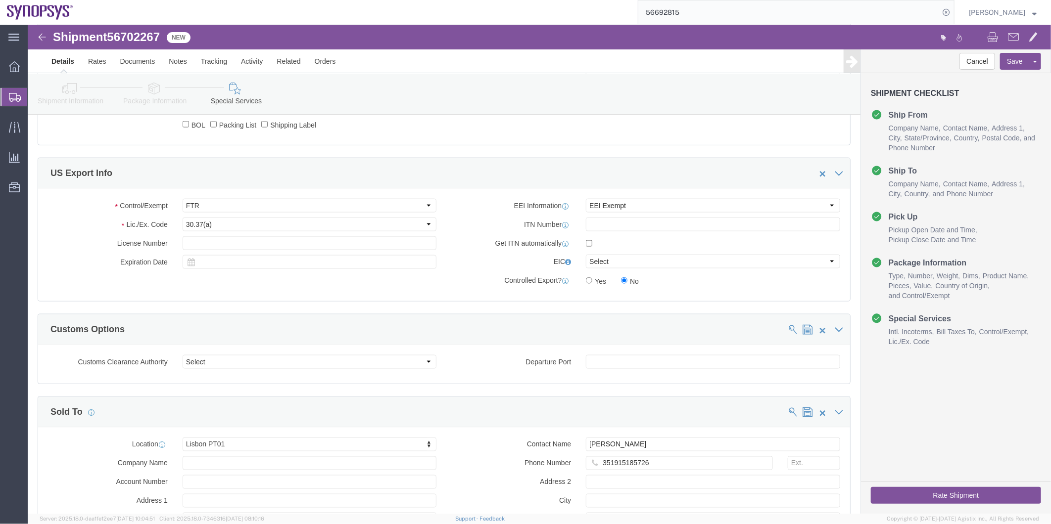
scroll to position [660, 0]
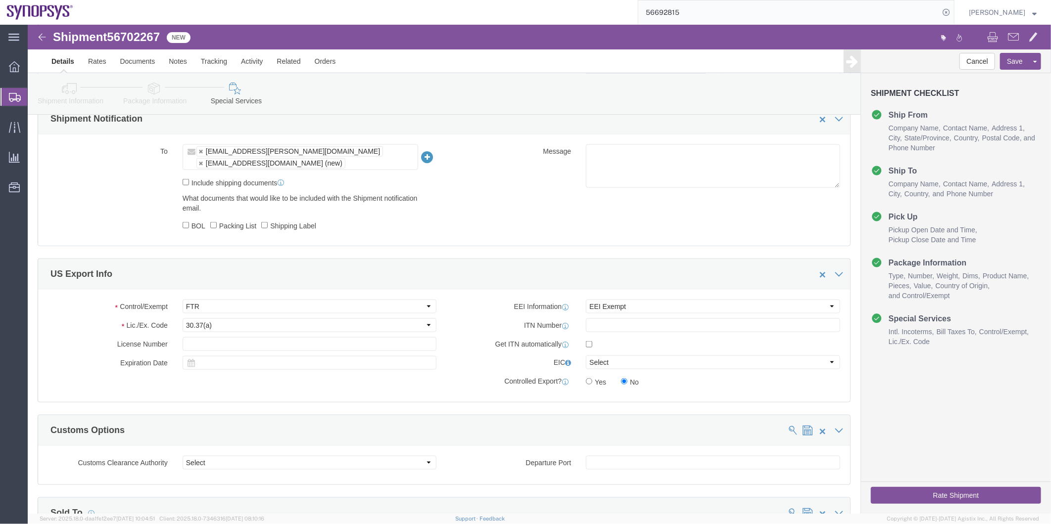
type input "[PERSON_NAME]"
click button "Rate Shipment"
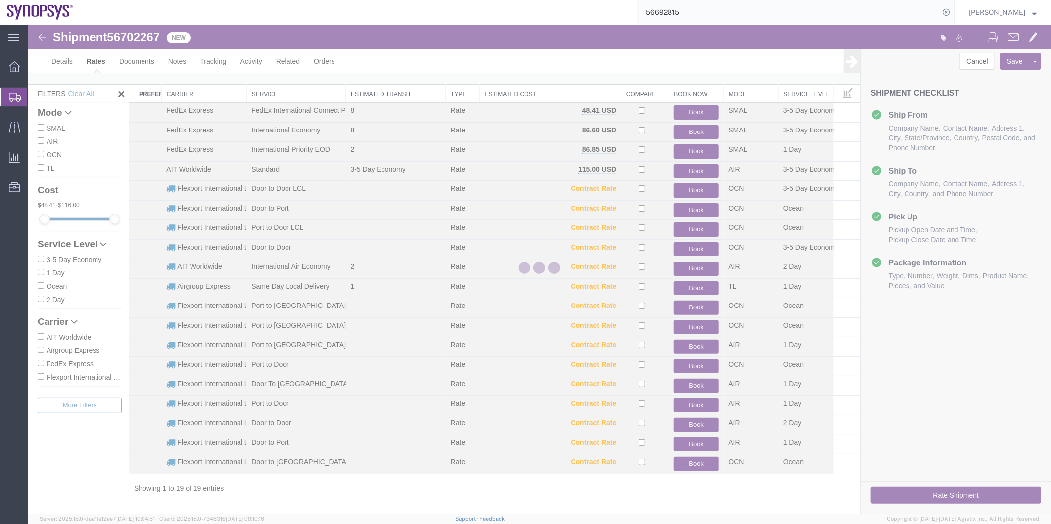
scroll to position [10, 0]
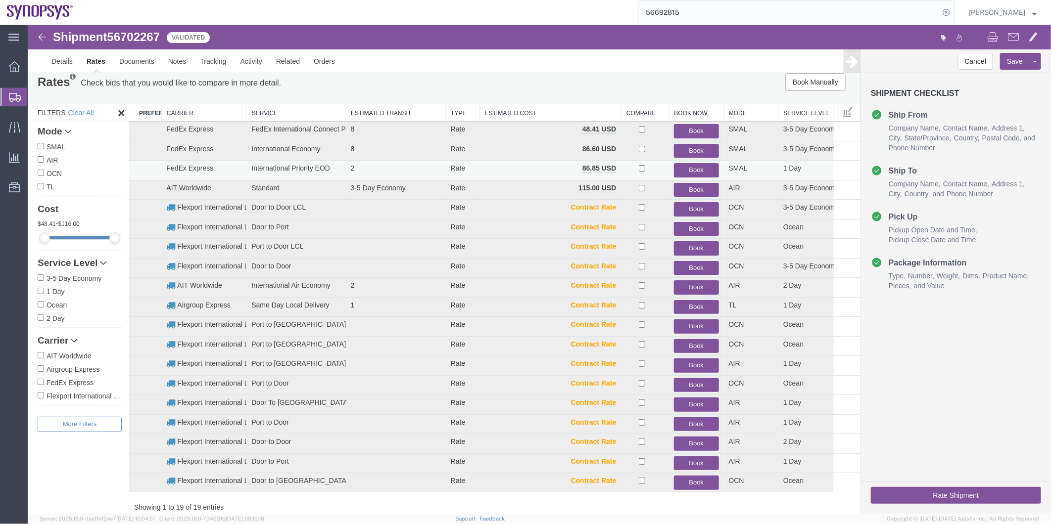
click at [679, 165] on button "Book" at bounding box center [695, 170] width 45 height 14
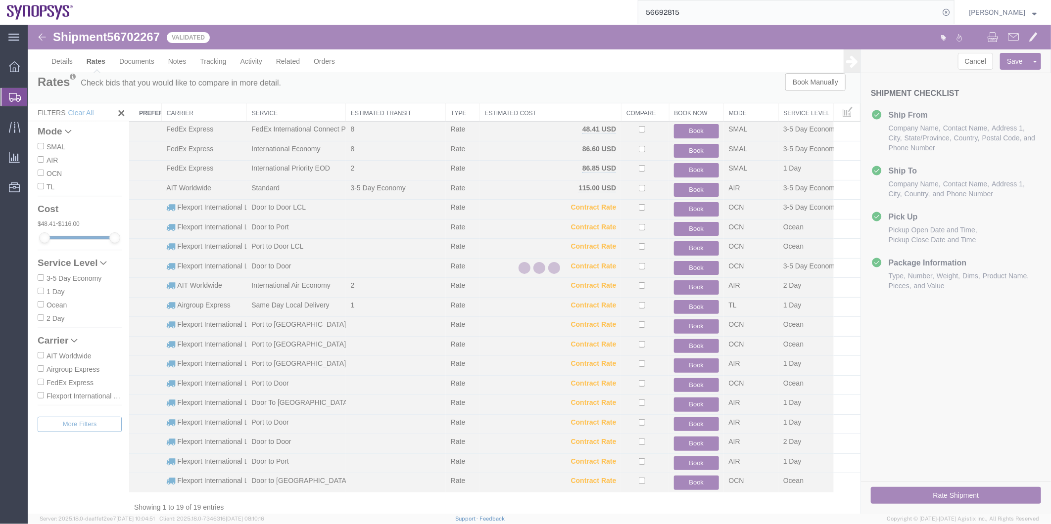
scroll to position [0, 0]
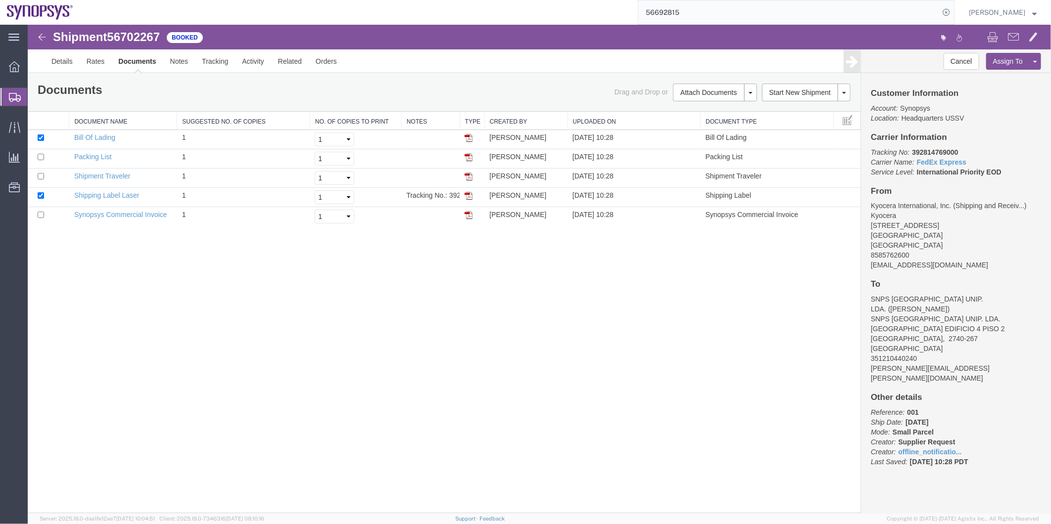
click at [141, 36] on span "56702267" at bounding box center [132, 36] width 53 height 13
copy span "56702267"
click at [121, 194] on link "Shipping Label Laser" at bounding box center [106, 195] width 65 height 8
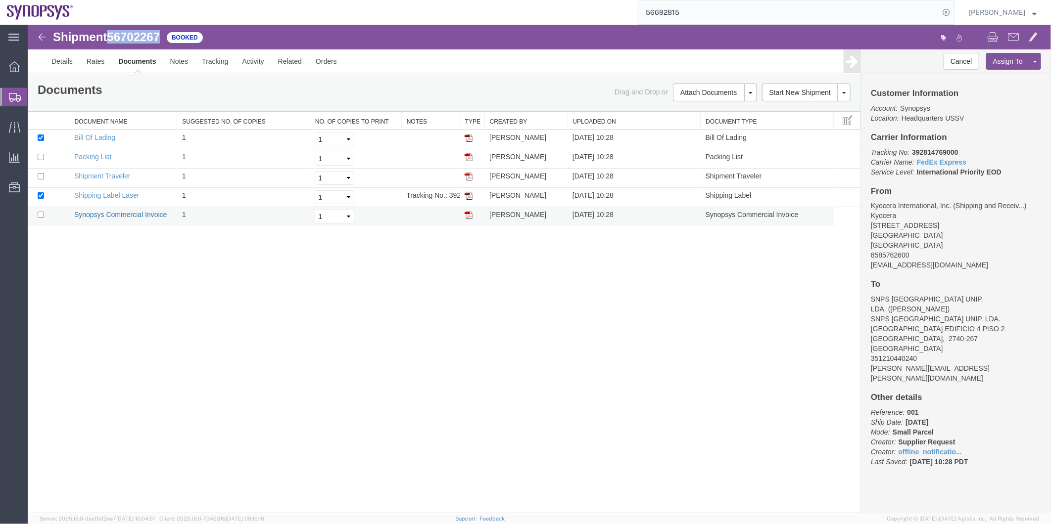
click at [141, 210] on link "Synopsys Commercial Invoice" at bounding box center [120, 214] width 93 height 8
click at [92, 153] on link "Packing List" at bounding box center [92, 156] width 37 height 8
click at [0, 0] on span "Shipment Manager" at bounding box center [0, 0] width 0 height 0
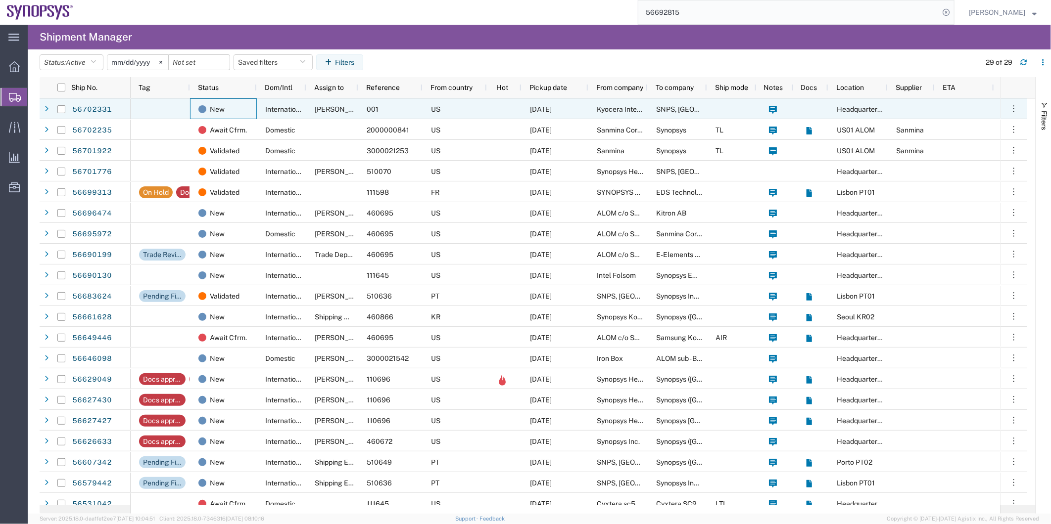
click at [254, 106] on div "New" at bounding box center [223, 108] width 67 height 21
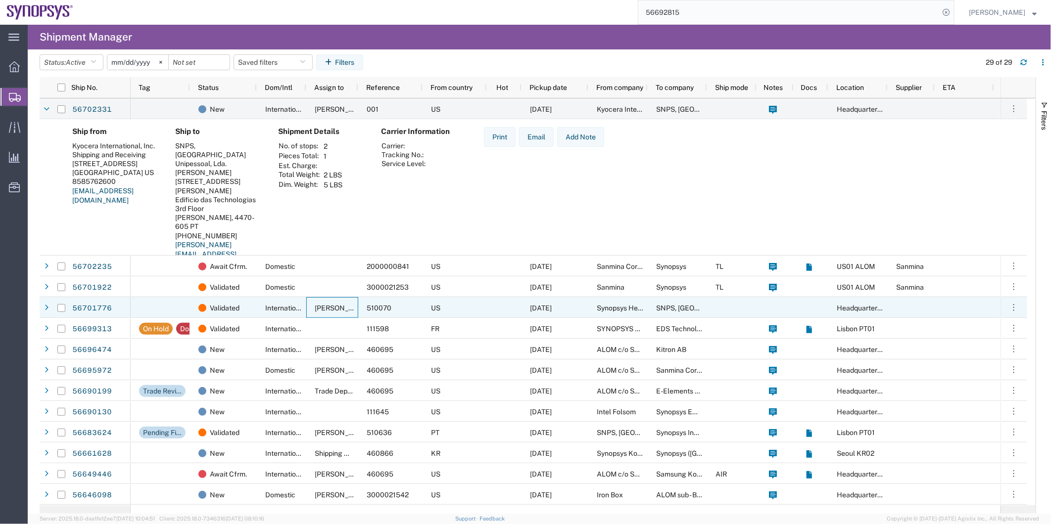
click at [312, 309] on div "[PERSON_NAME]" at bounding box center [332, 307] width 52 height 21
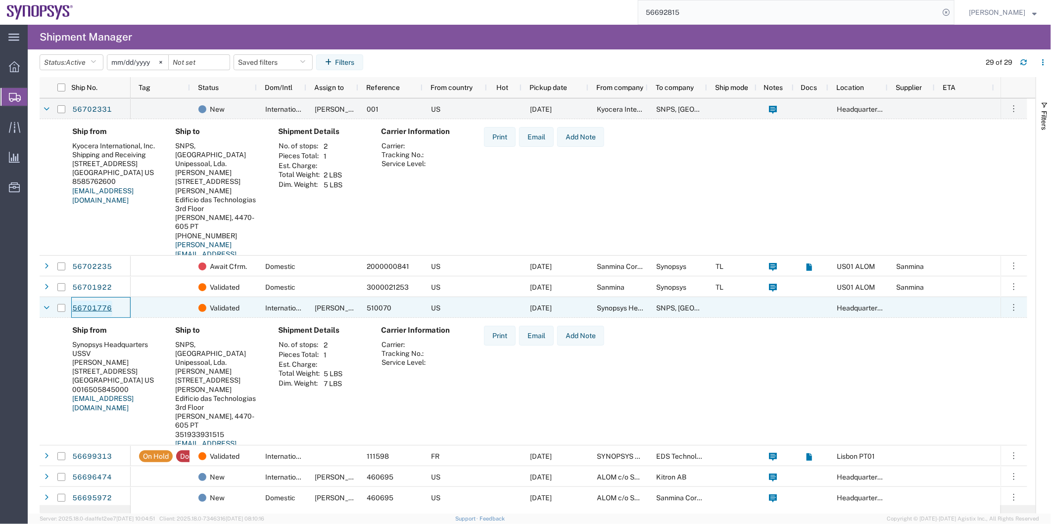
click at [91, 306] on link "56701776" at bounding box center [92, 309] width 41 height 16
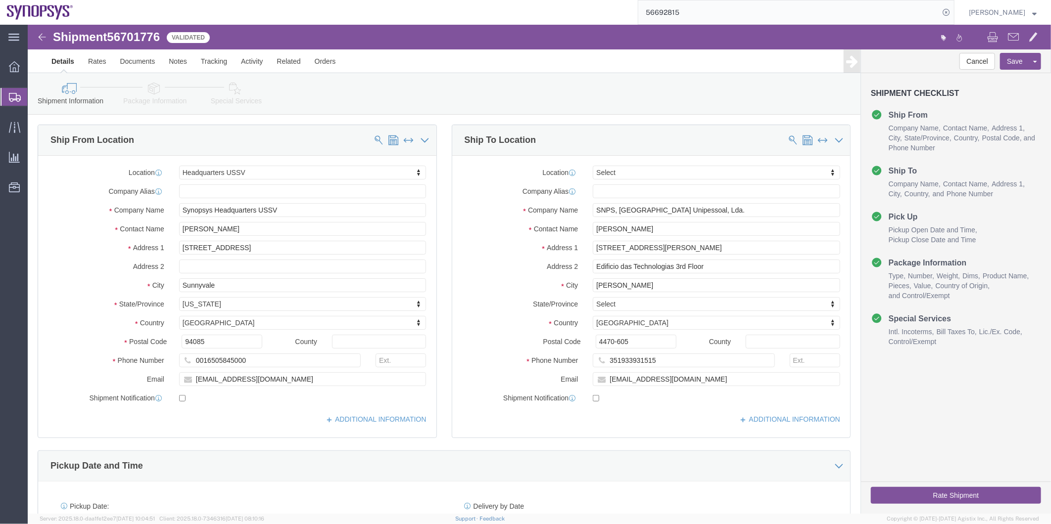
select select "63204"
select select
click div "Shipment Information Package Information Special Services"
click icon
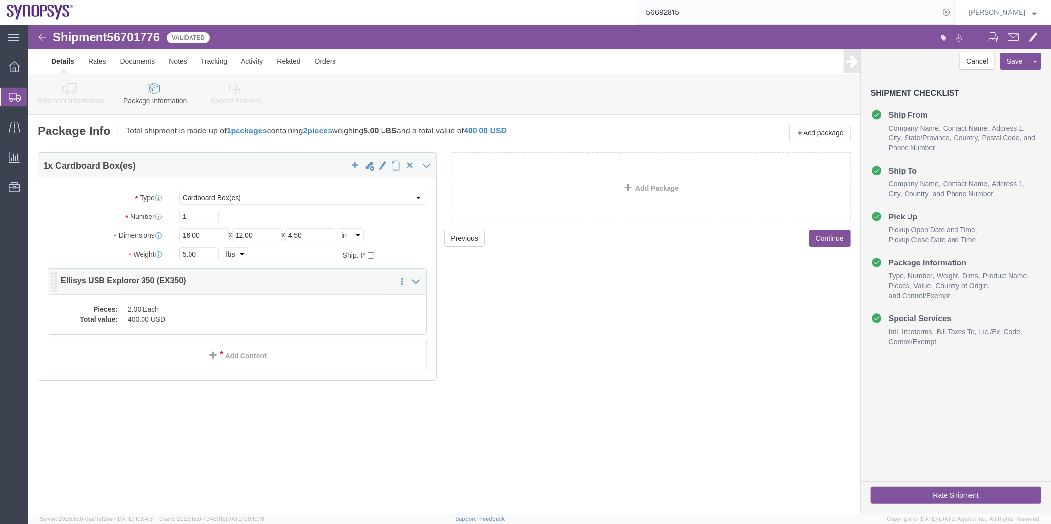
click dd "2.00 Each"
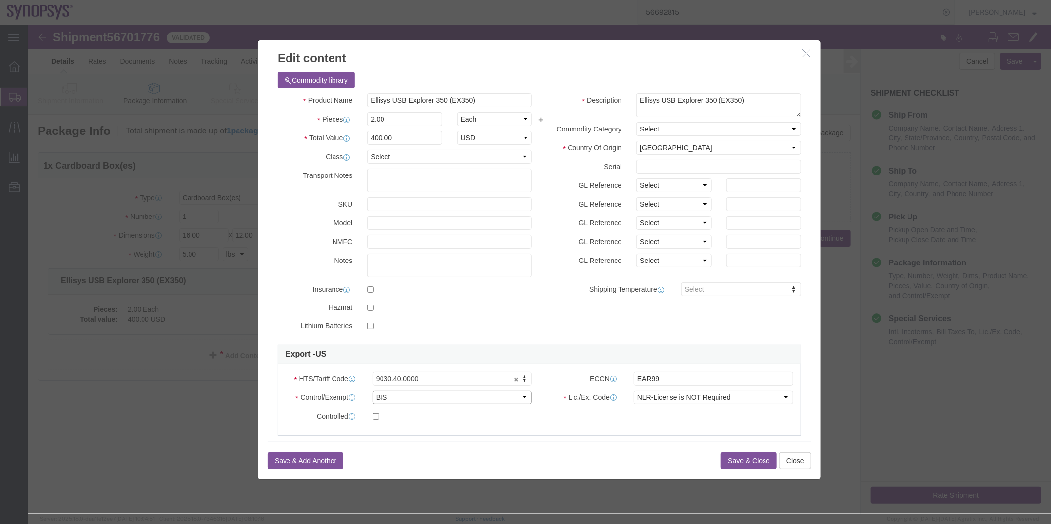
click select "Select ATF BIS DEA EPA FDA FTR ITAR OFAC Other (OPA)"
select select "FTR"
click select "Select ATF BIS DEA EPA FDA FTR ITAR OFAC Other (OPA)"
click select "Select 30.2(d)(2) 30.36 30.37(a) 30.37(f) 30.37(g) 30.37(h) 30.37(i) 30.37(j) 3…"
select select "30.37(a)"
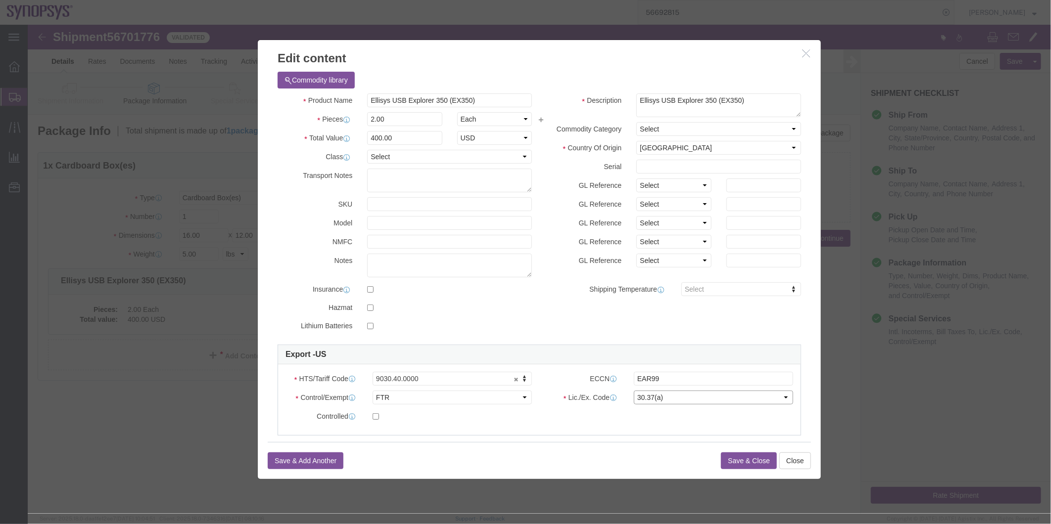
click select "Select 30.2(d)(2) 30.36 30.37(a) 30.37(f) 30.37(g) 30.37(h) 30.37(i) 30.37(j) 3…"
click button "Save & Close"
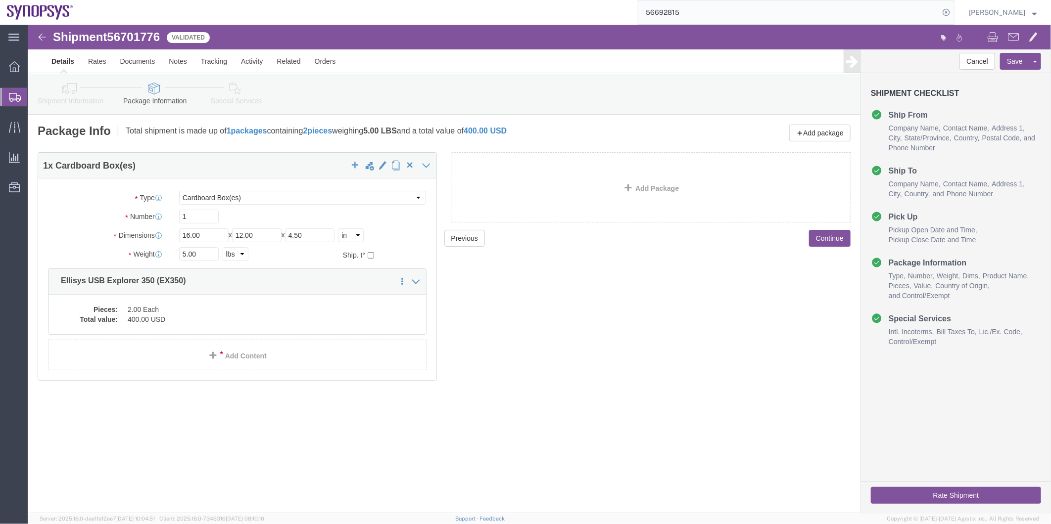
click icon
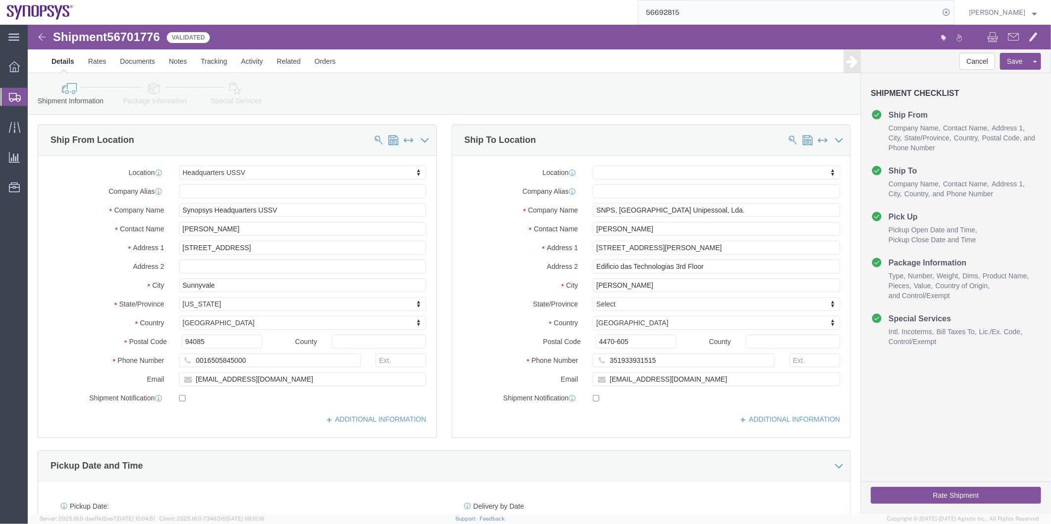
click icon
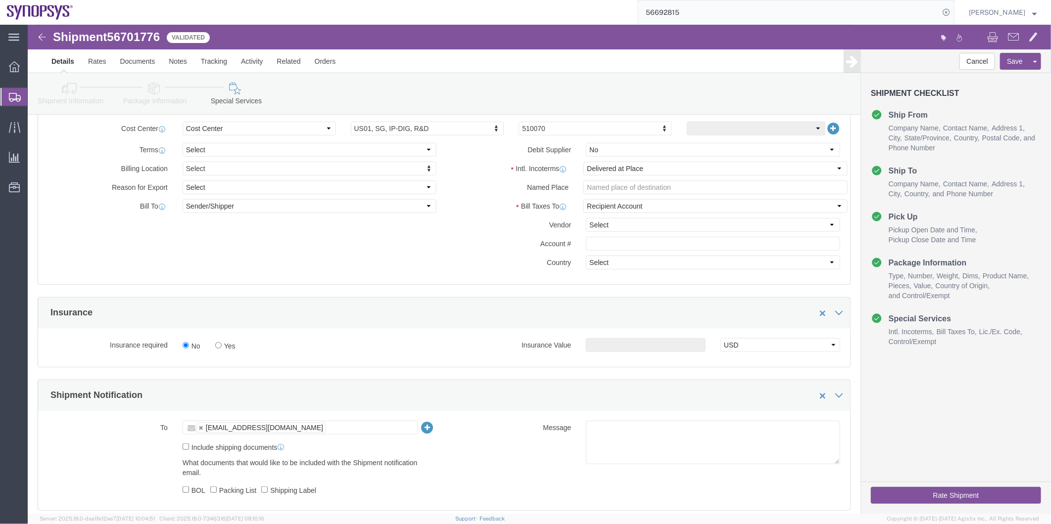
scroll to position [439, 0]
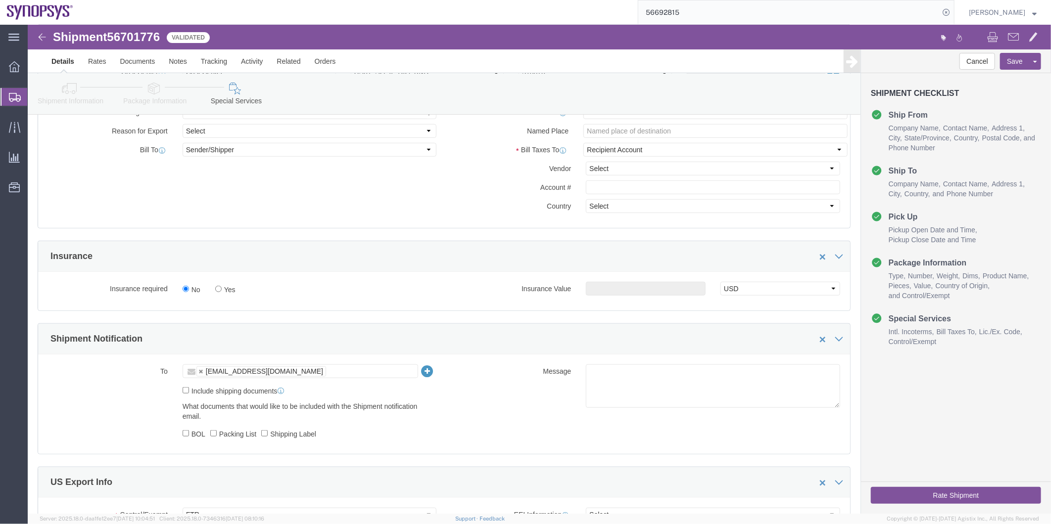
click ul "[EMAIL_ADDRESS][DOMAIN_NAME]"
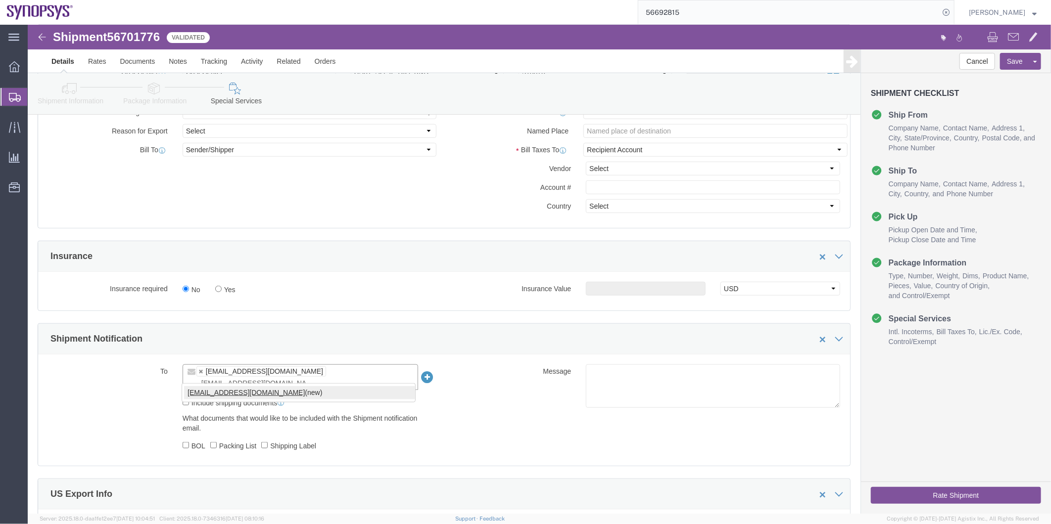
type input "[EMAIL_ADDRESS][DOMAIN_NAME]"
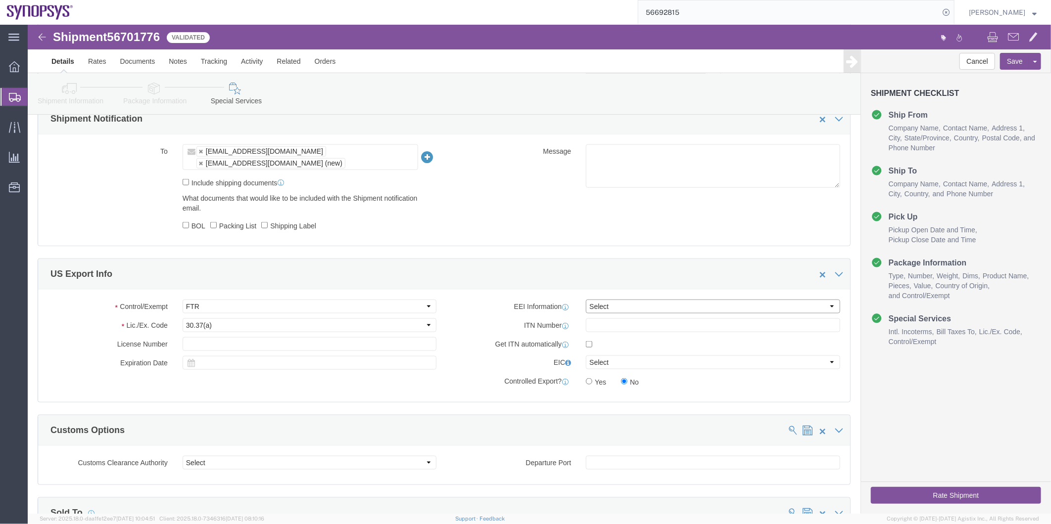
click select "Select AES-Direct EEI Carrier File EEI EEI Exempt"
select select "EXEM"
click select "Select AES-Direct EEI Carrier File EEI EEI Exempt"
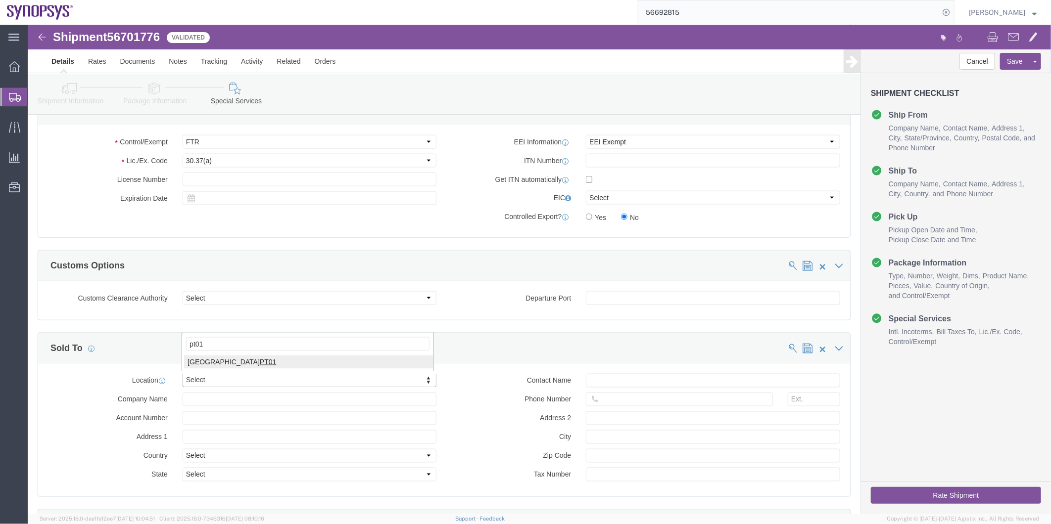
type input "pt01"
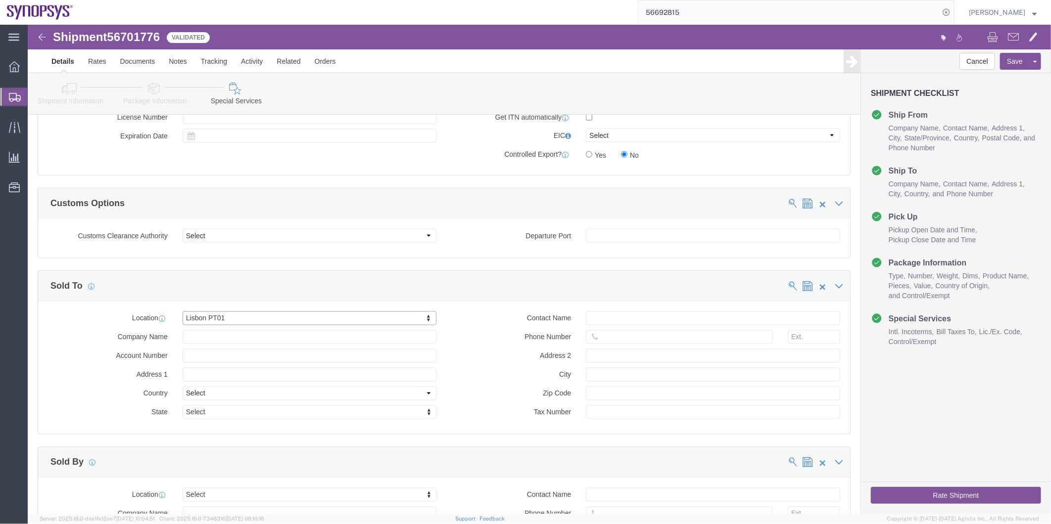
scroll to position [990, 0]
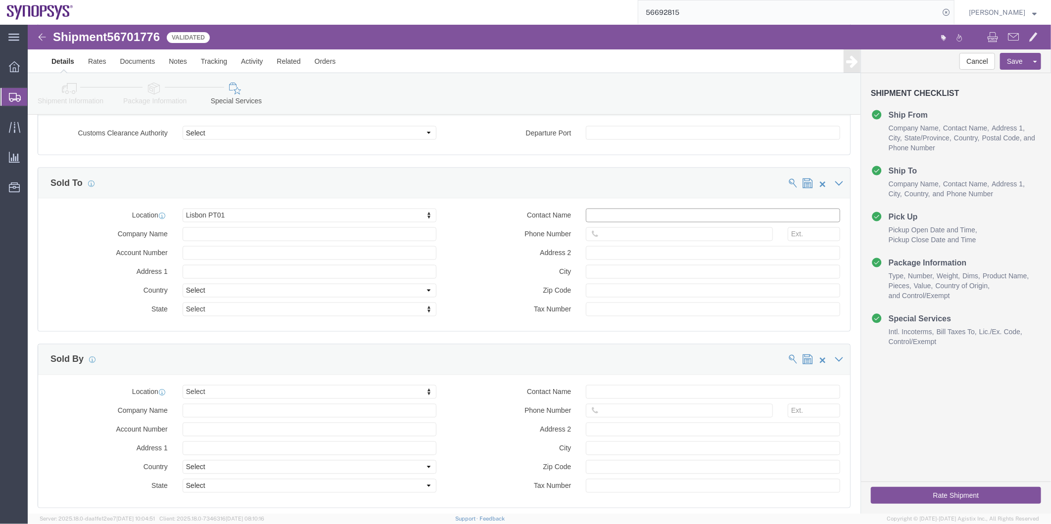
click input "text"
paste input "56702267"
type input "56702267"
drag, startPoint x: 605, startPoint y: 188, endPoint x: 499, endPoint y: 194, distance: 106.1
click div "Contact Name [PHONE_NUMBER]"
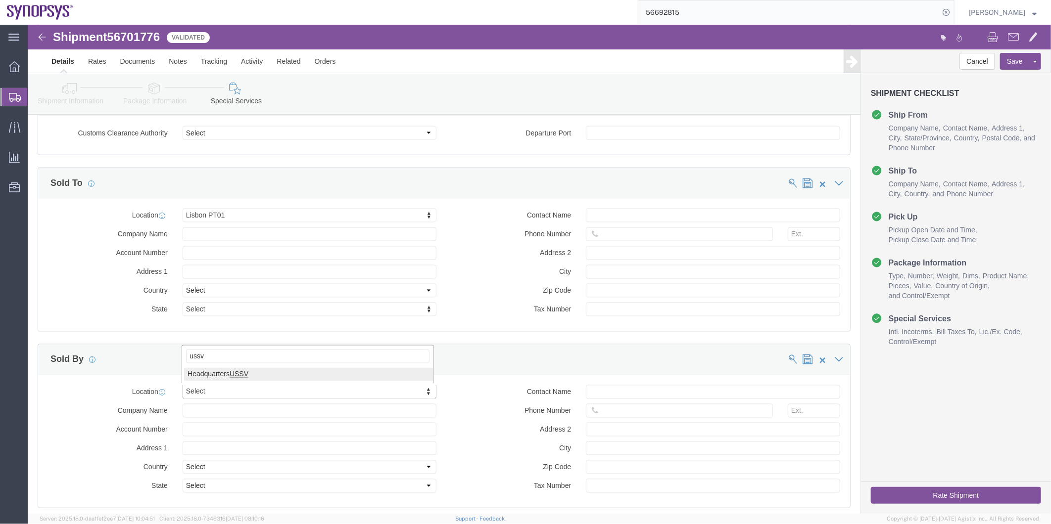
type input "ussv"
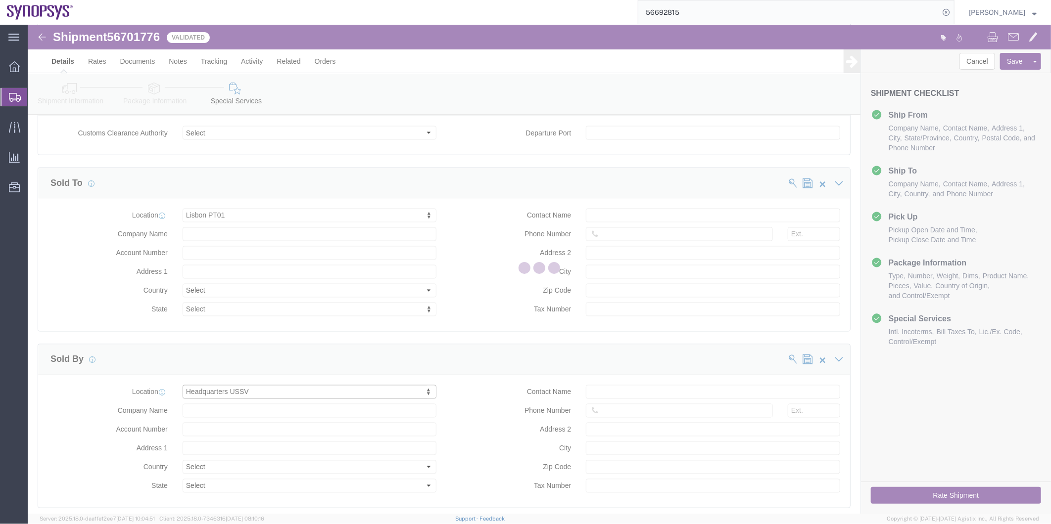
select select "CA"
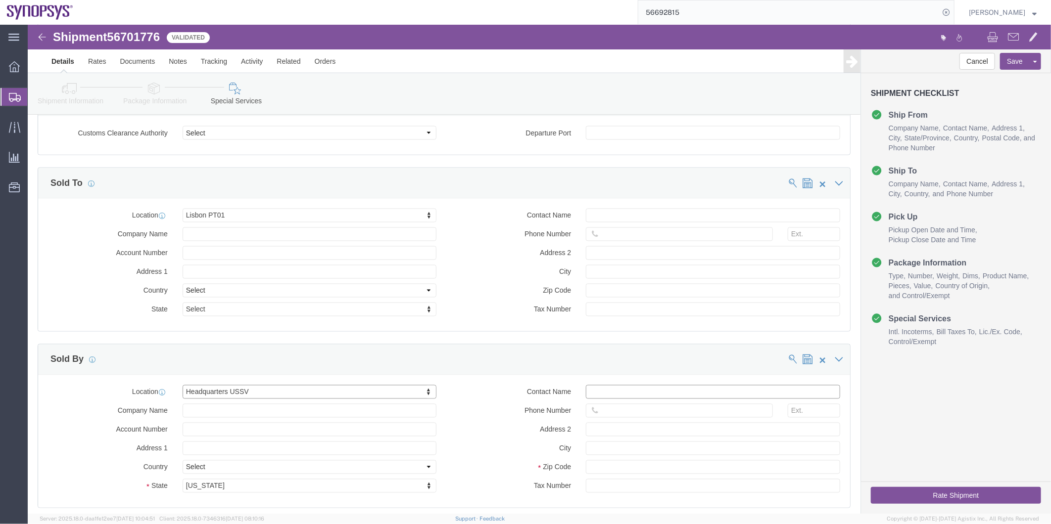
click input "Contact Name"
paste input "[PERSON_NAME]"
type input "[PERSON_NAME]"
click input "text"
paste input "[PERSON_NAME]"
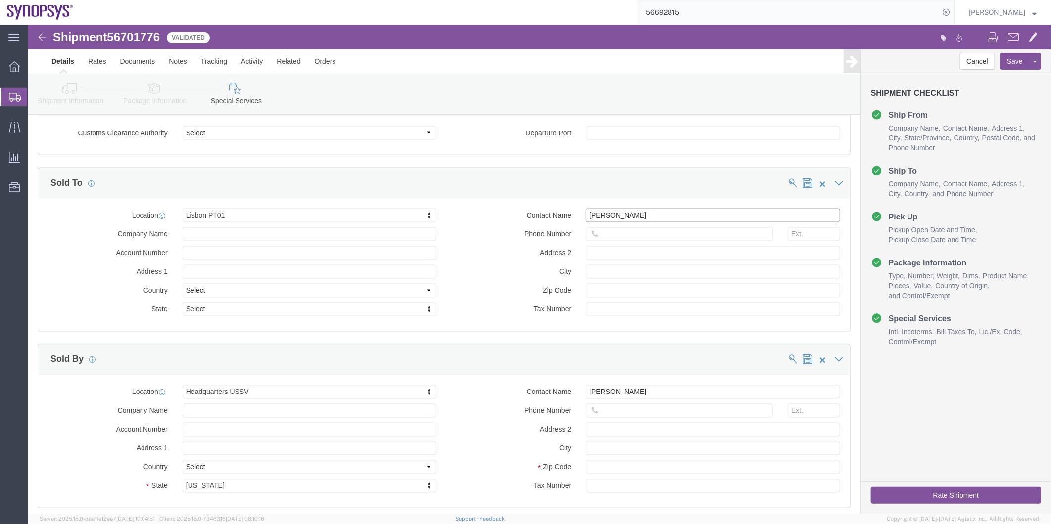
type input "[PERSON_NAME]"
click input "text"
paste input "351.915.185.726"
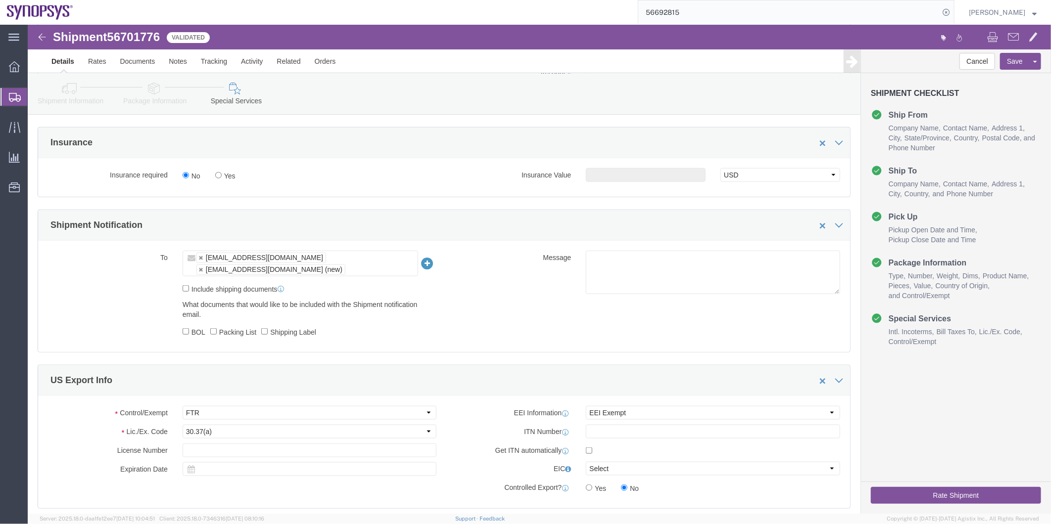
scroll to position [550, 0]
type input "351915185726"
click button "Rate Shipment"
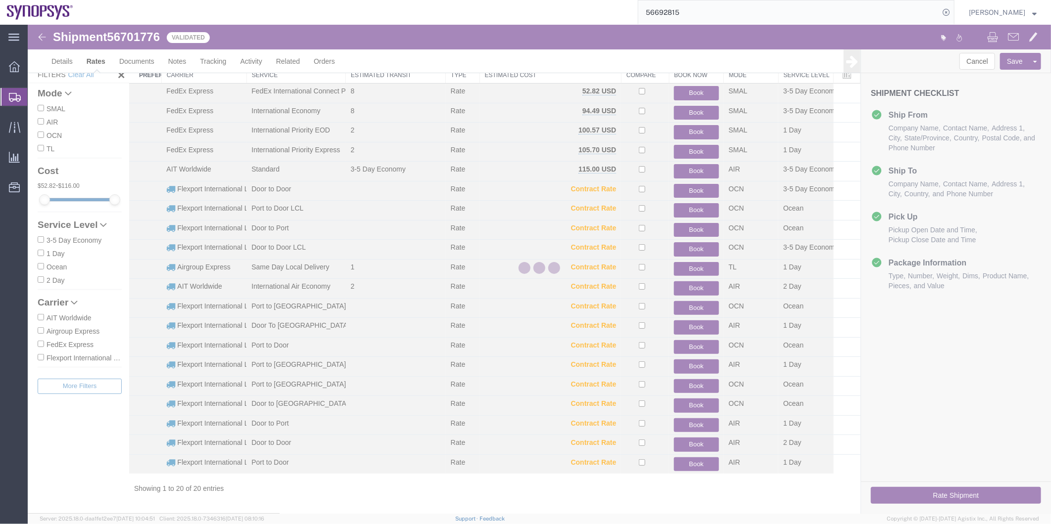
scroll to position [30, 0]
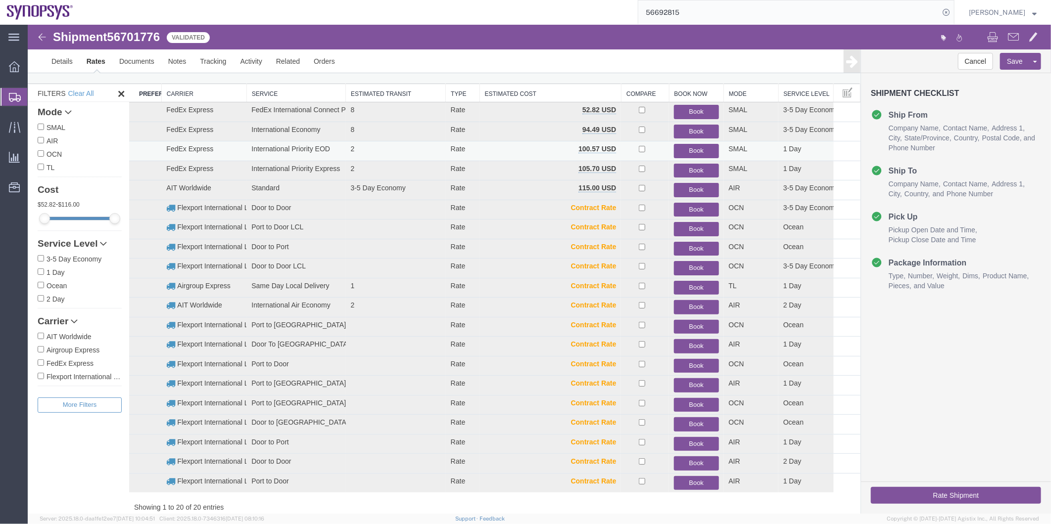
click at [698, 145] on button "Book" at bounding box center [695, 150] width 45 height 14
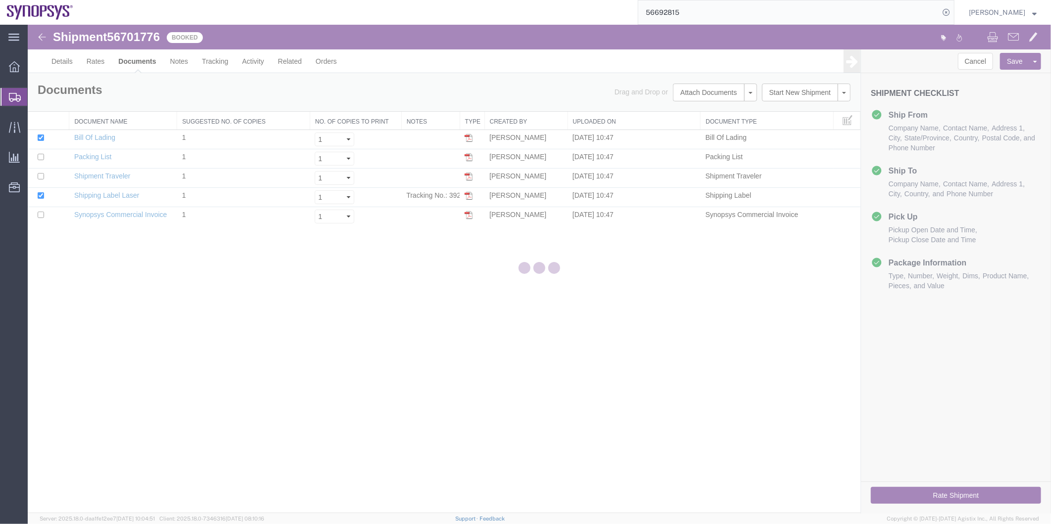
scroll to position [0, 0]
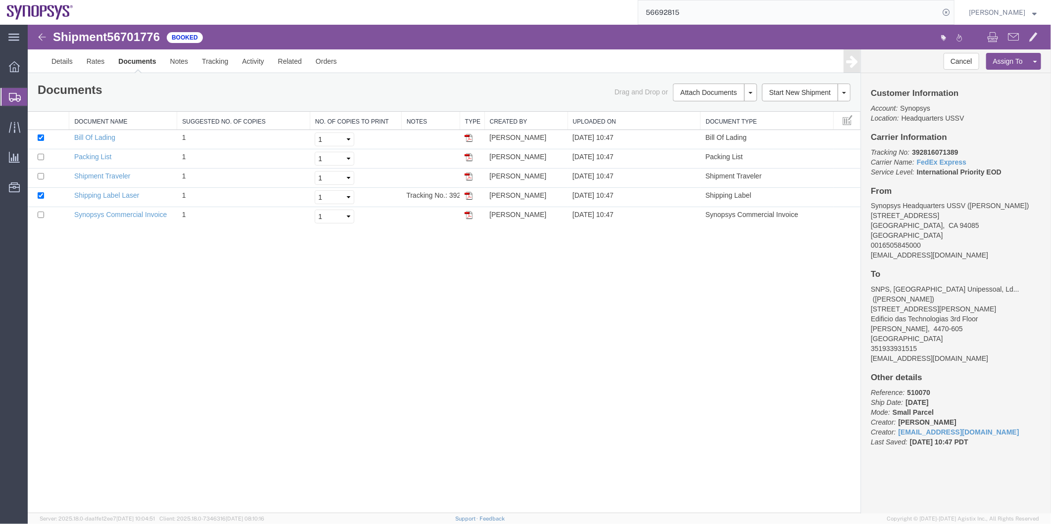
click at [36, 110] on div "Documents Ship Label Format: Plain Thermal Drag and Drop or Attach Documents Pr…" at bounding box center [443, 92] width 833 height 38
click at [0, 0] on span "Shipment Manager" at bounding box center [0, 0] width 0 height 0
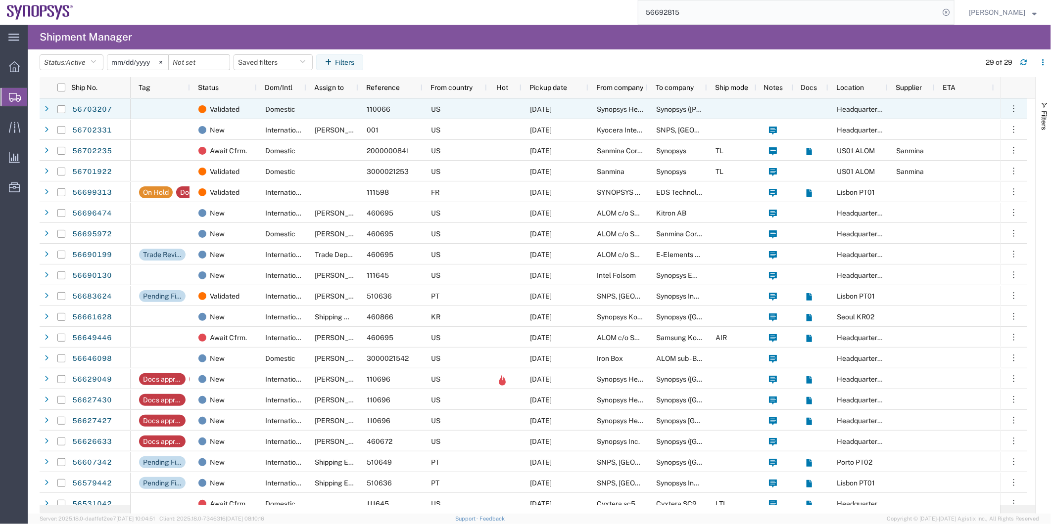
click at [269, 104] on div "Domestic" at bounding box center [281, 108] width 49 height 21
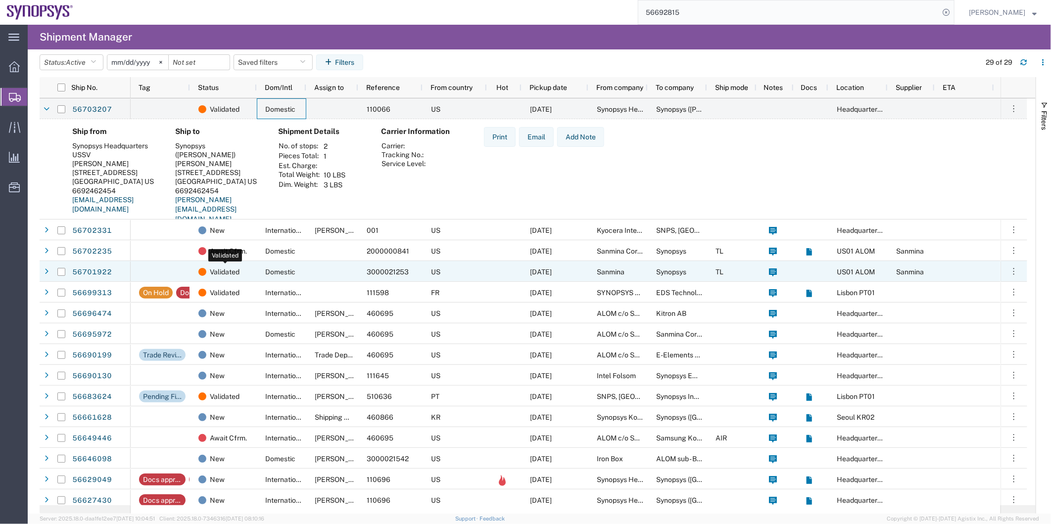
click at [228, 274] on span "Validated" at bounding box center [225, 272] width 30 height 21
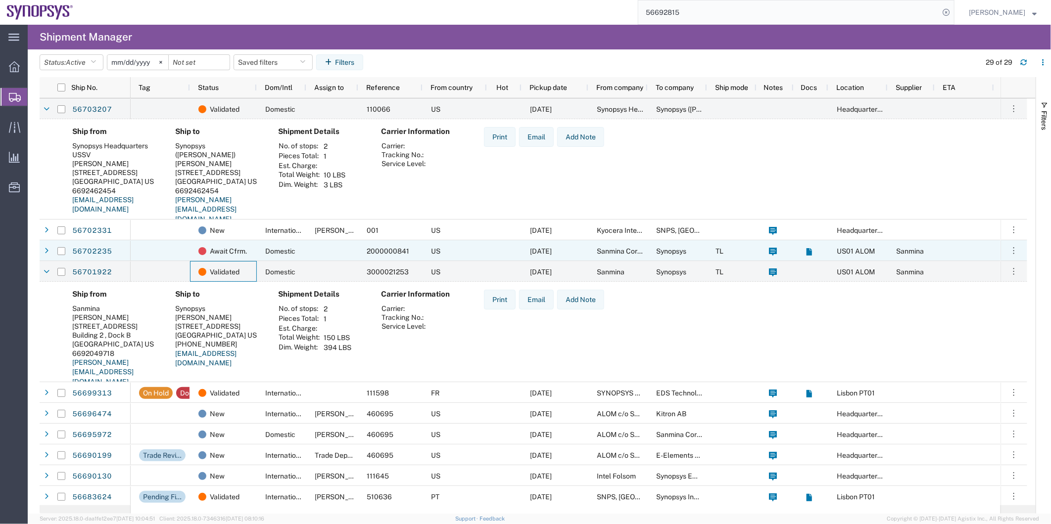
click at [156, 252] on div at bounding box center [160, 250] width 59 height 21
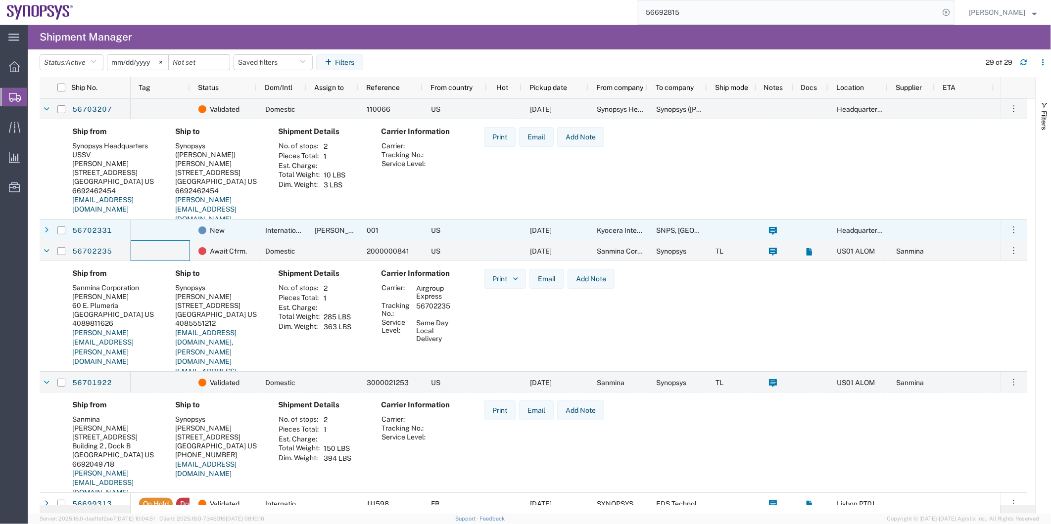
click at [166, 226] on div at bounding box center [160, 230] width 59 height 21
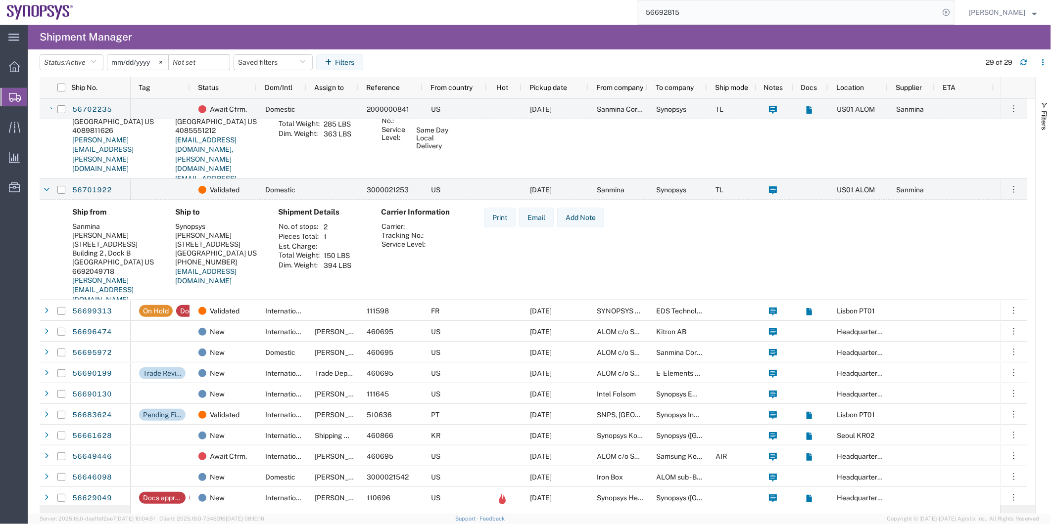
scroll to position [330, 0]
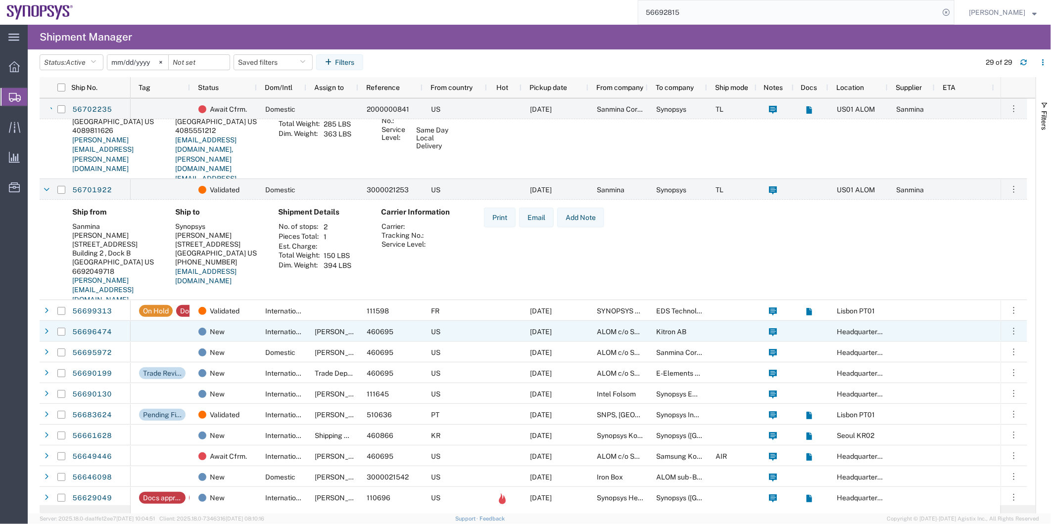
click at [158, 333] on div at bounding box center [160, 331] width 59 height 21
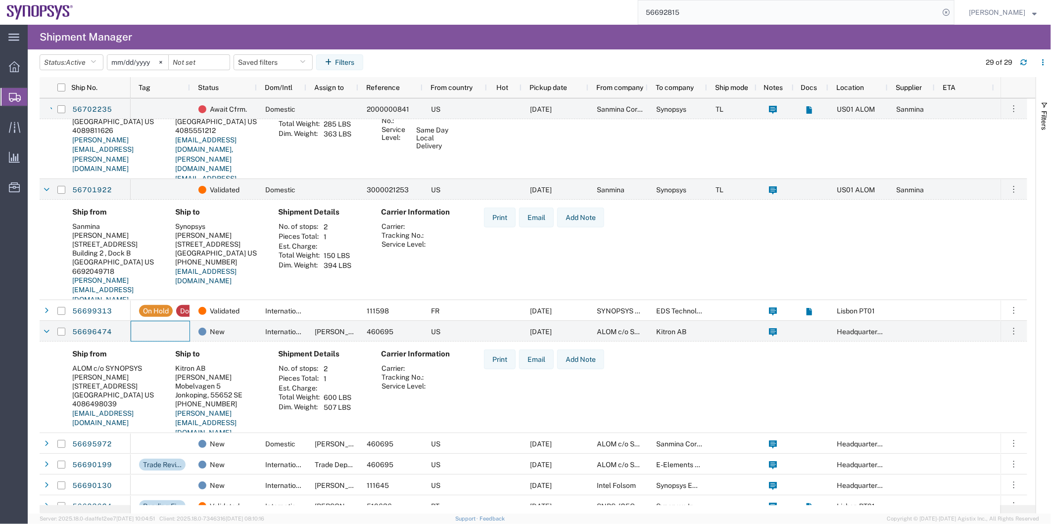
scroll to position [550, 0]
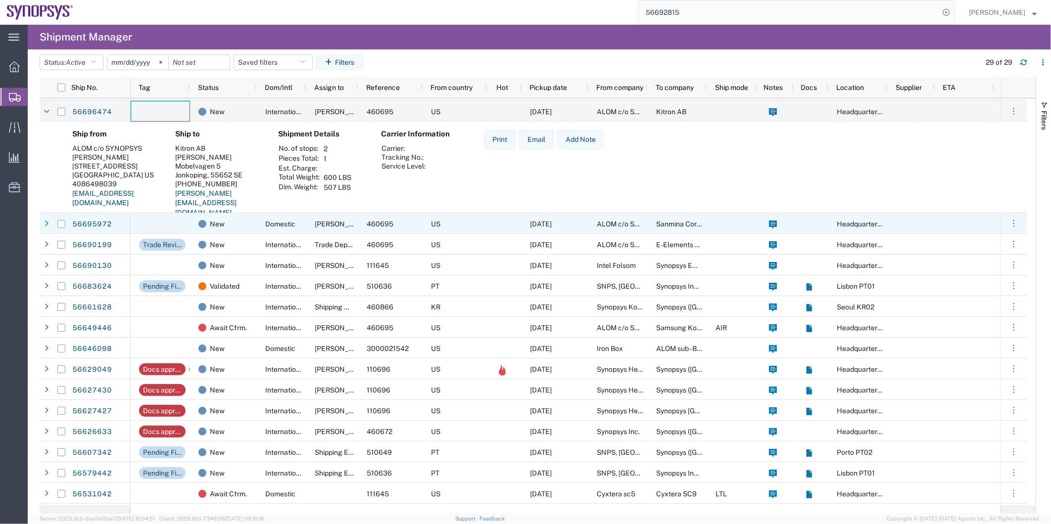
click at [179, 215] on div at bounding box center [160, 223] width 59 height 21
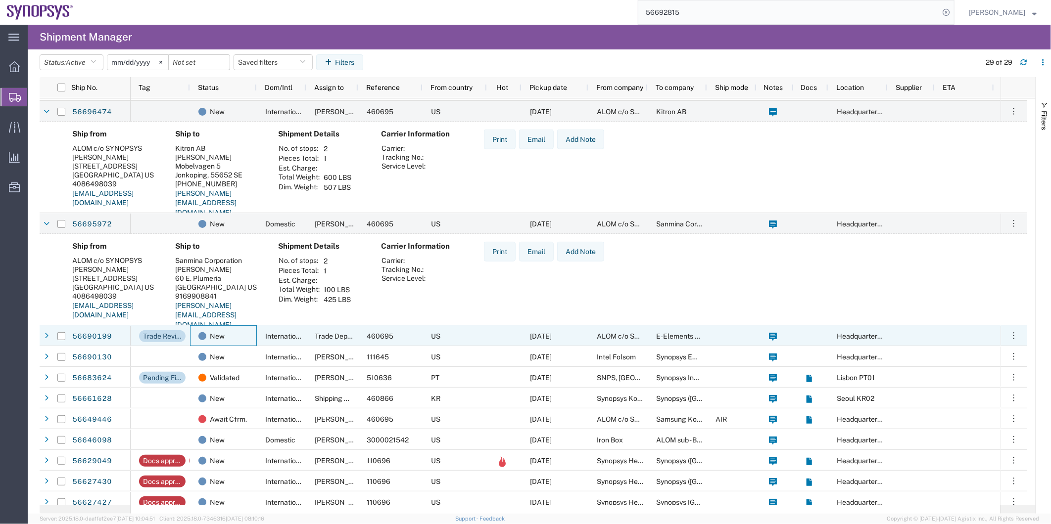
click at [255, 338] on div "New" at bounding box center [223, 336] width 67 height 21
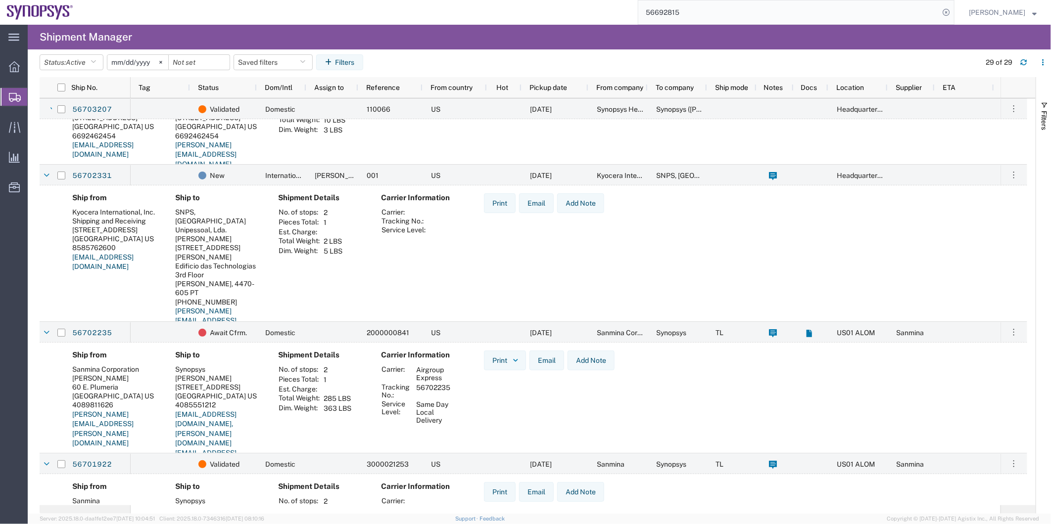
scroll to position [0, 0]
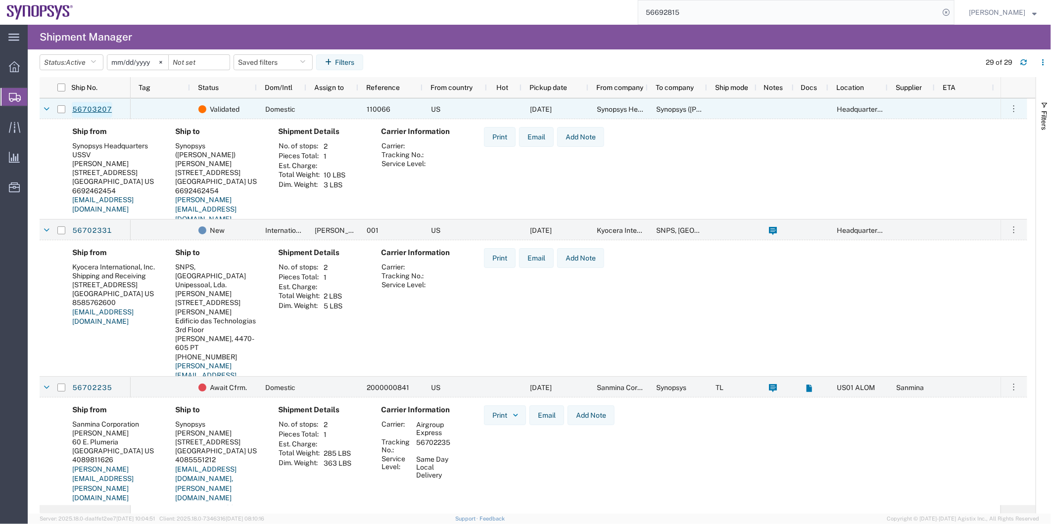
click at [85, 114] on link "56703207" at bounding box center [92, 110] width 41 height 16
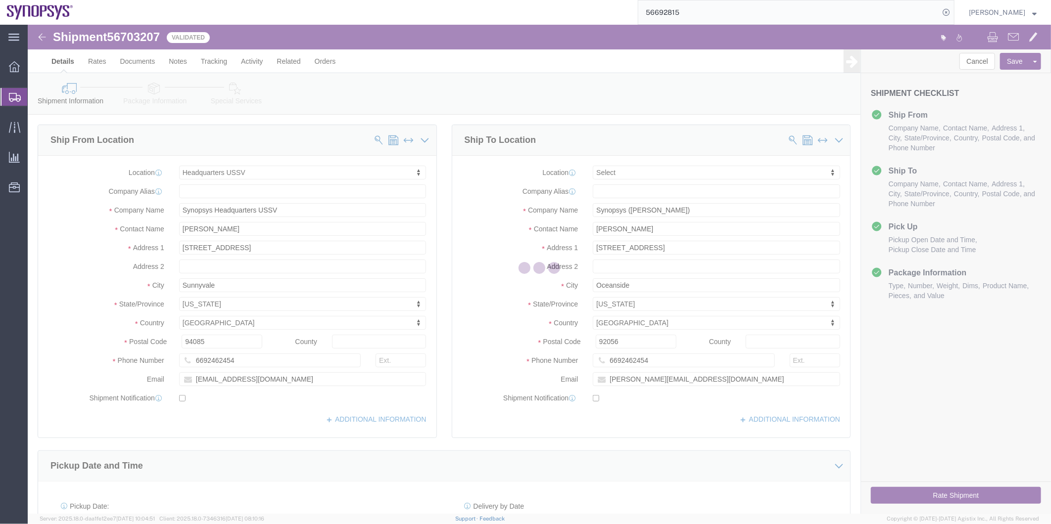
select select "63204"
select select
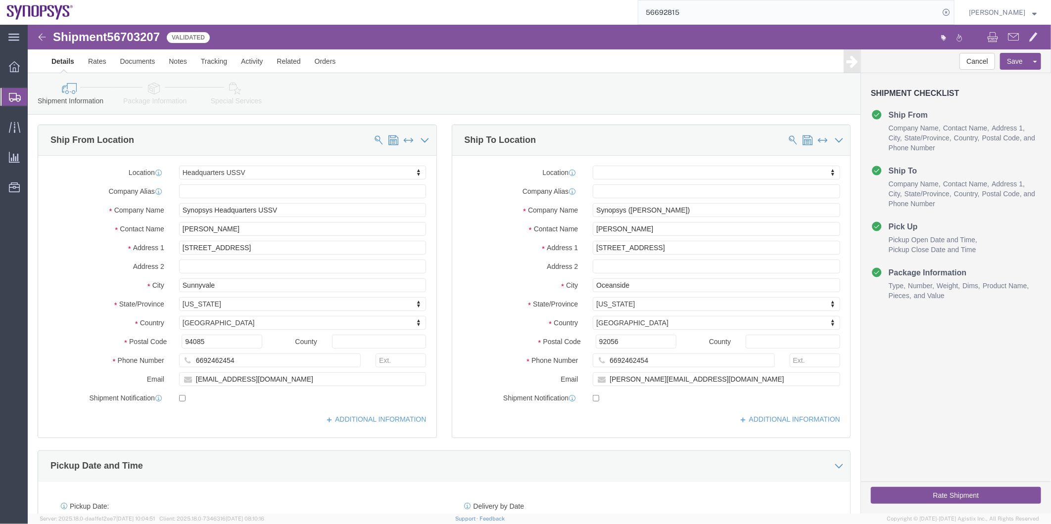
click link "Package Information"
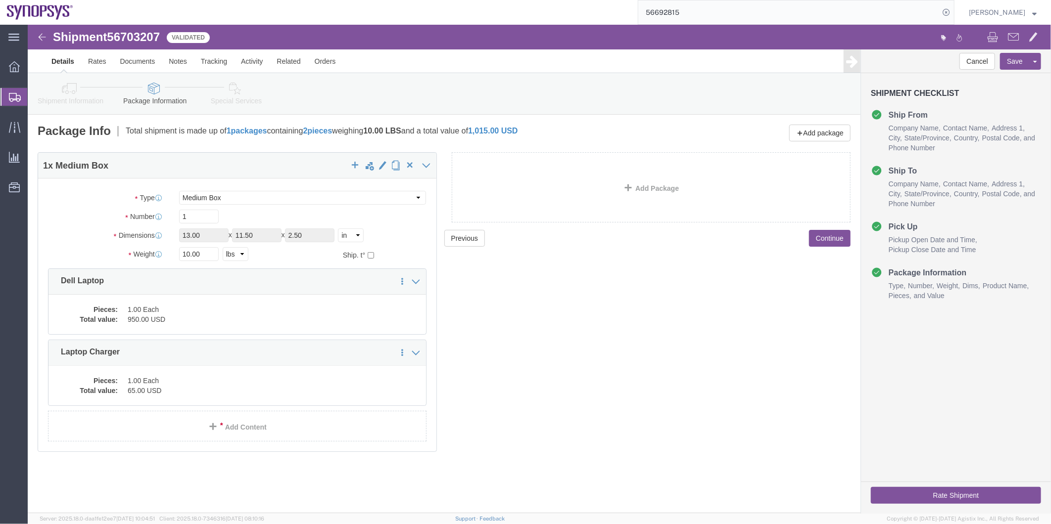
click icon
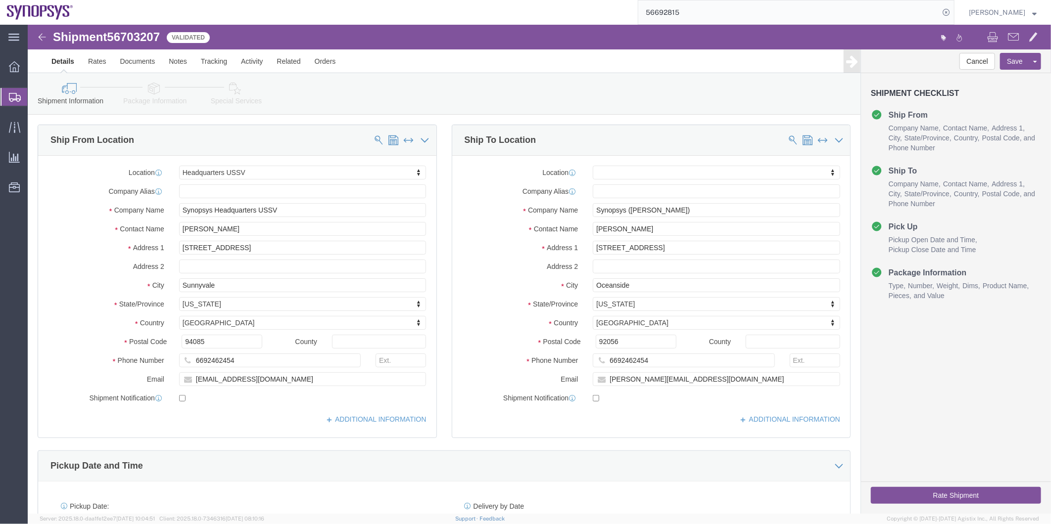
click icon
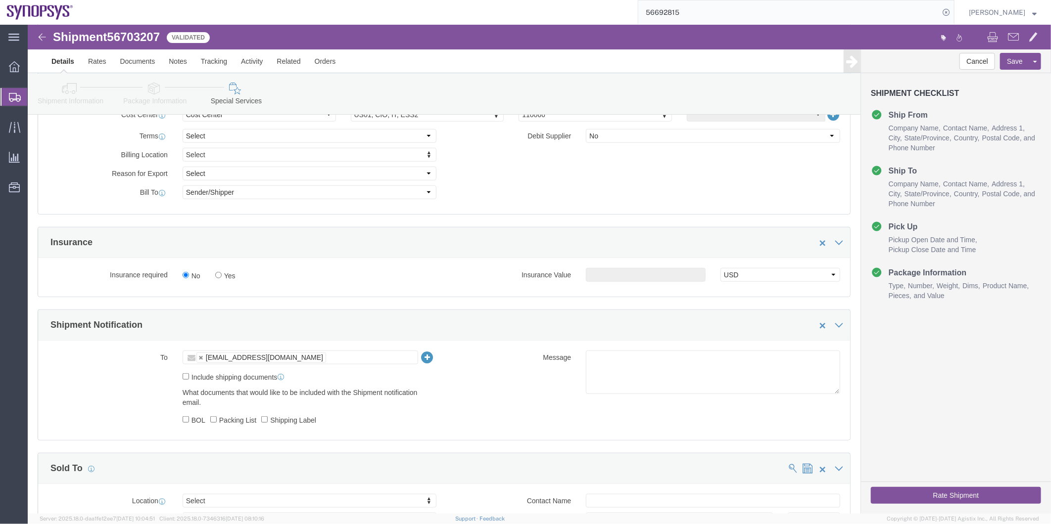
scroll to position [439, 0]
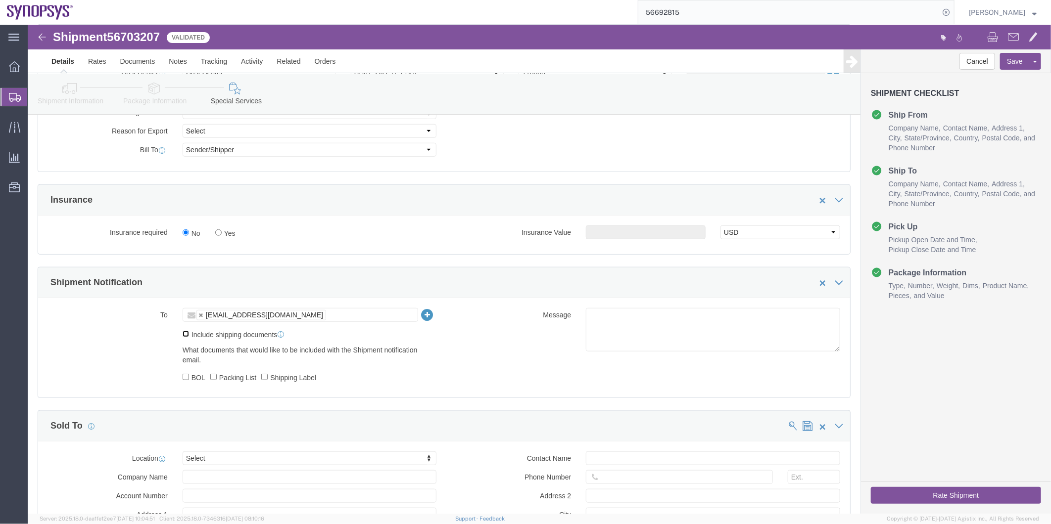
click input "Include shipping documents"
checkbox input "true"
click input "BOL"
checkbox input "true"
click input "Packing List"
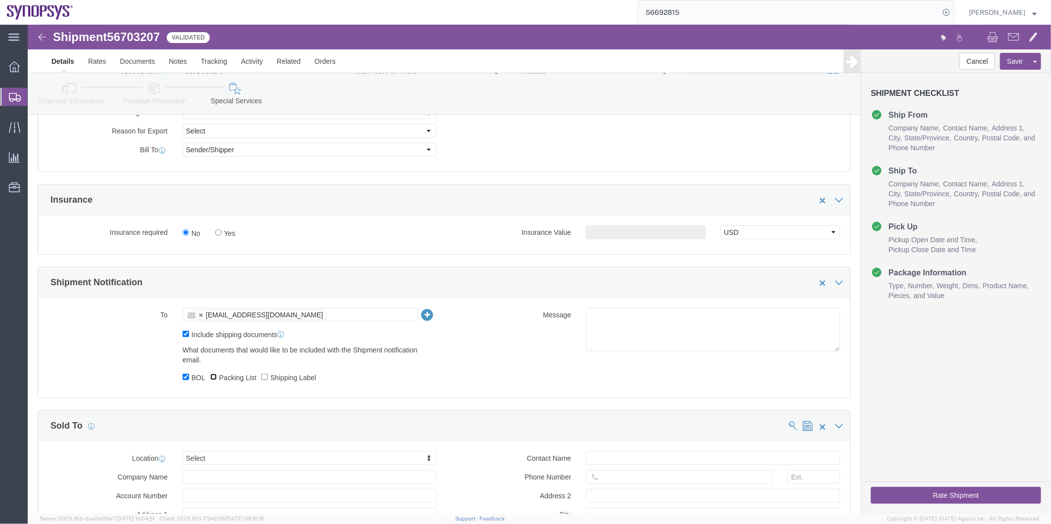
checkbox input "true"
drag, startPoint x: 256, startPoint y: 358, endPoint x: 266, endPoint y: 358, distance: 9.9
click label "Shipping Label"
click input "Shipping Label"
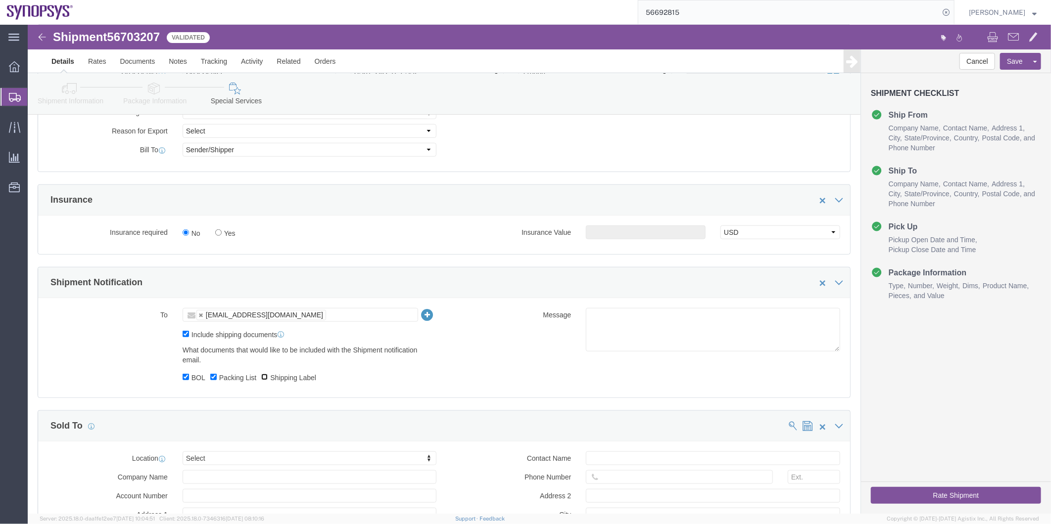
checkbox input "true"
click textarea
type textarea "Please see attached. -[GEOGRAPHIC_DATA]"
click button "Rate Shipment"
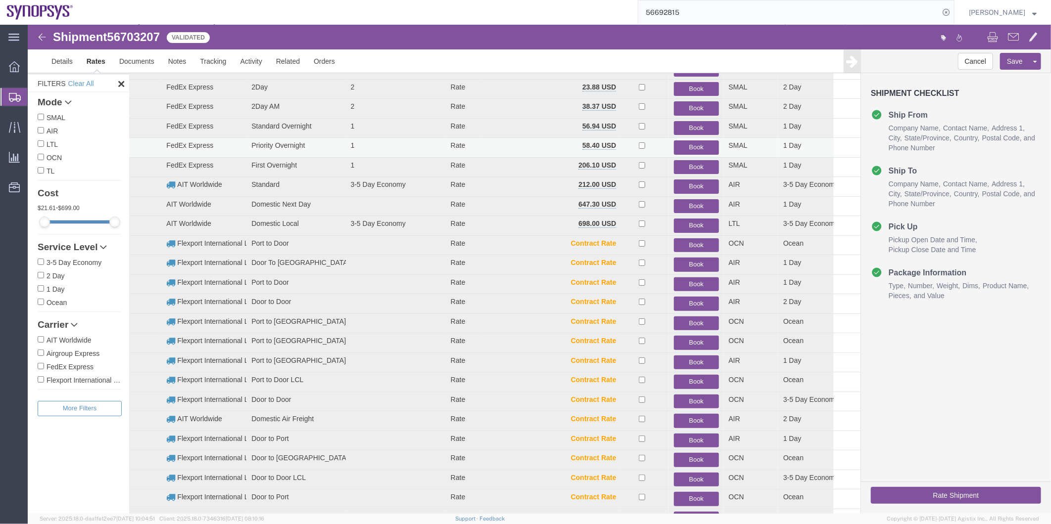
scroll to position [53, 0]
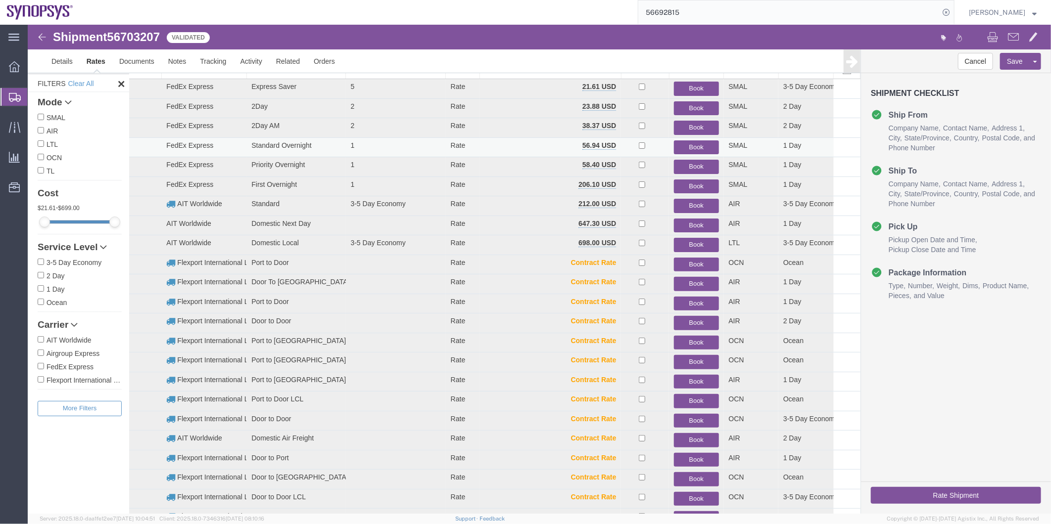
click at [695, 142] on button "Book" at bounding box center [695, 147] width 45 height 14
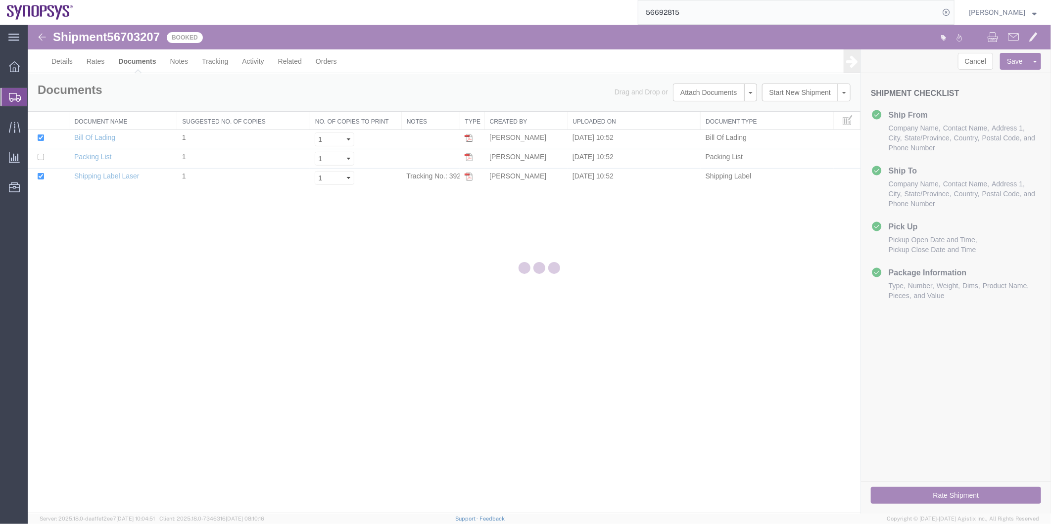
scroll to position [0, 0]
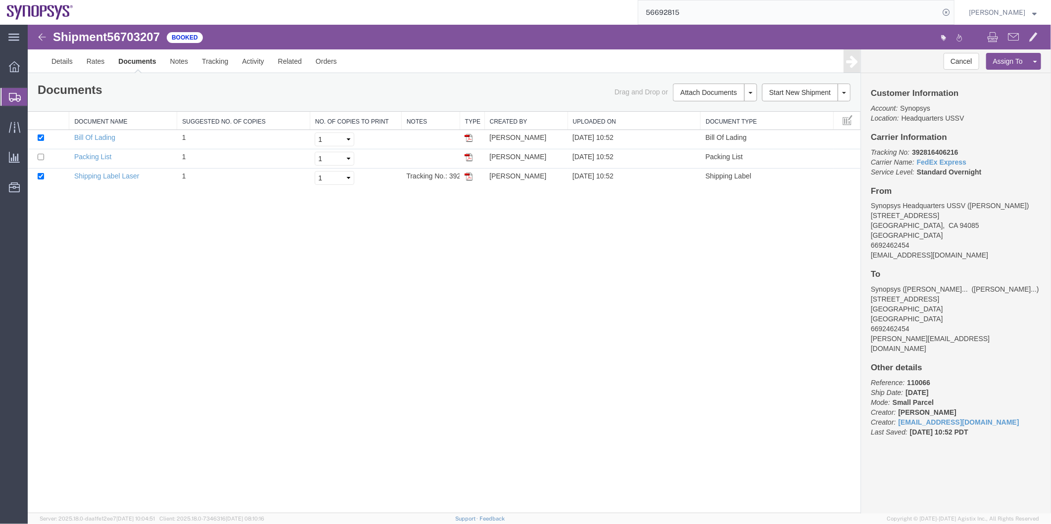
click at [0, 0] on span "Shipment Manager" at bounding box center [0, 0] width 0 height 0
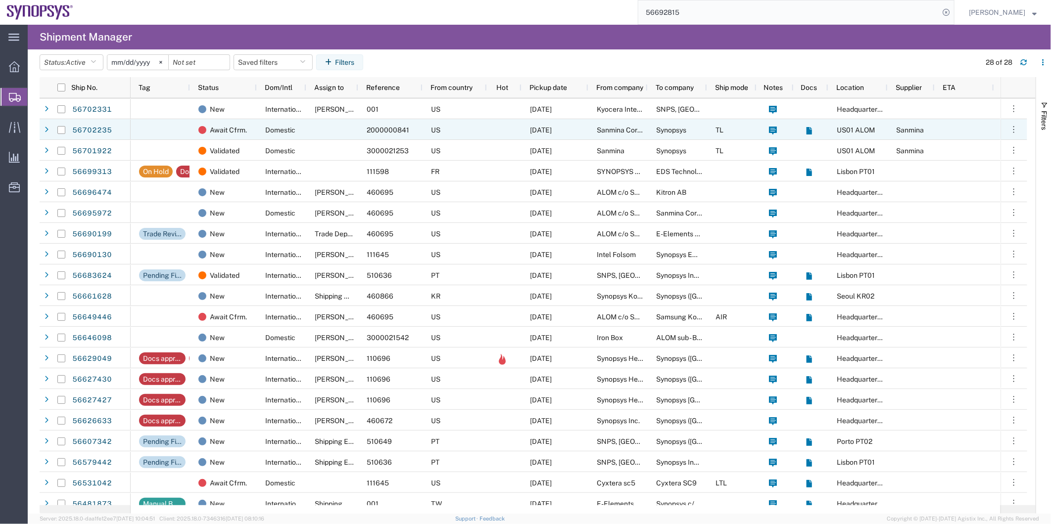
click at [303, 130] on div "Domestic" at bounding box center [281, 129] width 49 height 21
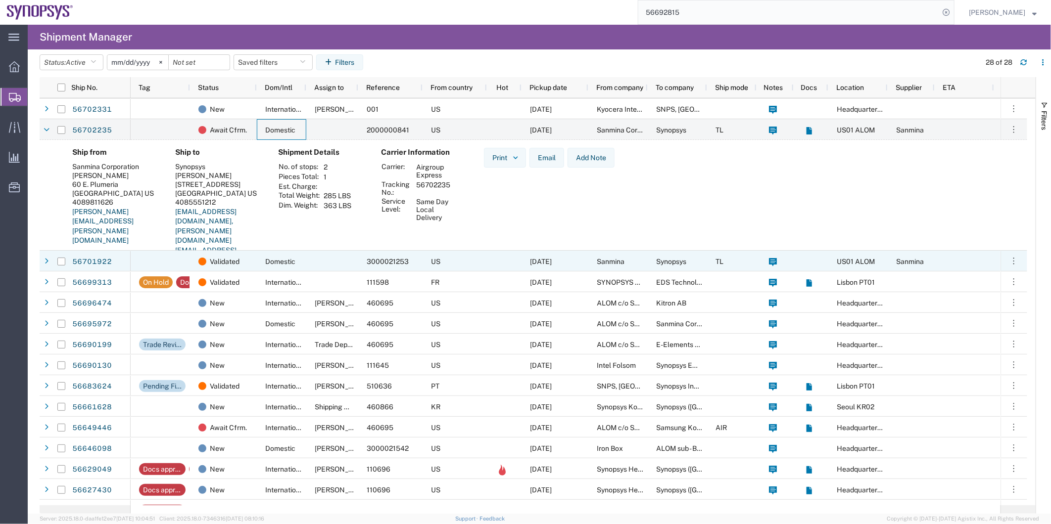
click at [305, 261] on div "Domestic" at bounding box center [281, 261] width 49 height 21
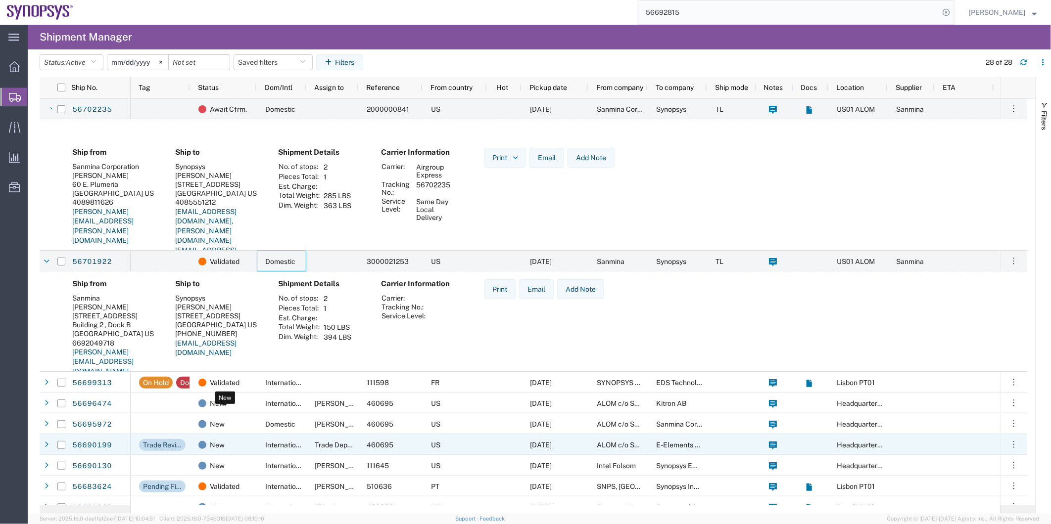
scroll to position [55, 0]
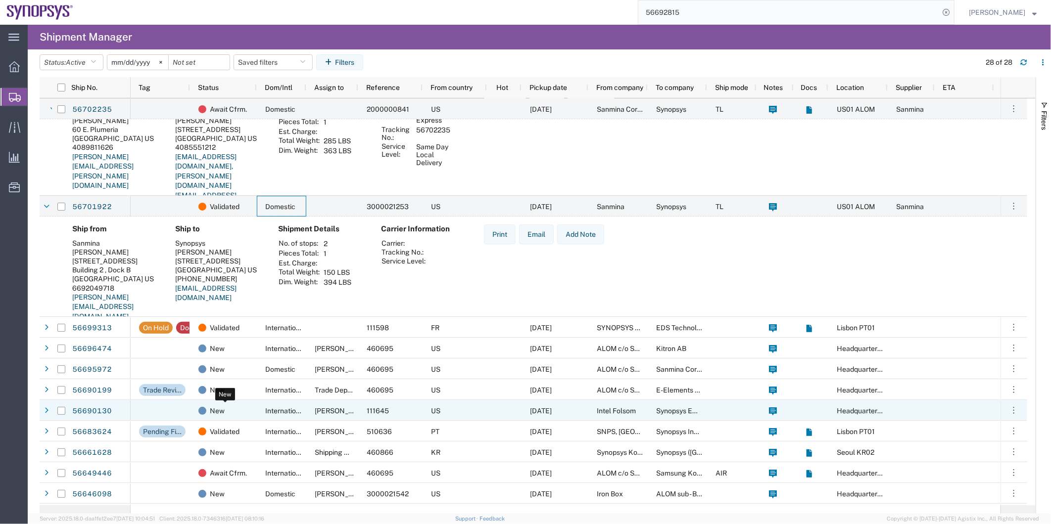
click at [236, 409] on div "New" at bounding box center [225, 411] width 54 height 21
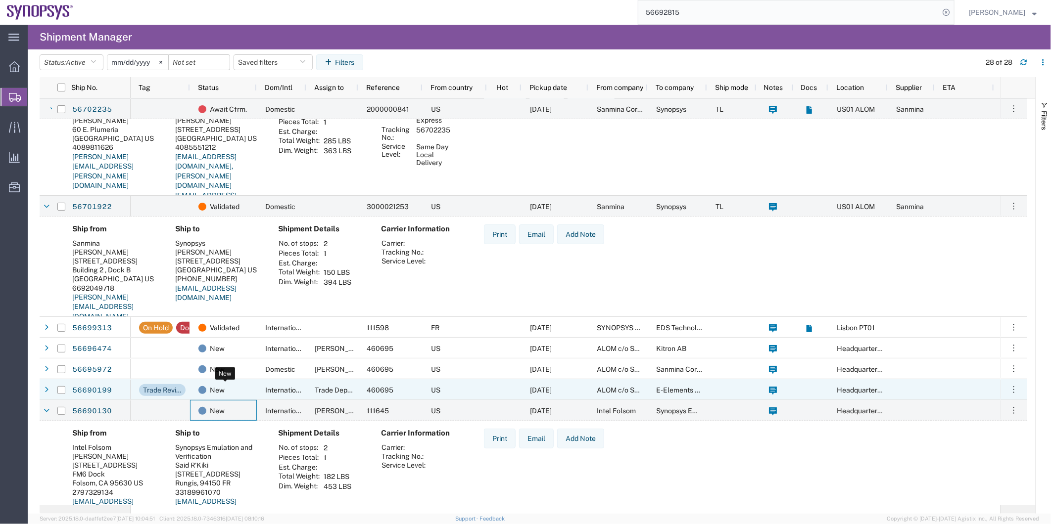
click at [246, 391] on div "New" at bounding box center [225, 390] width 54 height 21
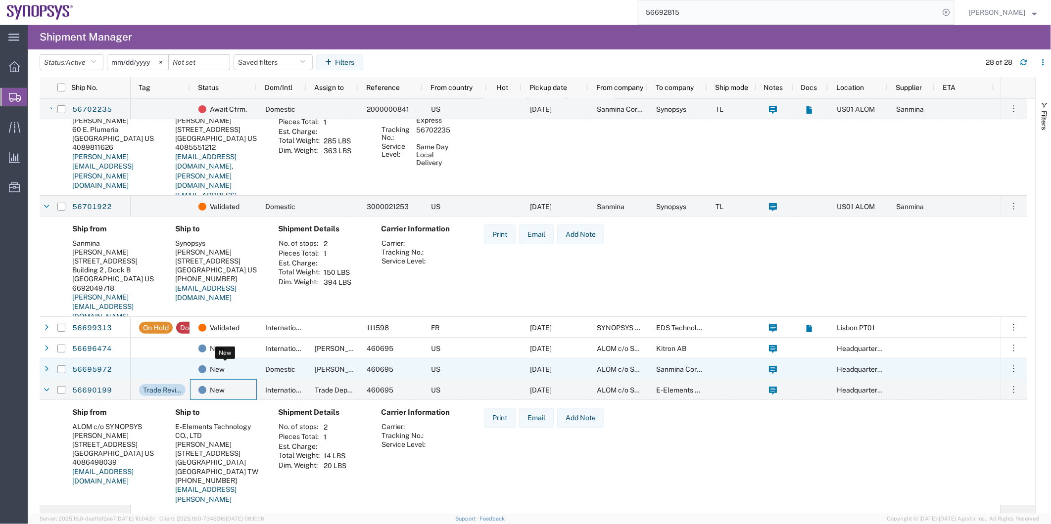
click at [241, 377] on div "New" at bounding box center [225, 369] width 54 height 21
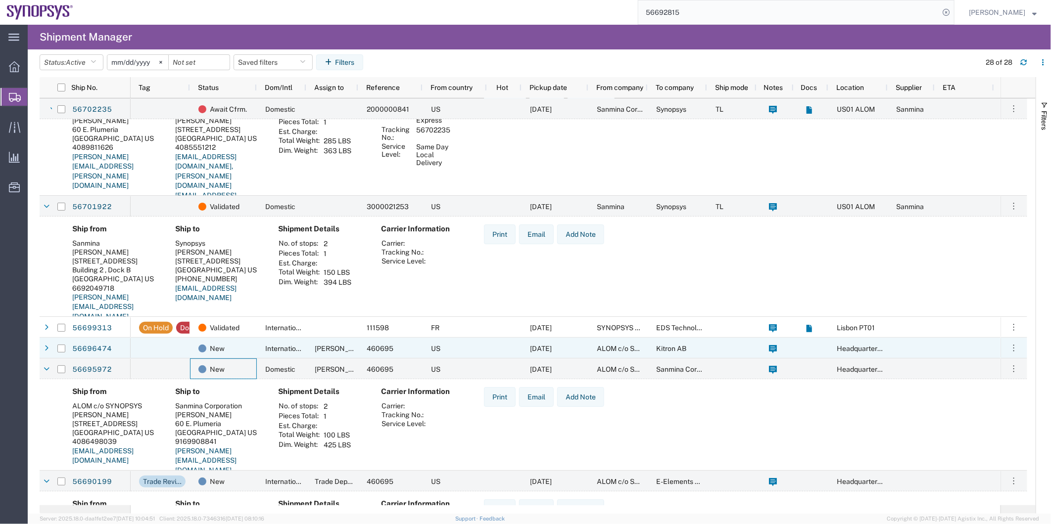
click at [256, 347] on div "New" at bounding box center [223, 348] width 67 height 21
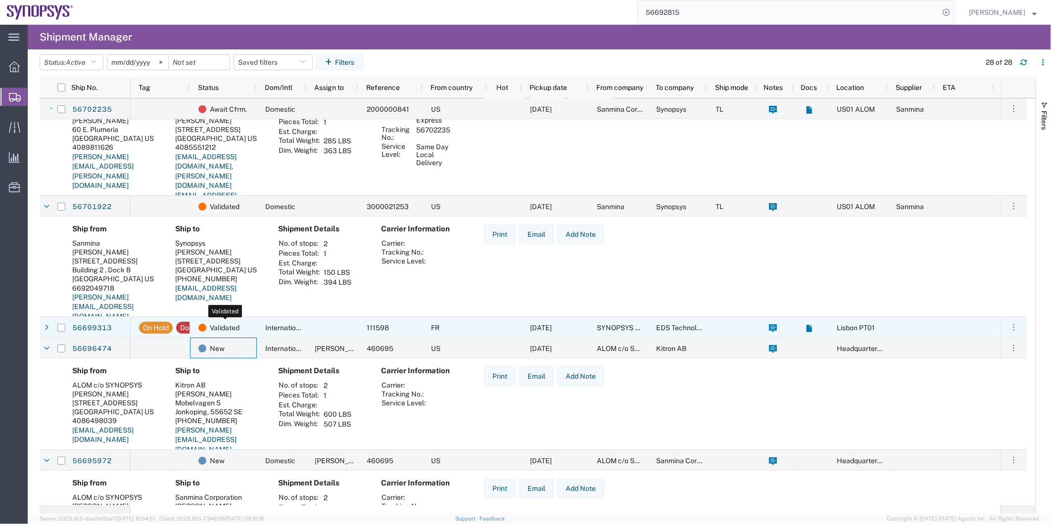
click at [245, 329] on div "Validated" at bounding box center [225, 328] width 54 height 21
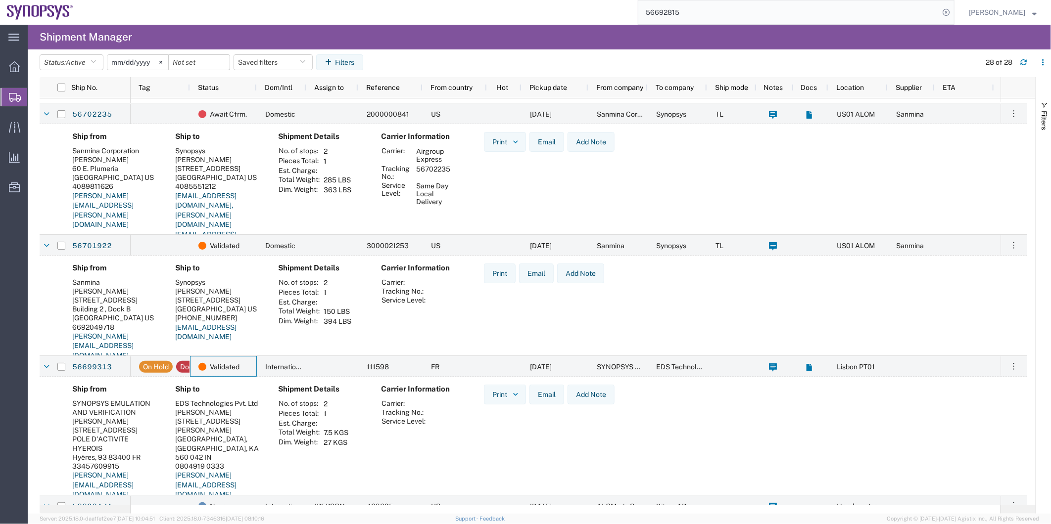
scroll to position [0, 0]
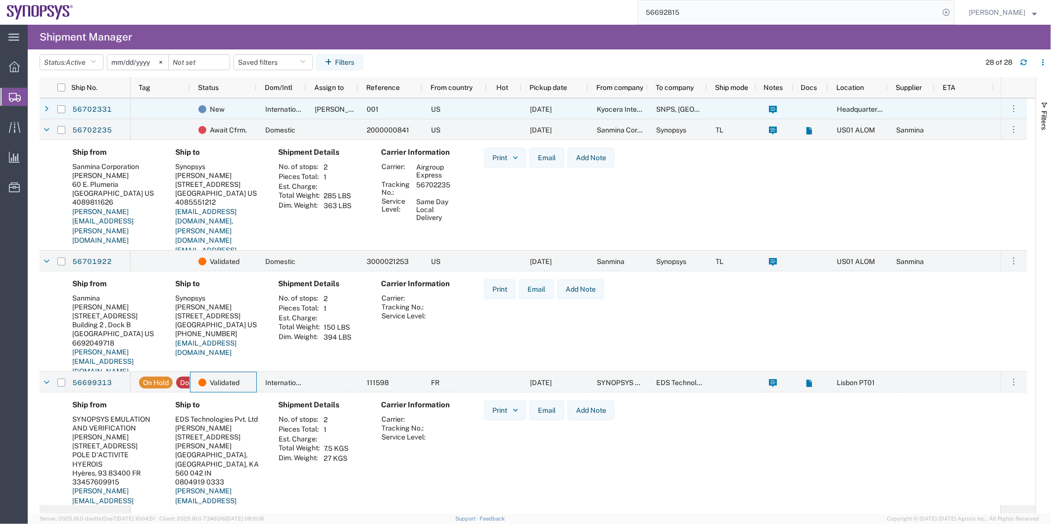
click at [171, 103] on div at bounding box center [160, 108] width 59 height 21
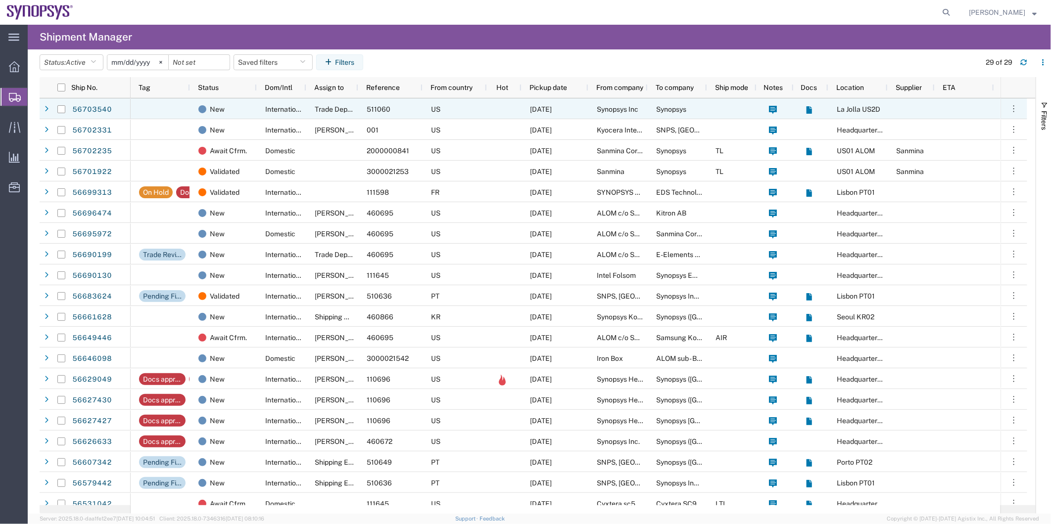
click at [275, 112] on span "International" at bounding box center [285, 109] width 41 height 8
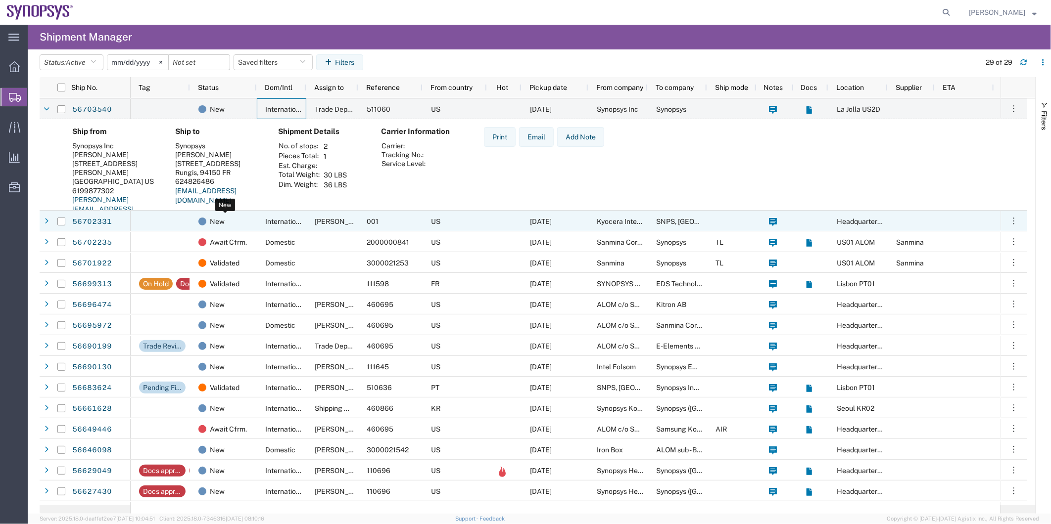
click at [240, 227] on div "New" at bounding box center [225, 221] width 54 height 21
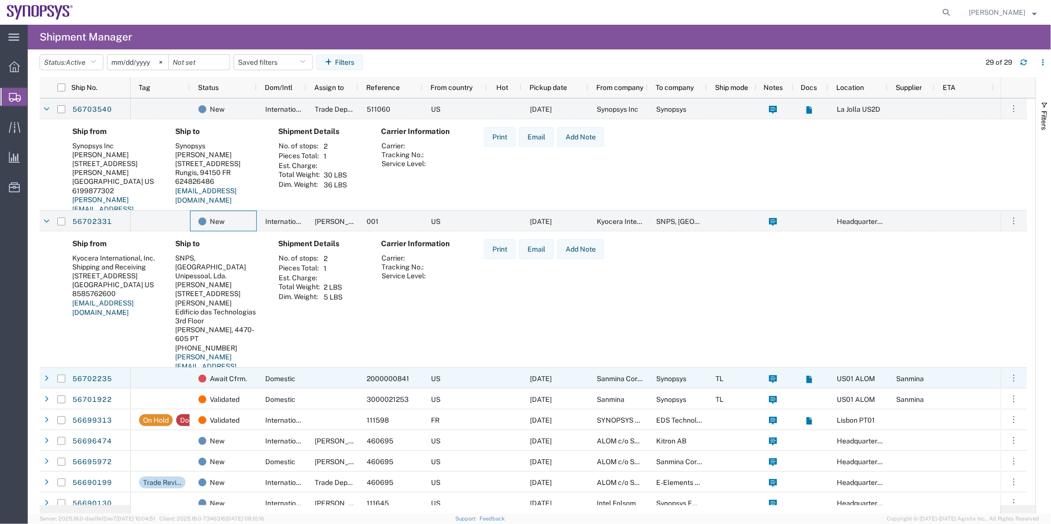
click at [187, 377] on div at bounding box center [160, 378] width 59 height 21
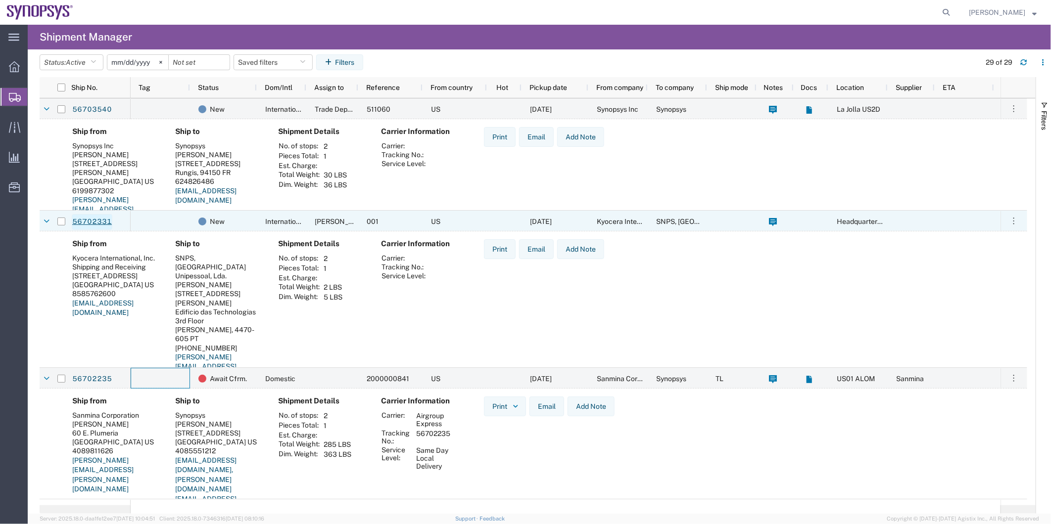
click at [102, 229] on link "56702331" at bounding box center [92, 222] width 41 height 16
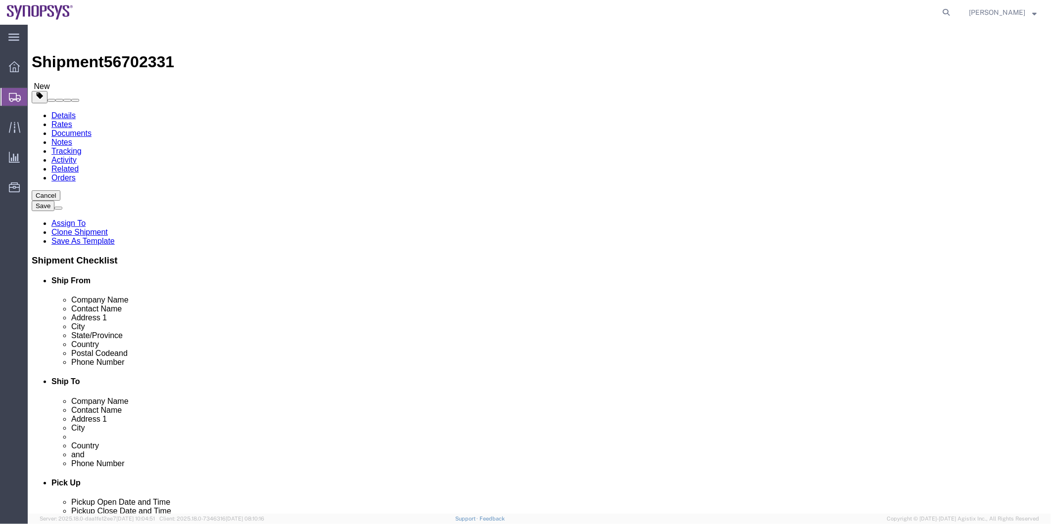
select select
click link "Activity"
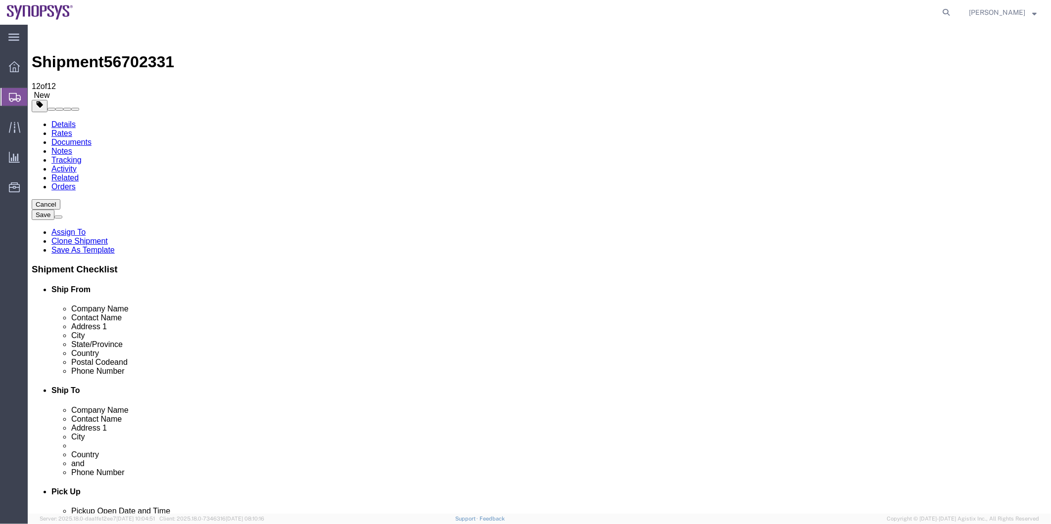
click at [0, 0] on span "Shipment Manager" at bounding box center [0, 0] width 0 height 0
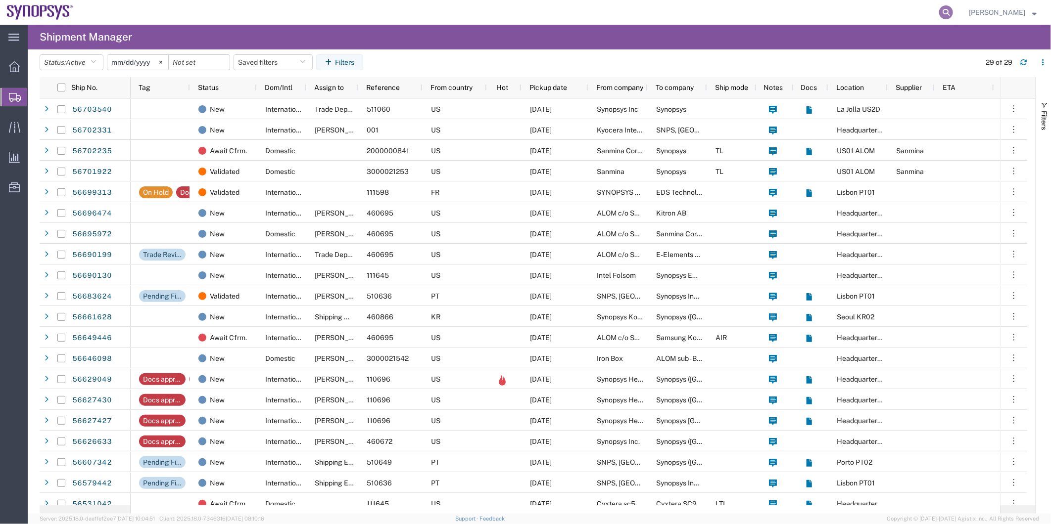
click at [949, 7] on icon at bounding box center [946, 12] width 14 height 14
paste input "56703207"
type input "56703207"
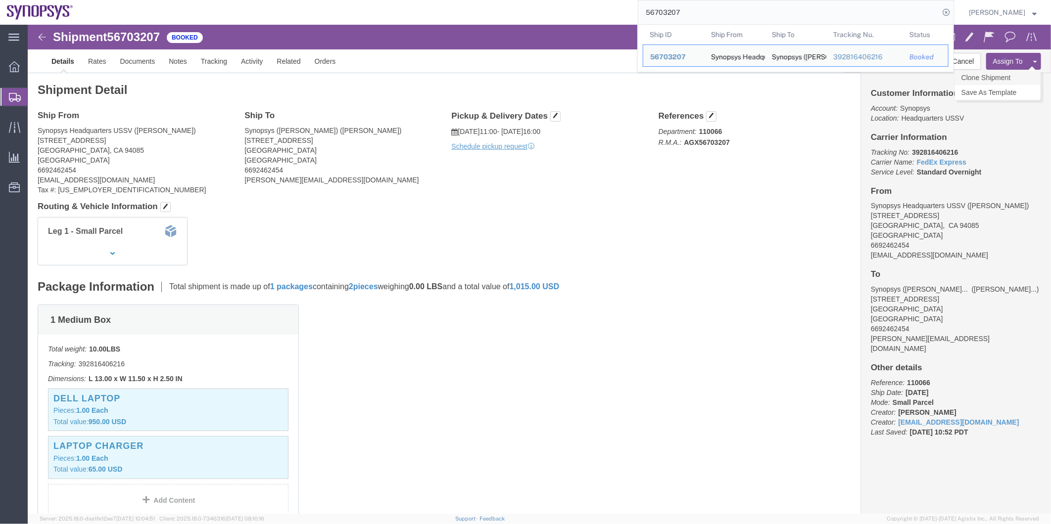
click link "Clone Shipment"
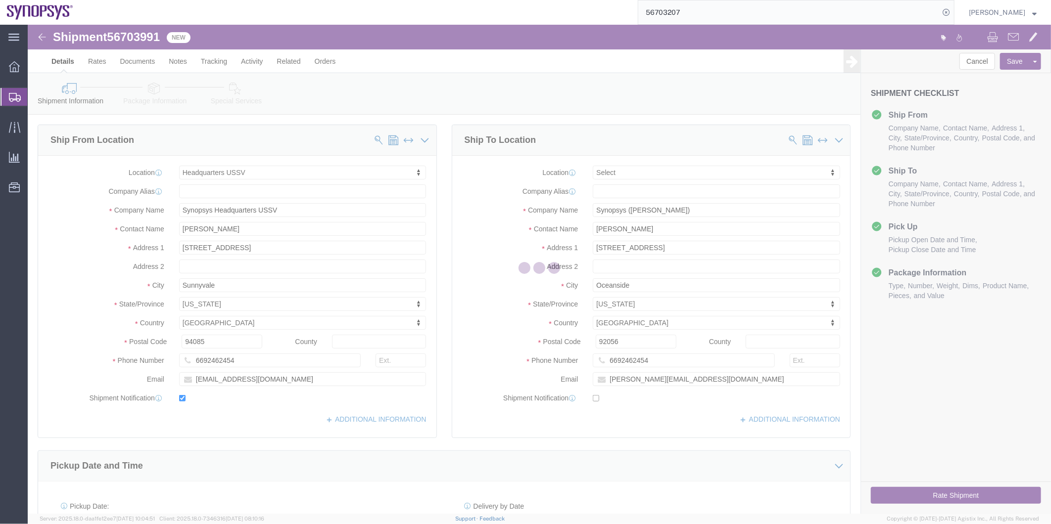
select select "63204"
select select
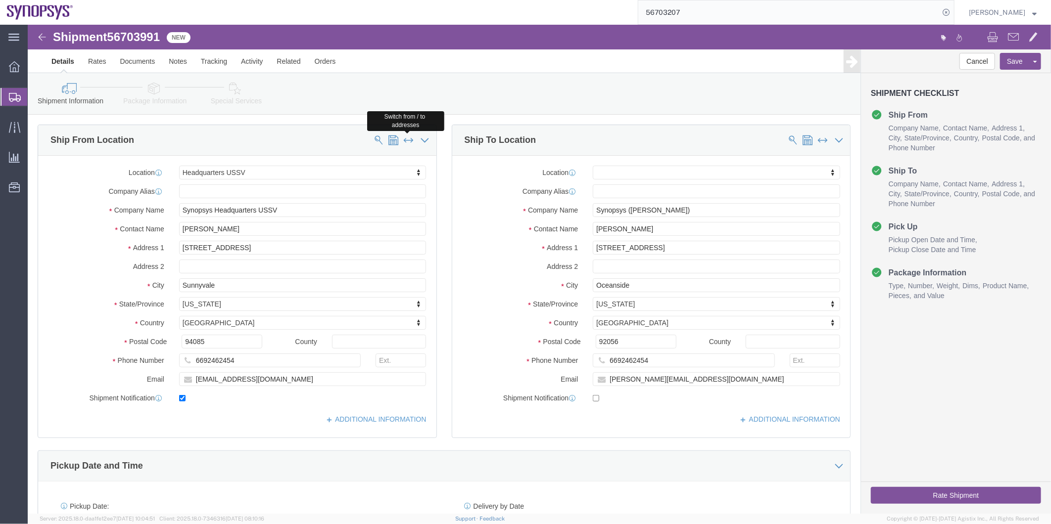
click span
type input "Synopsys ([PERSON_NAME])"
type input "[PERSON_NAME]"
type input "[STREET_ADDRESS]"
type input "Oceanside"
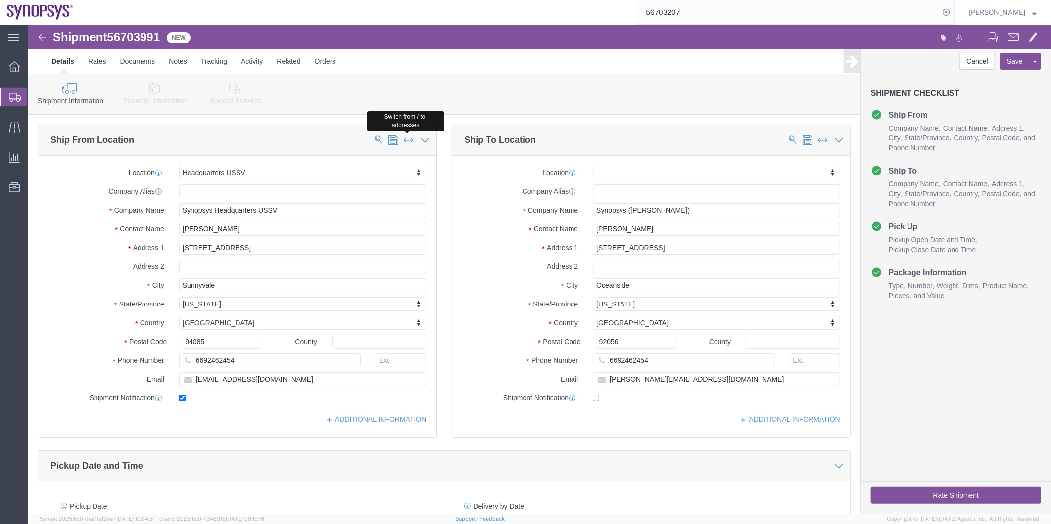
type input "92056"
type input "[PERSON_NAME][EMAIL_ADDRESS][DOMAIN_NAME]"
select select "63204"
type input "Synopsys Headquarters USSV"
type input "[PERSON_NAME]"
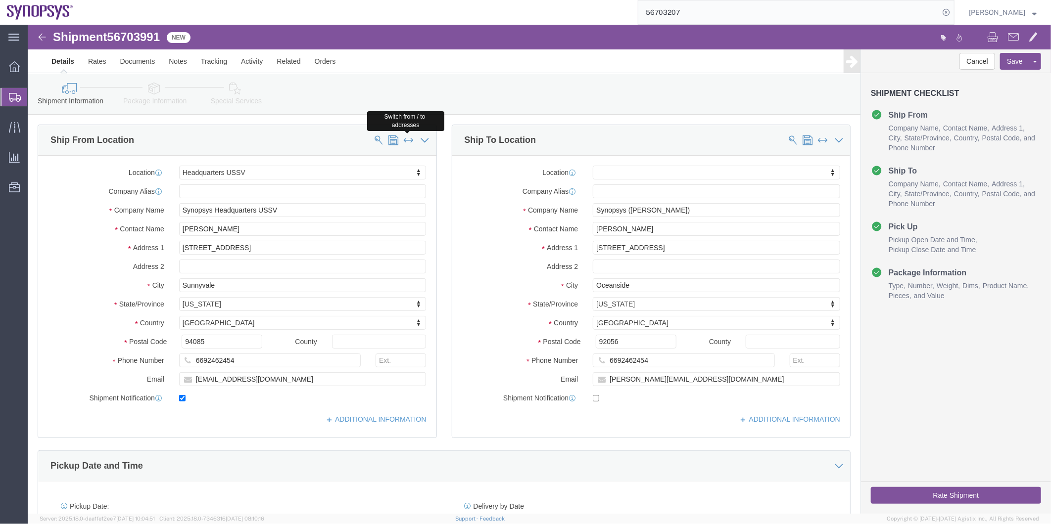
type input "[STREET_ADDRESS]"
type input "Sunnyvale"
type input "94085"
type input "[EMAIL_ADDRESS][DOMAIN_NAME]"
checkbox input "false"
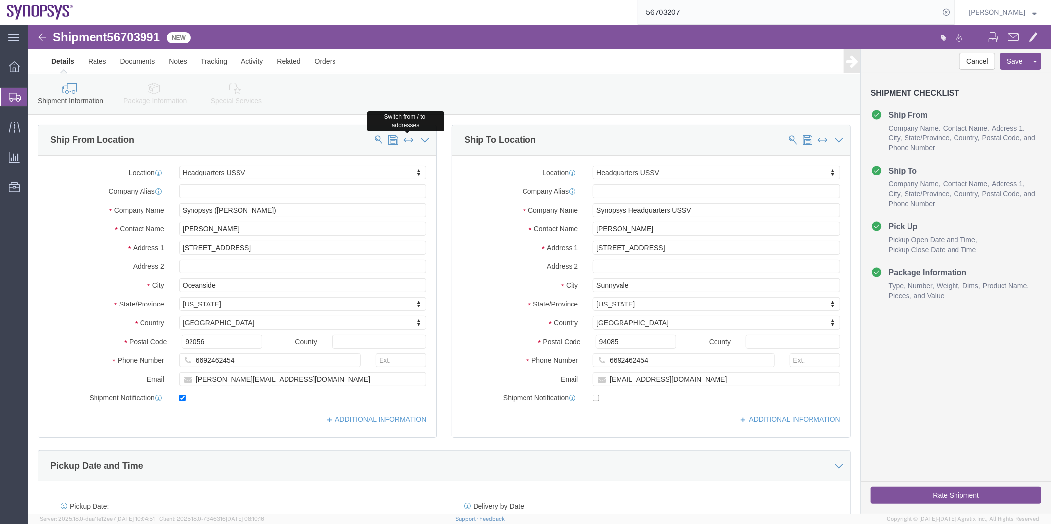
click button
type input "Synopsys Headquarters USSV"
type input "[PERSON_NAME]"
type input "[STREET_ADDRESS]"
type input "Sunnyvale"
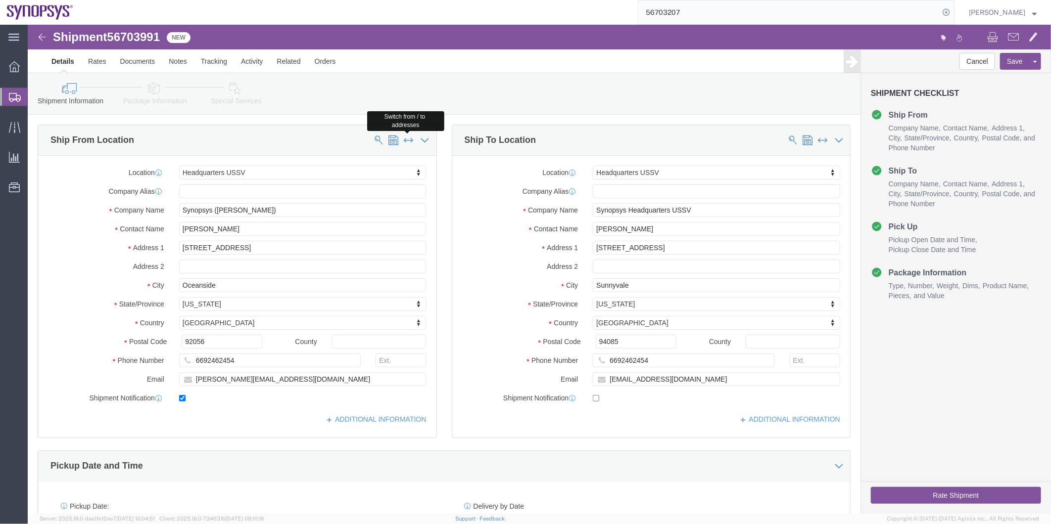
type input "94085"
type input "[EMAIL_ADDRESS][DOMAIN_NAME]"
type input "Synopsys ([PERSON_NAME])"
type input "[PERSON_NAME]"
type input "[STREET_ADDRESS]"
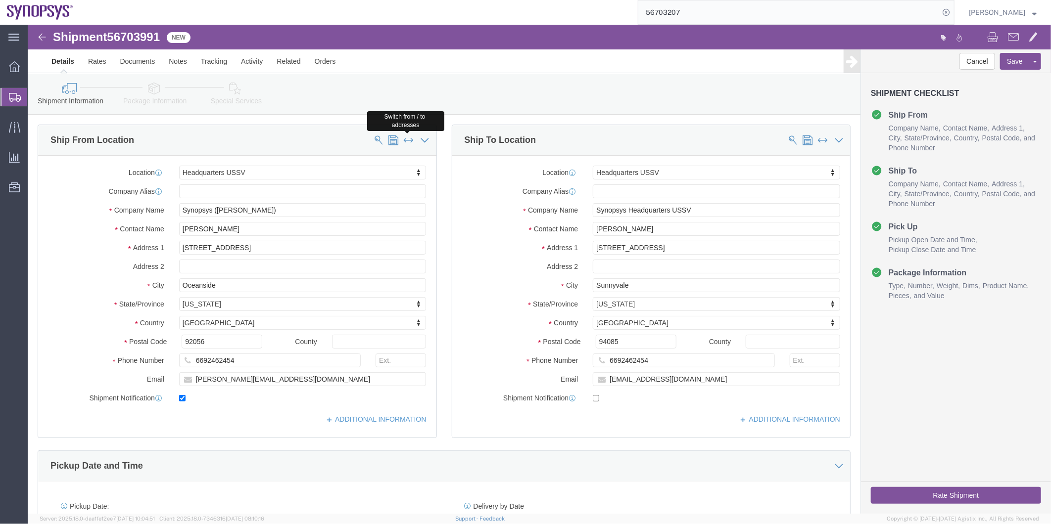
type input "Oceanside"
type input "92056"
type input "[PERSON_NAME][EMAIL_ADDRESS][DOMAIN_NAME]"
checkbox input "false"
click button
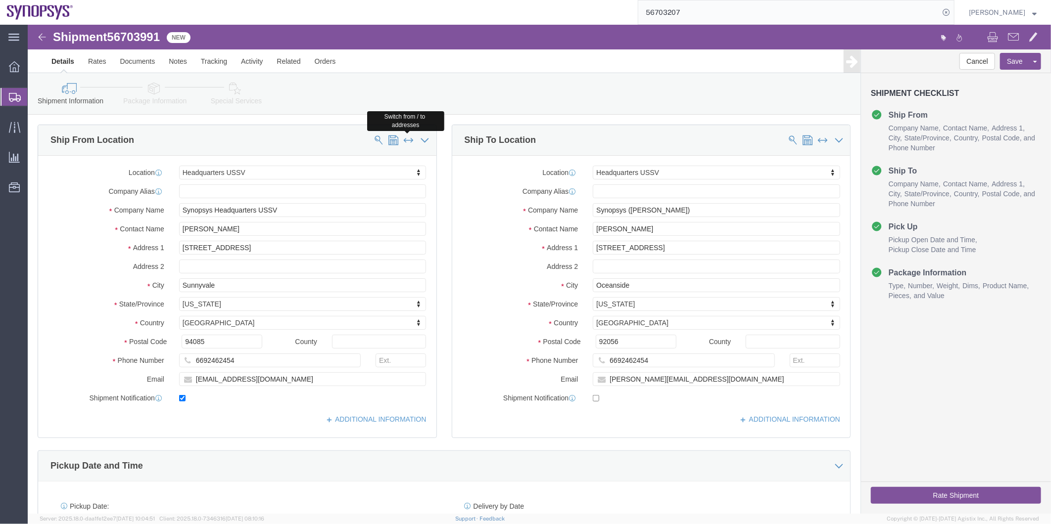
type input "Synopsys ([PERSON_NAME])"
type input "[PERSON_NAME]"
type input "[STREET_ADDRESS]"
type input "Oceanside"
type input "92056"
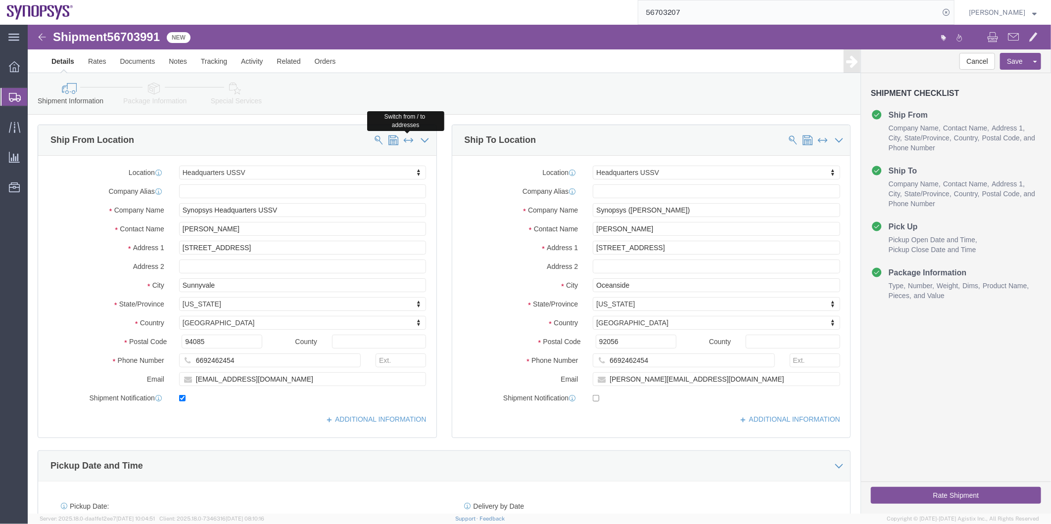
type input "[PERSON_NAME][EMAIL_ADDRESS][DOMAIN_NAME]"
type input "Synopsys Headquarters USSV"
type input "[PERSON_NAME]"
type input "[STREET_ADDRESS]"
type input "Sunnyvale"
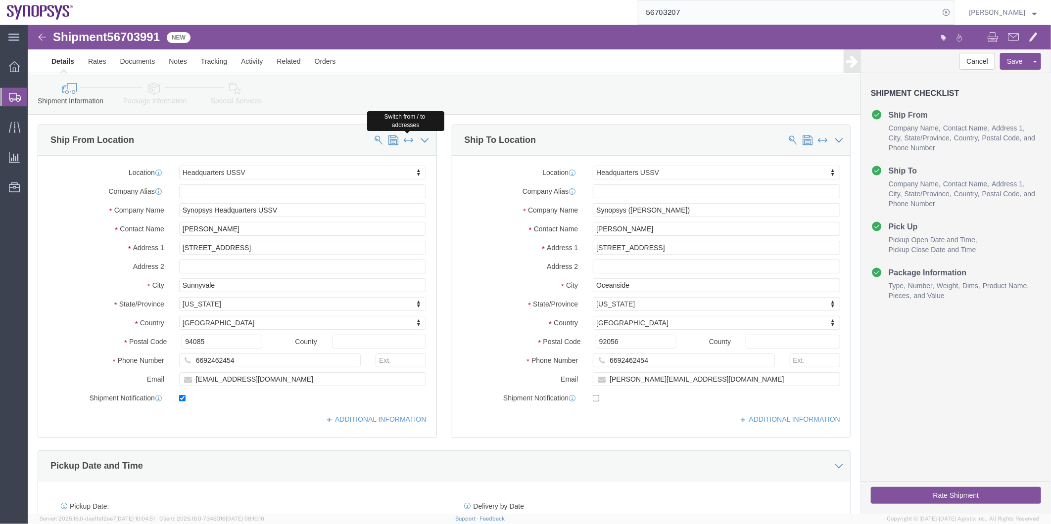
type input "94085"
type input "[EMAIL_ADDRESS][DOMAIN_NAME]"
checkbox input "false"
click icon
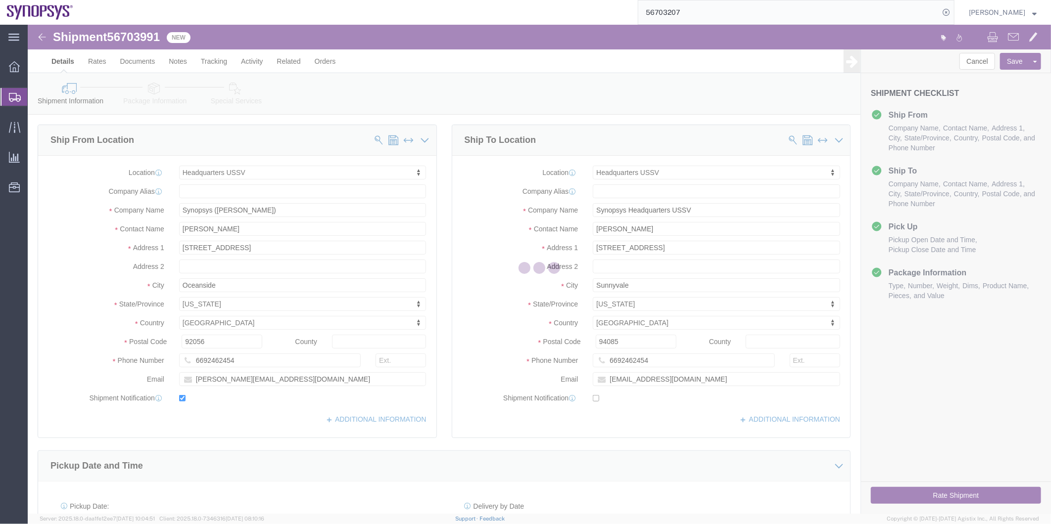
select select
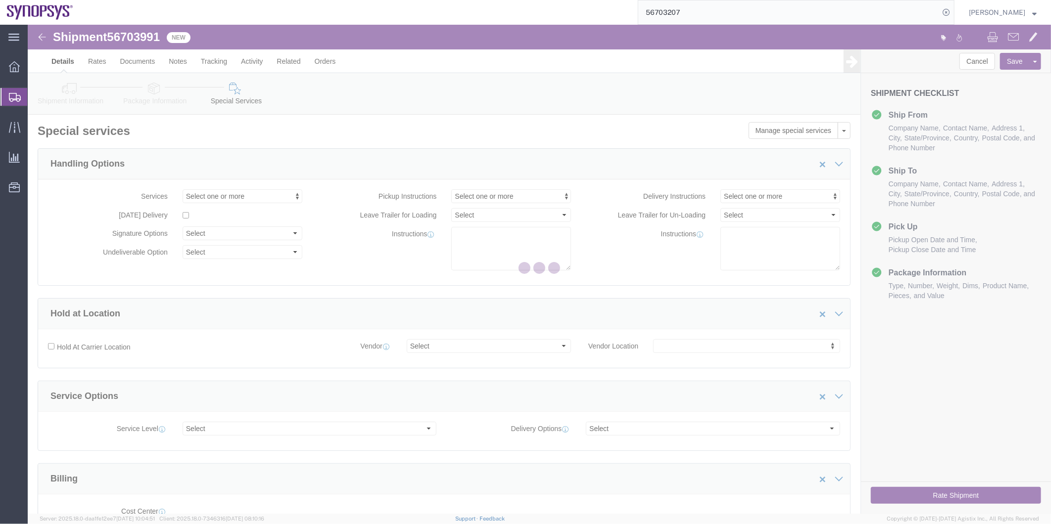
select select "COSTCENTER"
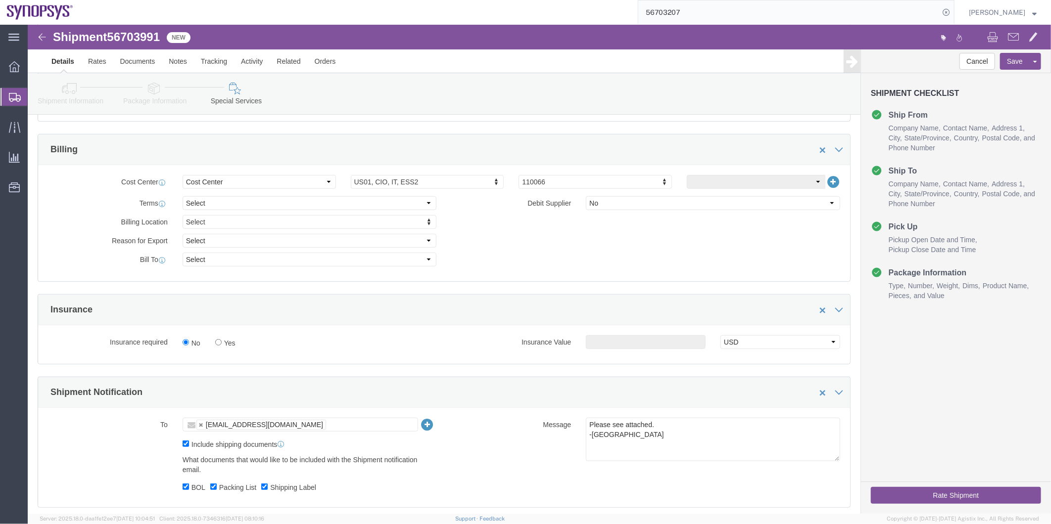
scroll to position [439, 0]
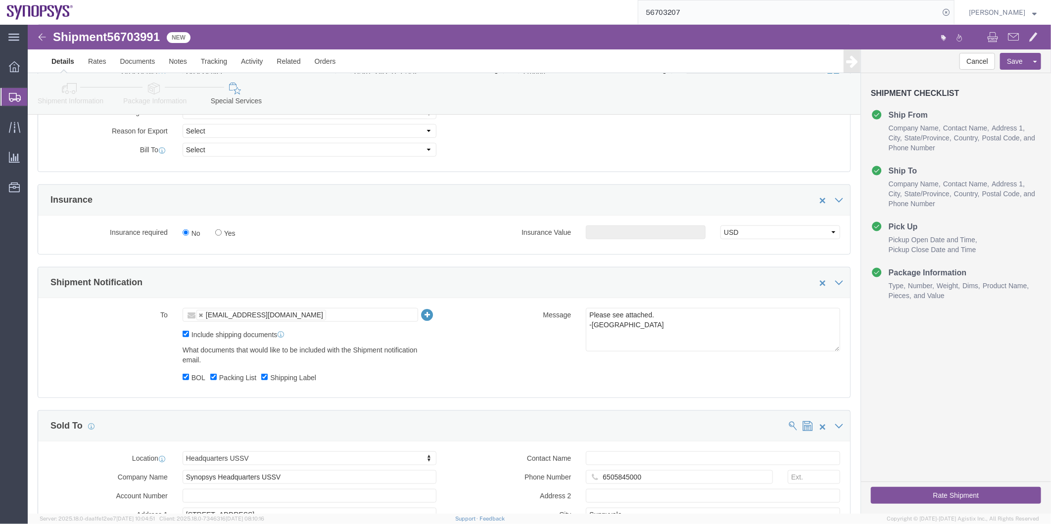
click button "Rate Shipment"
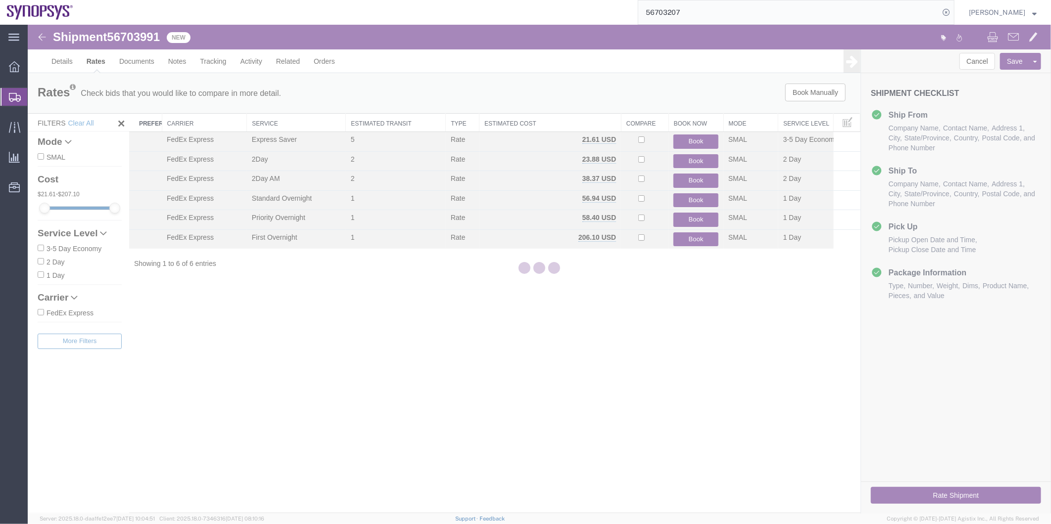
scroll to position [0, 0]
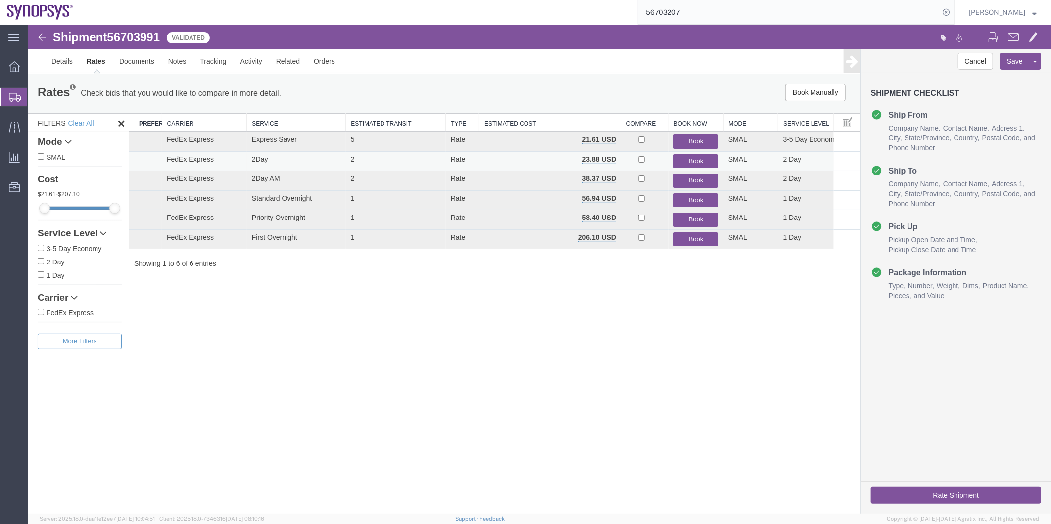
click at [700, 159] on button "Book" at bounding box center [695, 161] width 45 height 14
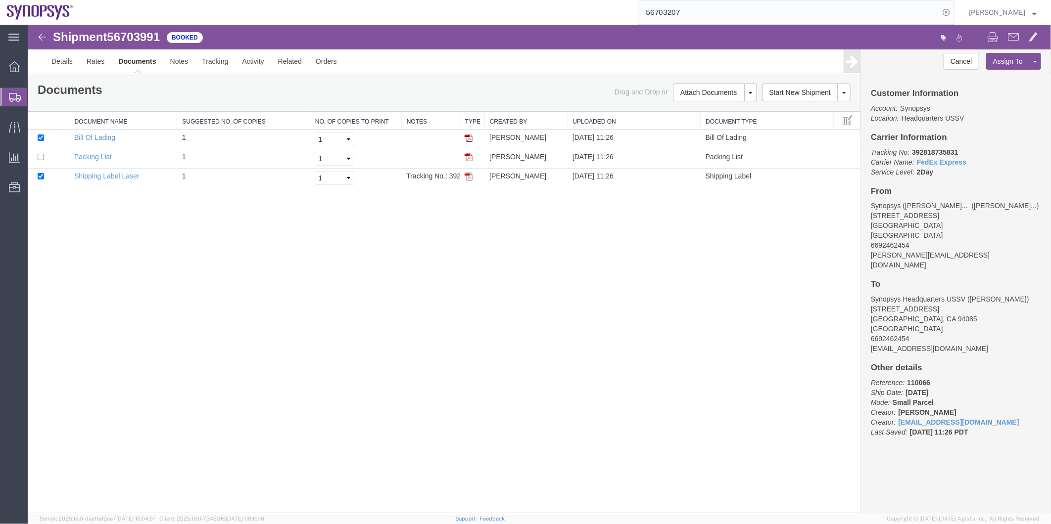
drag, startPoint x: 763, startPoint y: 15, endPoint x: 545, endPoint y: 14, distance: 218.7
click at [545, 14] on div "56703207" at bounding box center [517, 12] width 874 height 25
paste input "56702331"
type input "56702331"
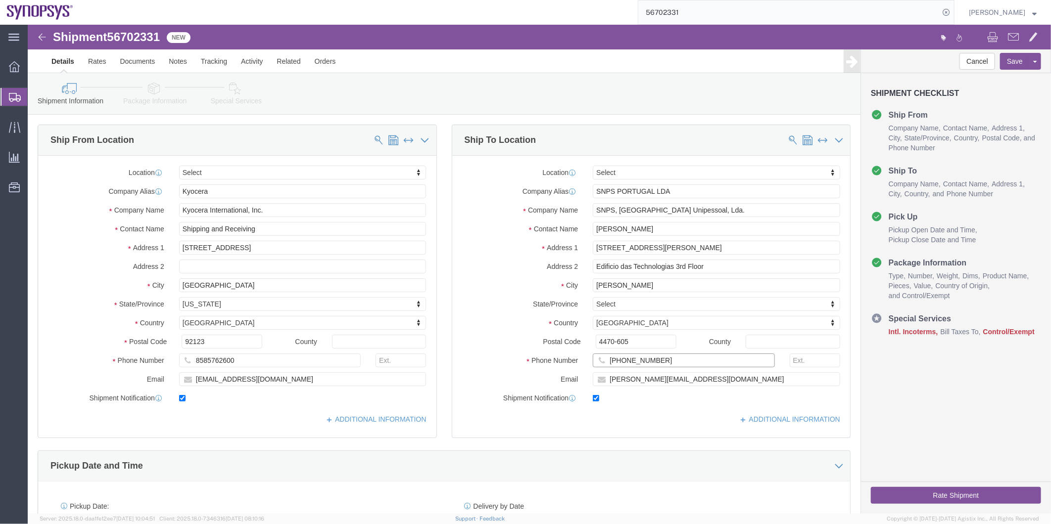
click input "[PHONE_NUMBER]"
click input "351 220 415 900"
type input "351220415900"
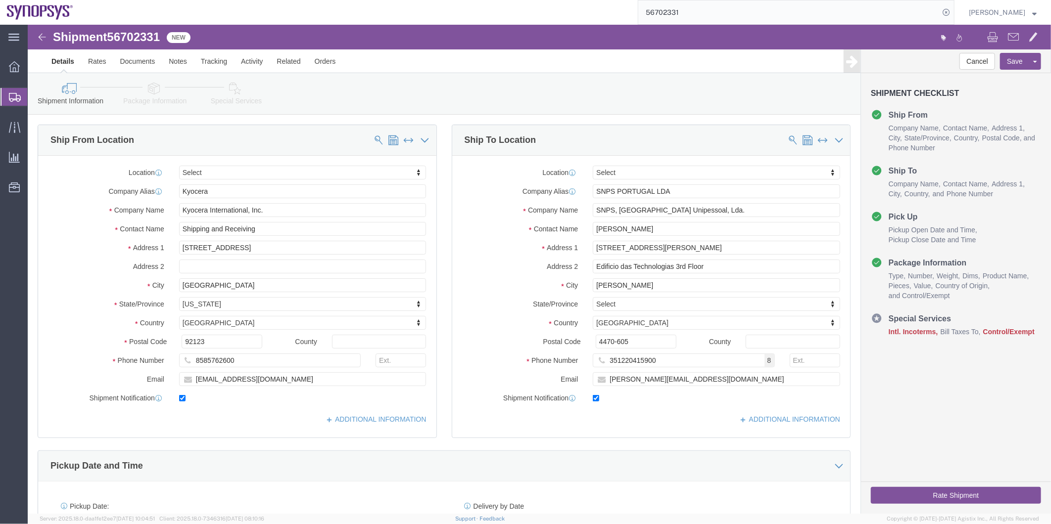
click icon
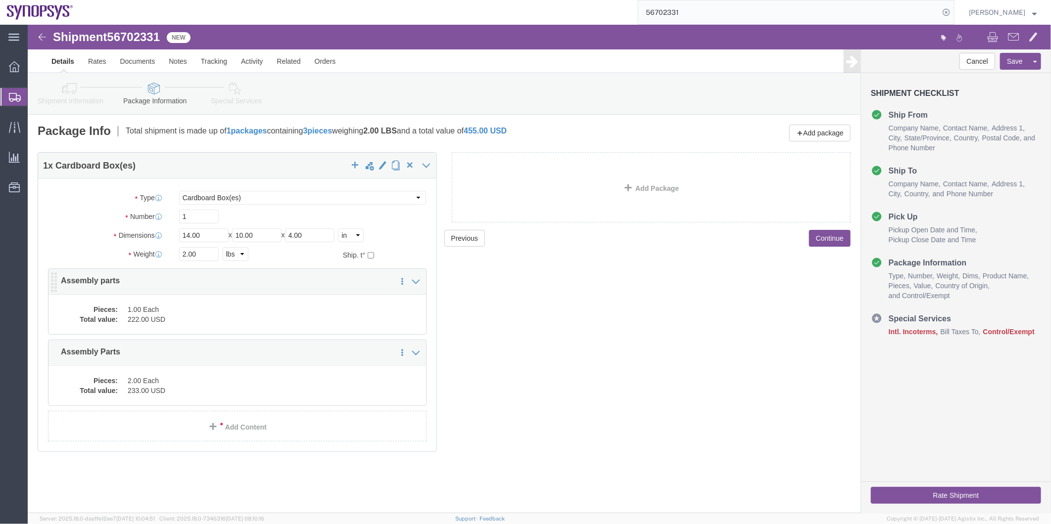
click dd "1.00 Each"
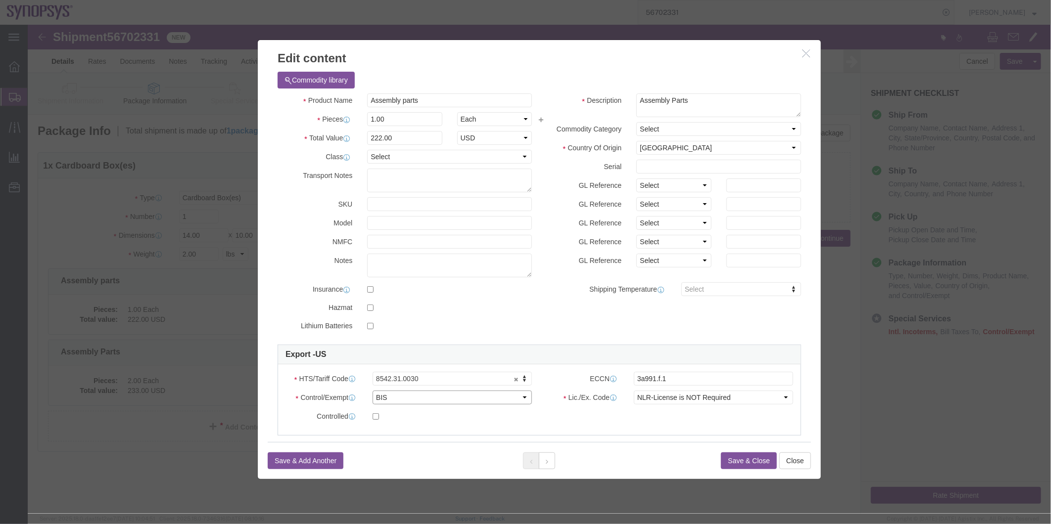
click select "Select ATF BIS DEA EPA FDA FTR ITAR OFAC Other (OPA)"
select select "FTR"
click select "Select ATF BIS DEA EPA FDA FTR ITAR OFAC Other (OPA)"
click select "Select 30.2(d)(2) 30.36 30.37(a) 30.37(f) 30.37(g) 30.37(h) 30.37(i) 30.37(j) 3…"
select select "30.37(a)"
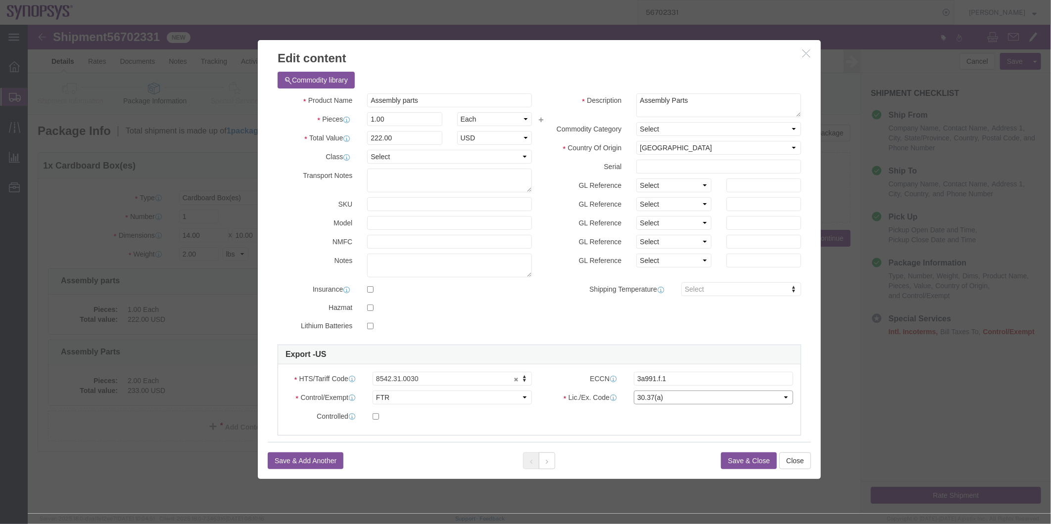
click select "Select 30.2(d)(2) 30.36 30.37(a) 30.37(f) 30.37(g) 30.37(h) 30.37(i) 30.37(j) 3…"
click div "HTS/Tariff Code 8542.31.0030 8542.31.0030 ECCN 3a991.f.1 Control/Exempt Select …"
click input "3a991.f.1"
type input "3a991"
click div "Save & Add Another Save & Close Close"
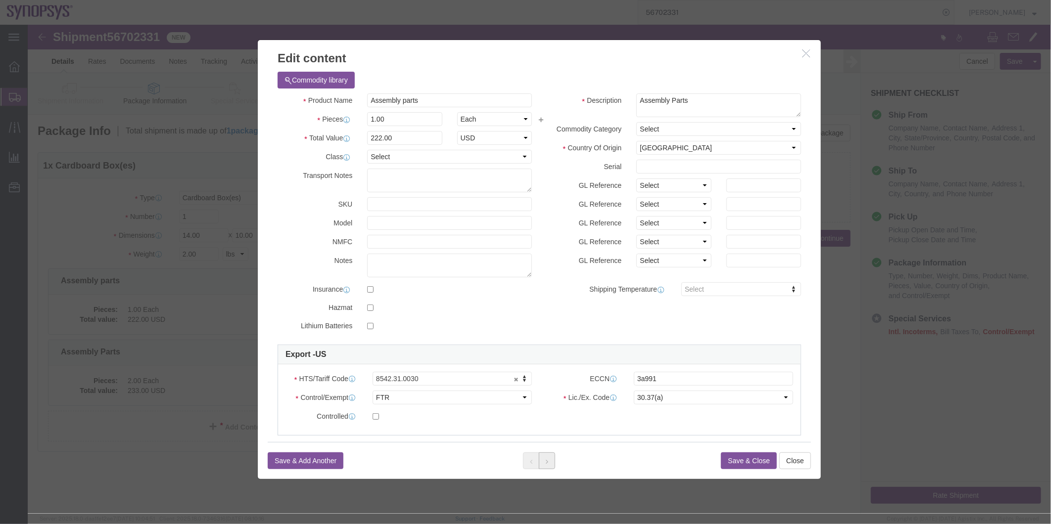
click button
click select "Select ATF BIS DEA EPA FDA FTR ITAR OFAC Other (OPA)"
select select "FTR"
click select "Select ATF BIS DEA EPA FDA FTR ITAR OFAC Other (OPA)"
click select "Select 30.2(d)(2) 30.36 30.37(a) 30.37(f) 30.37(g) 30.37(h) 30.37(i) 30.37(j) 3…"
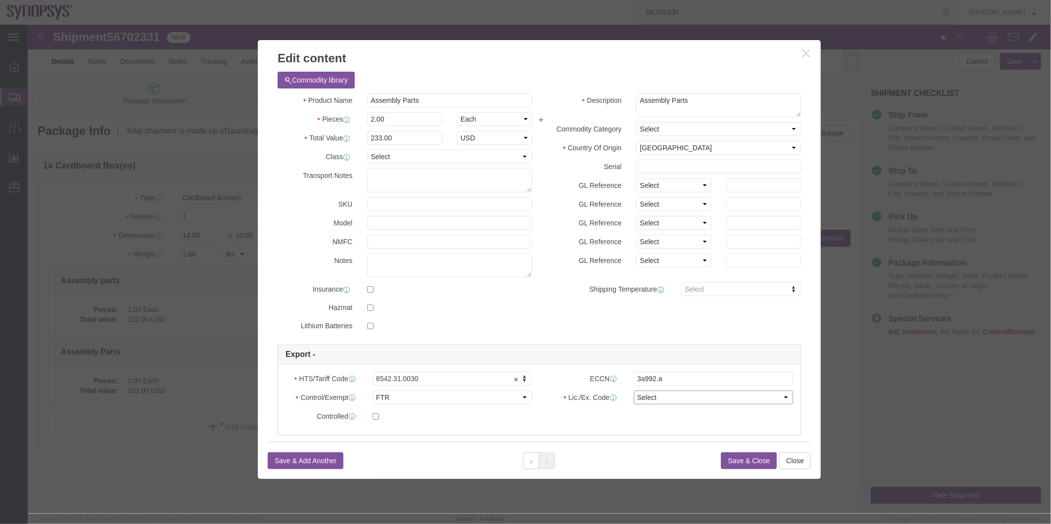
select select "30.37(a)"
click select "Select 30.2(d)(2) 30.36 30.37(a) 30.37(f) 30.37(g) 30.37(h) 30.37(i) 30.37(j) 3…"
click input "3a992.a"
type input "3a992"
click div "Description Assembly Parts Commodity Category Select Country Of Origin Select A…"
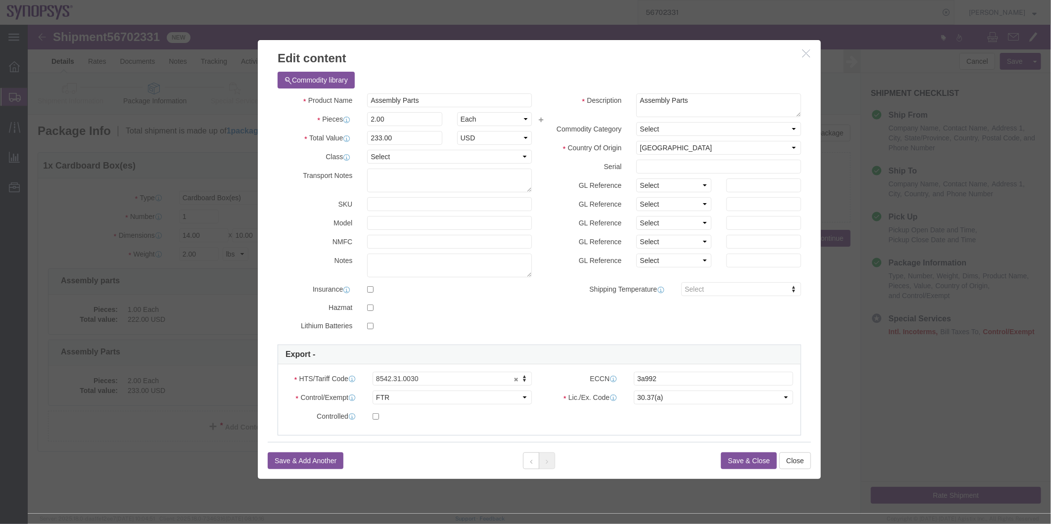
click button "Save & Close"
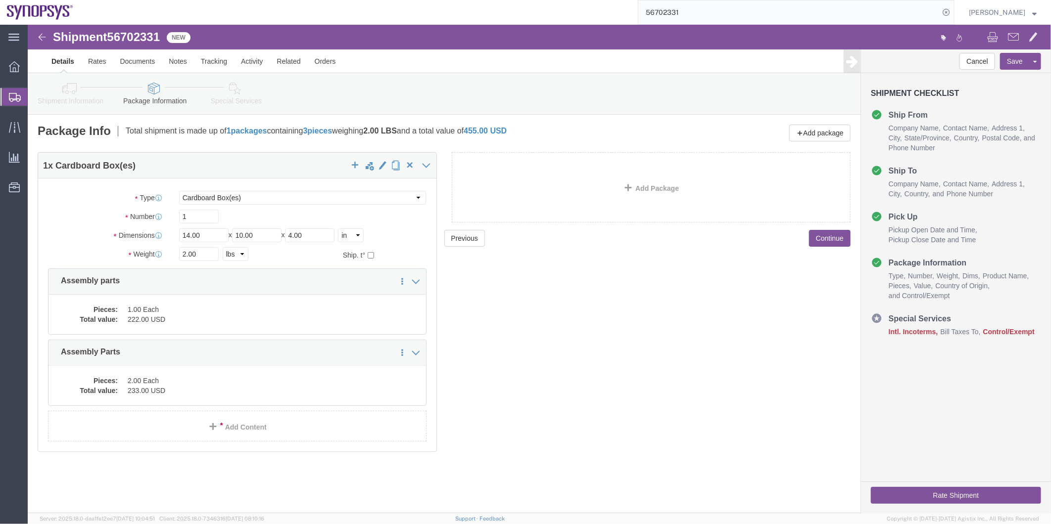
click link "Special Services"
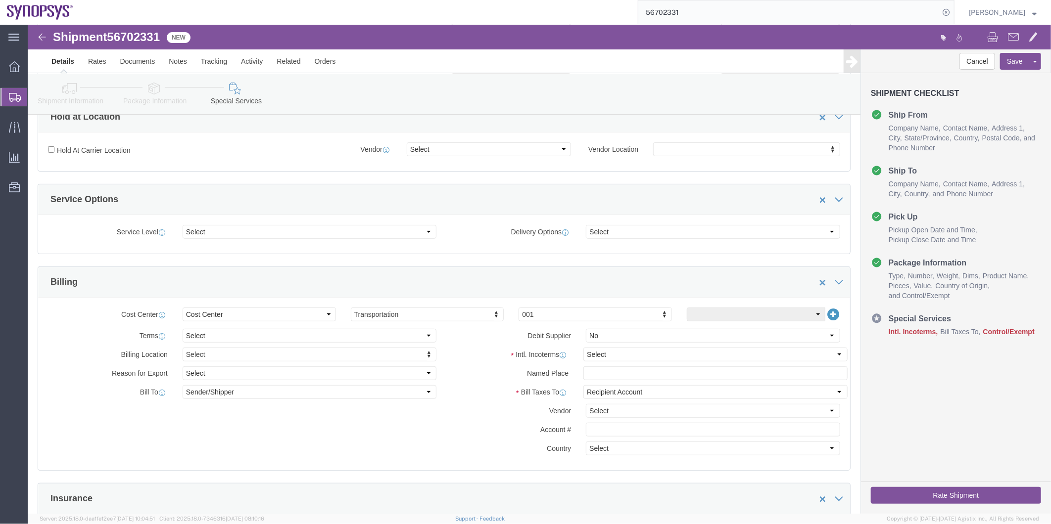
scroll to position [275, 0]
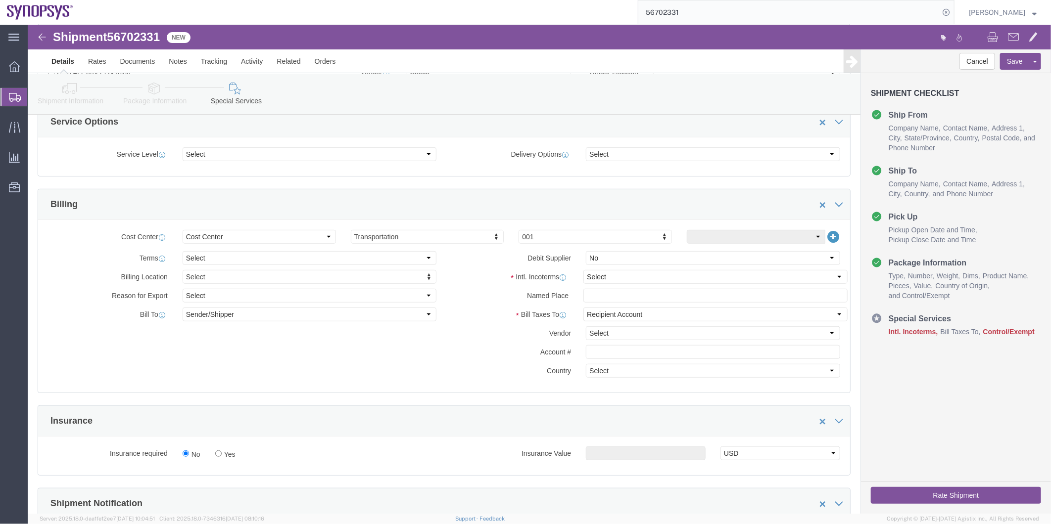
click div "Intl. Incoterms Select Carriage Insurance Paid Carriage Paid To Cost and Freigh…"
click select "Select Carriage Insurance Paid Carriage Paid To Cost and Freight Cost Insurance…"
select select "DAP"
click select "Select Carriage Insurance Paid Carriage Paid To Cost and Freight Cost Insurance…"
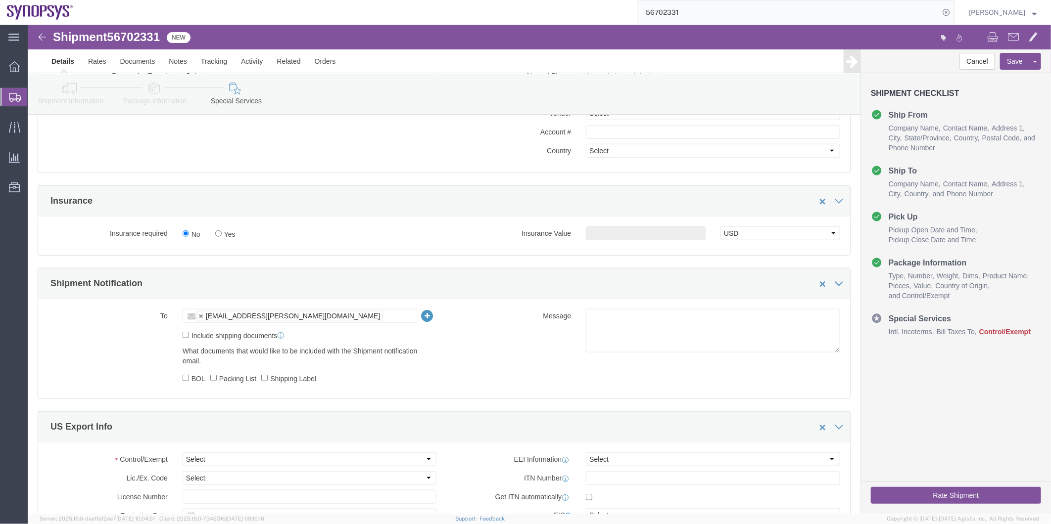
click ul "[EMAIL_ADDRESS][PERSON_NAME][DOMAIN_NAME]"
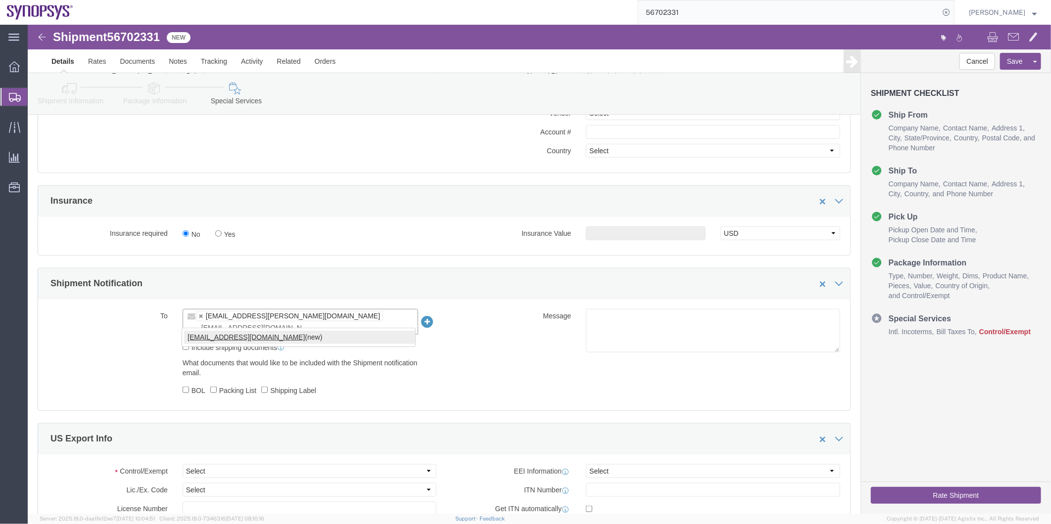
type input "[EMAIL_ADDRESS][DOMAIN_NAME]"
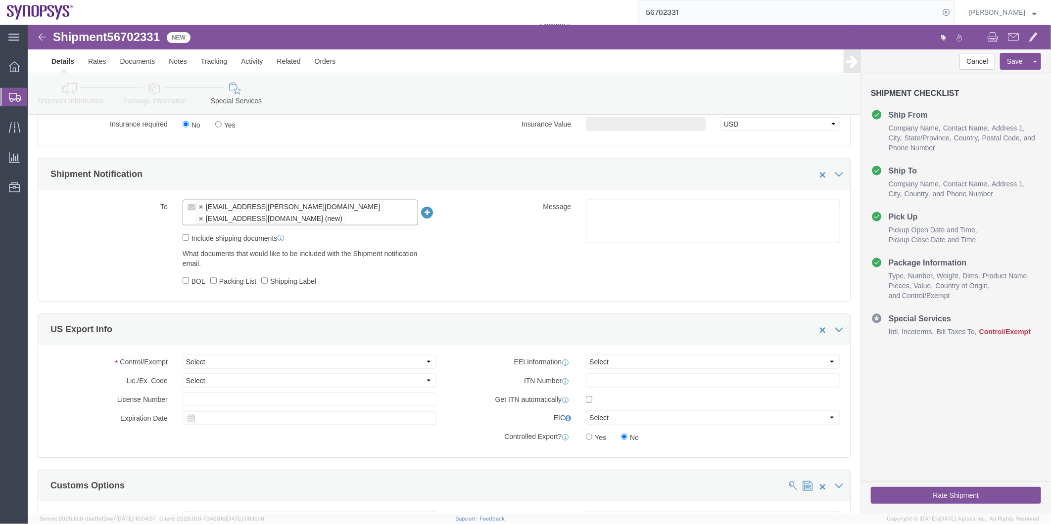
scroll to position [605, 0]
click select "Select ATF BIS DEA EPA FDA FTR ITAR OFAC Other (OPA)"
select select "FTR"
click select "Select ATF BIS DEA EPA FDA FTR ITAR OFAC Other (OPA)"
click select "Select 30.2(d)(2) 30.36 30.37(a) 30.37(f) 30.37(g) 30.37(h) 30.37(i) 30.37(j) 3…"
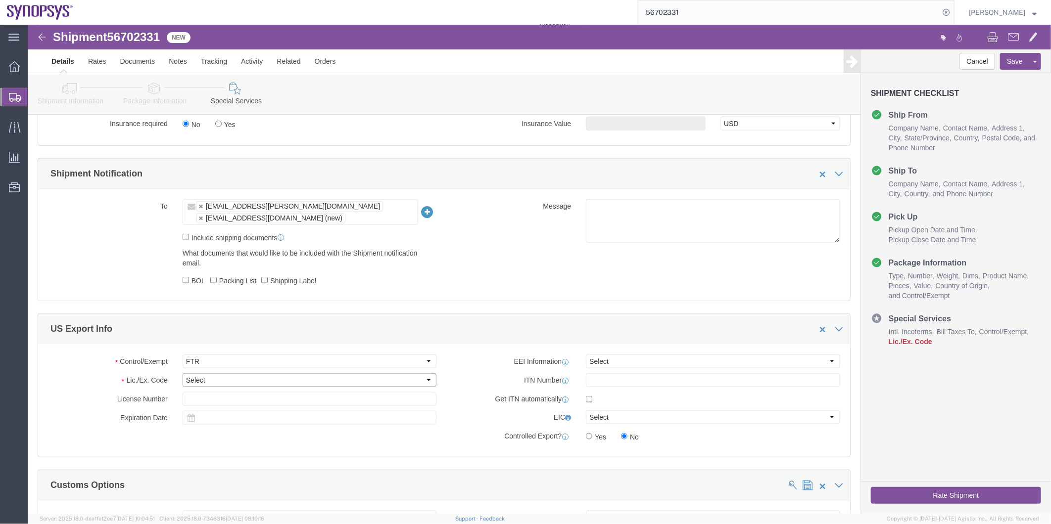
select select "30.37(a)"
click select "Select 30.2(d)(2) 30.36 30.37(a) 30.37(f) 30.37(g) 30.37(h) 30.37(i) 30.37(j) 3…"
click select "Select AES-Direct EEI Carrier File EEI EEI Exempt"
select select "EXEM"
click select "Select AES-Direct EEI Carrier File EEI EEI Exempt"
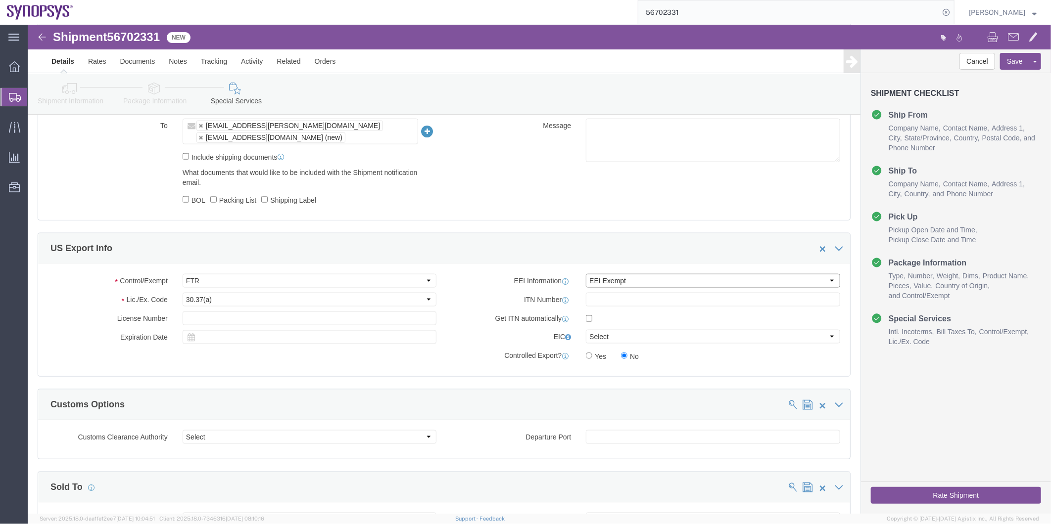
scroll to position [769, 0]
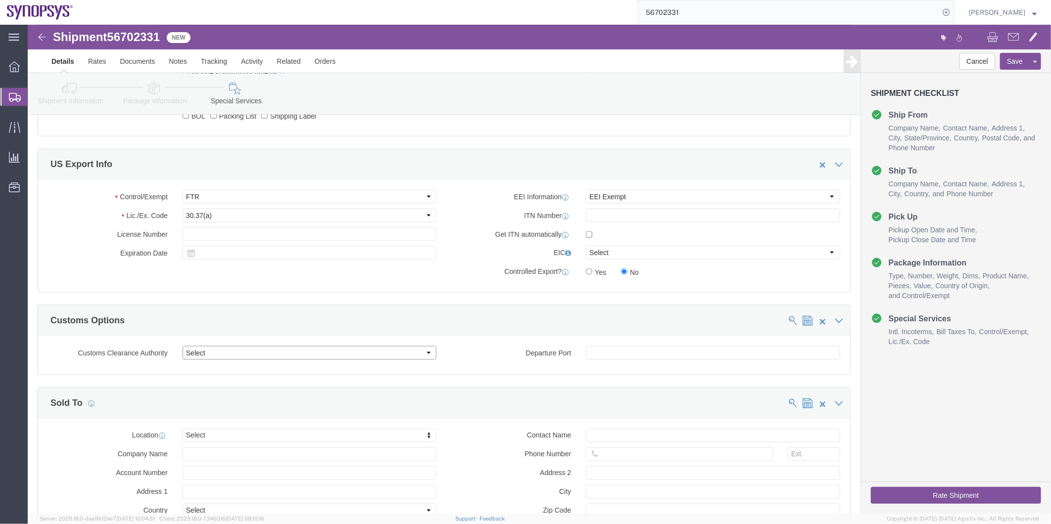
click select "Select Use Carrier or Agent Broker Use My Nominated Broker Use Recipient's Brok…"
click div "Manage special services Handling Options Hold at Location Return Info Service O…"
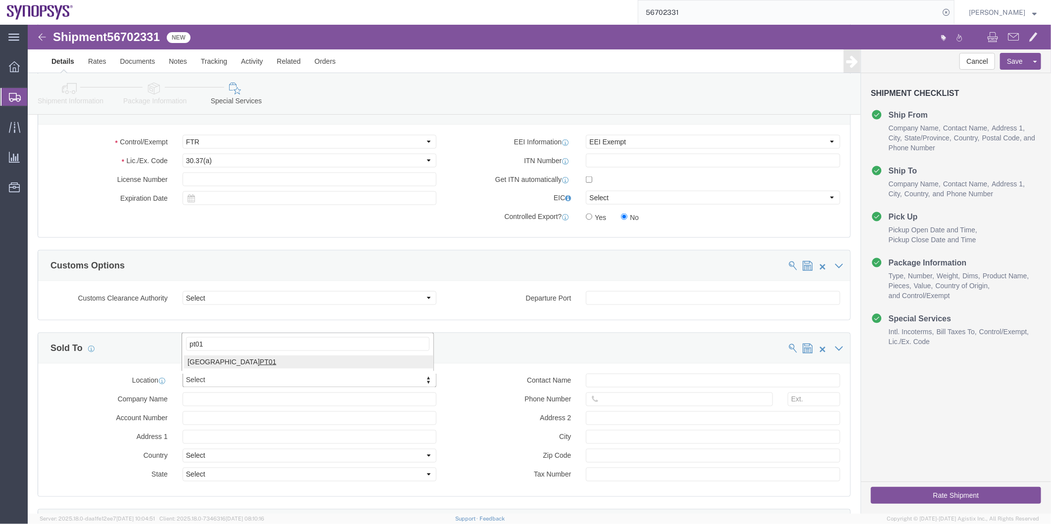
type input "pt01"
click input "text"
paste input "[PERSON_NAME]"
type input "[PERSON_NAME]"
click input "text"
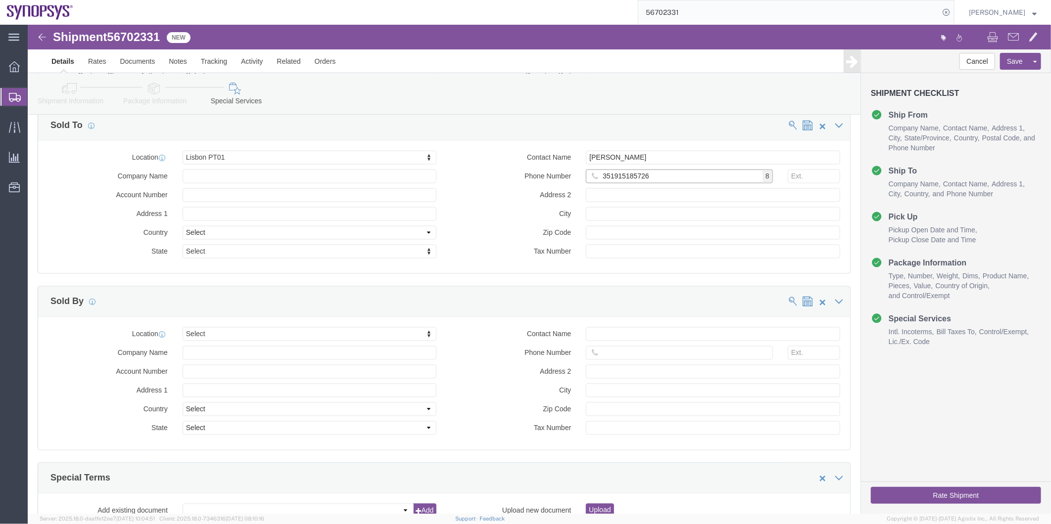
scroll to position [1099, 0]
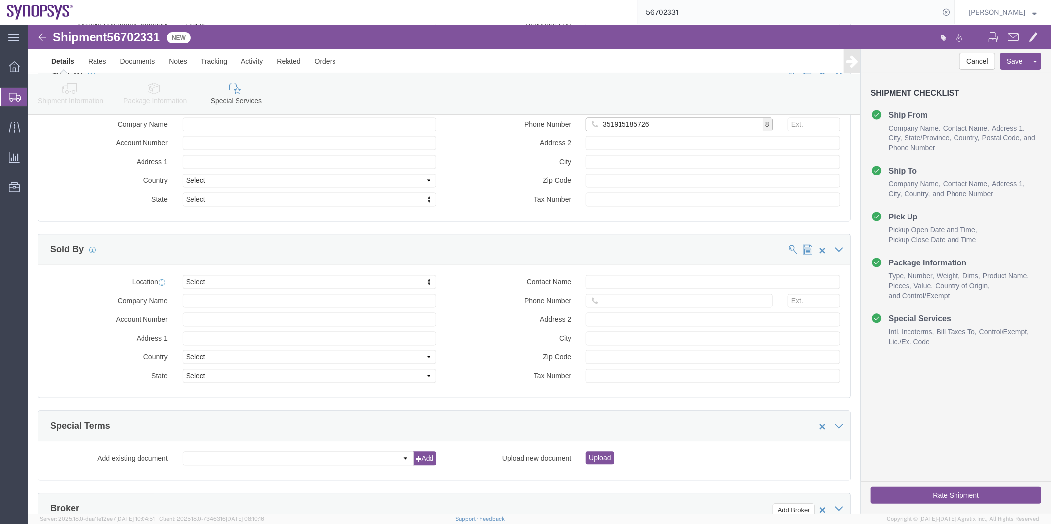
type input "351915185726"
type input "ussv"
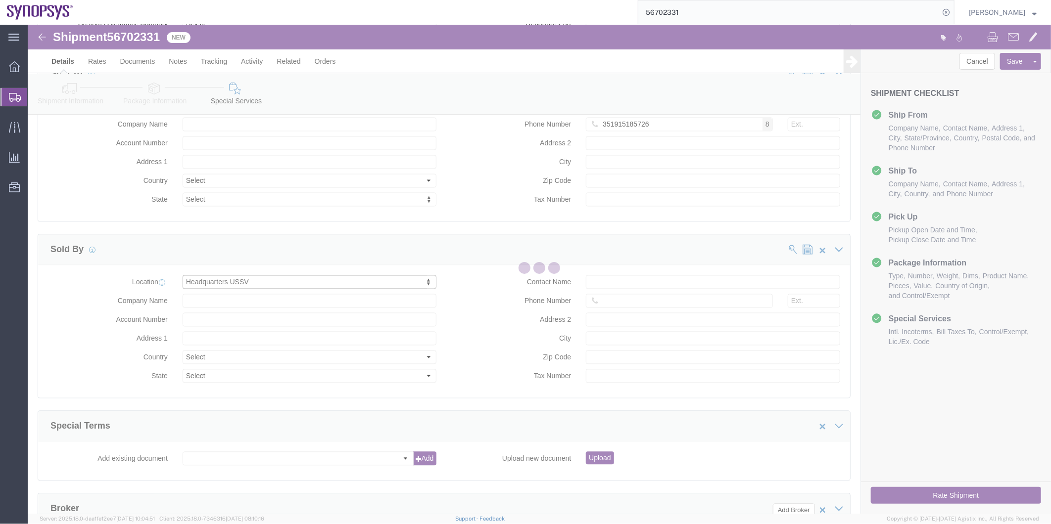
select select "CA"
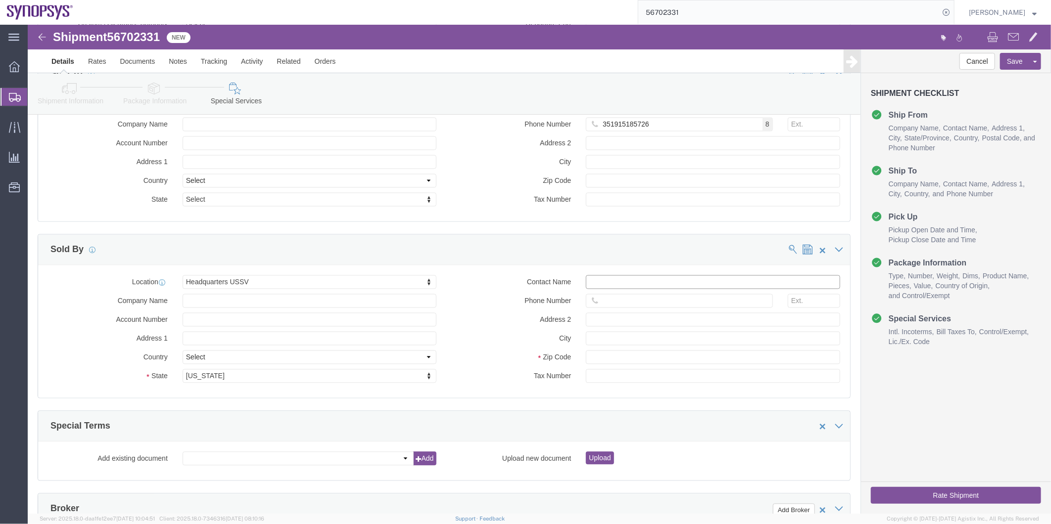
click input "Contact Name"
paste input "[PERSON_NAME]"
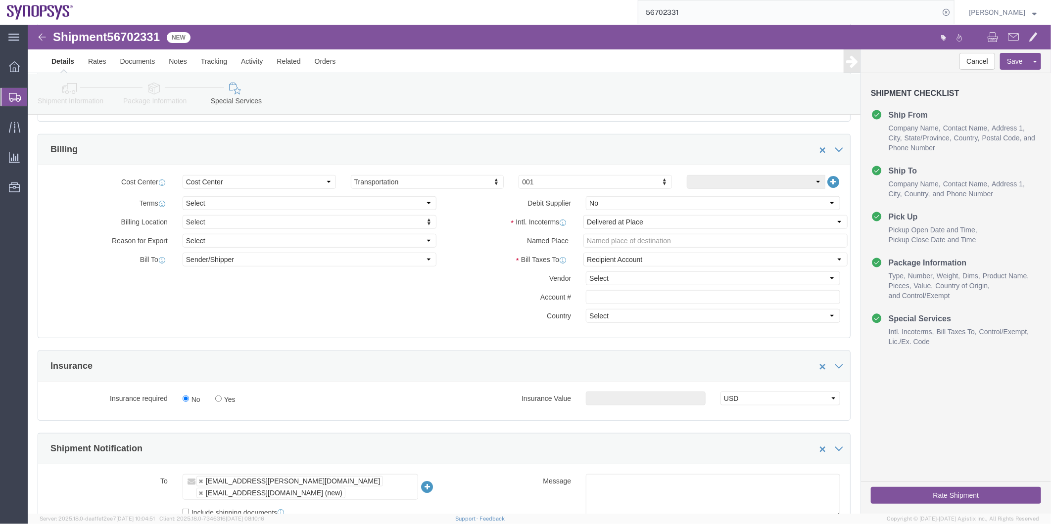
scroll to position [220, 0]
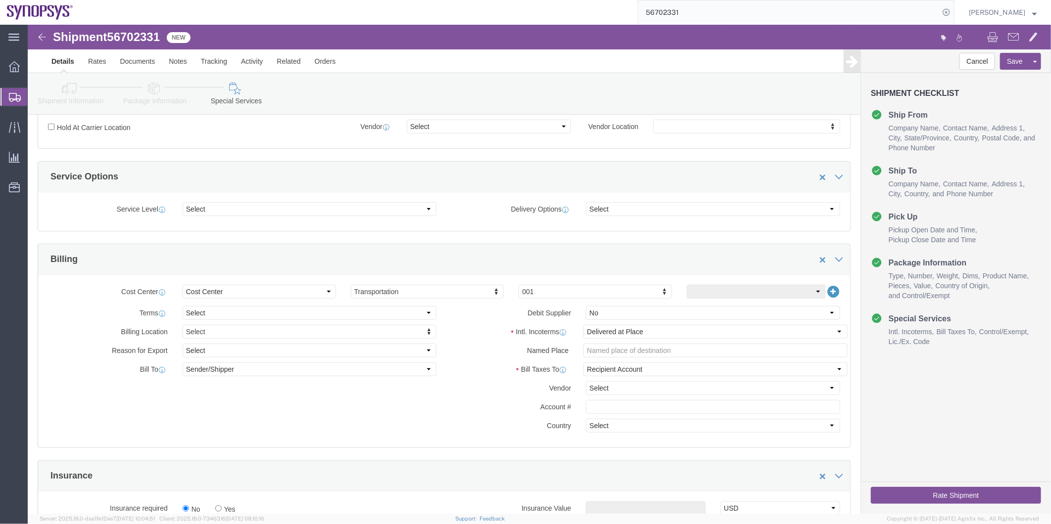
type input "[PERSON_NAME]"
click span "56702331"
copy span "56702331"
click button "Rate Shipment"
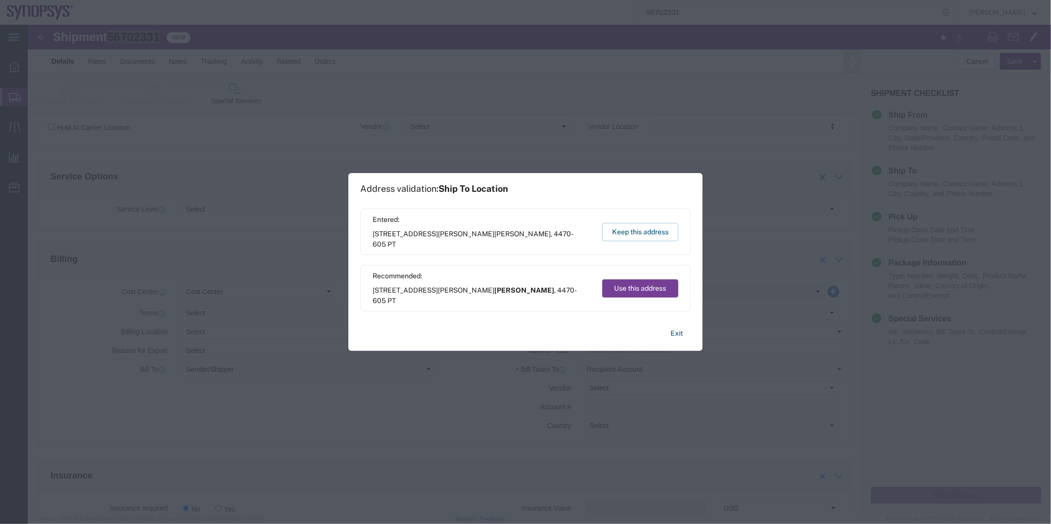
click at [647, 290] on button "Use this address" at bounding box center [640, 289] width 76 height 18
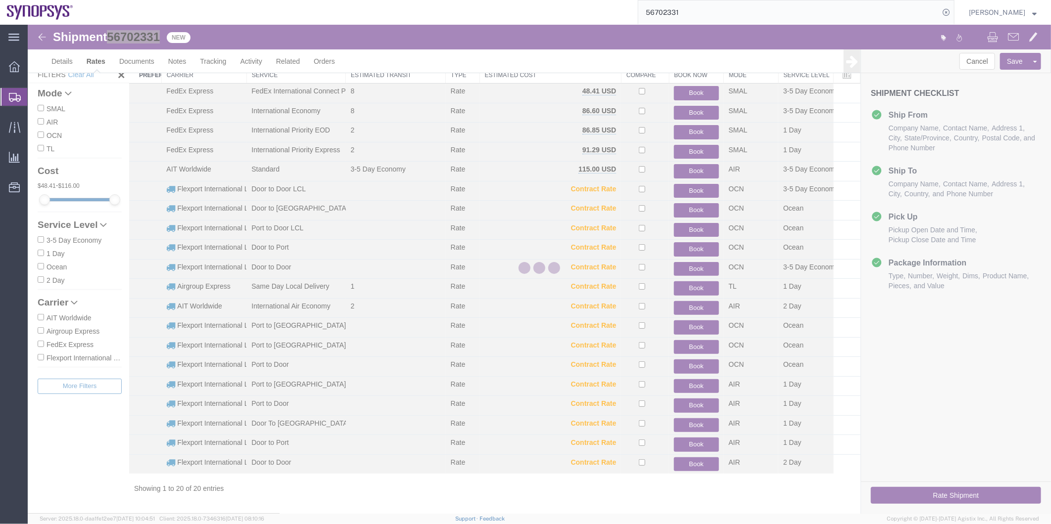
scroll to position [30, 0]
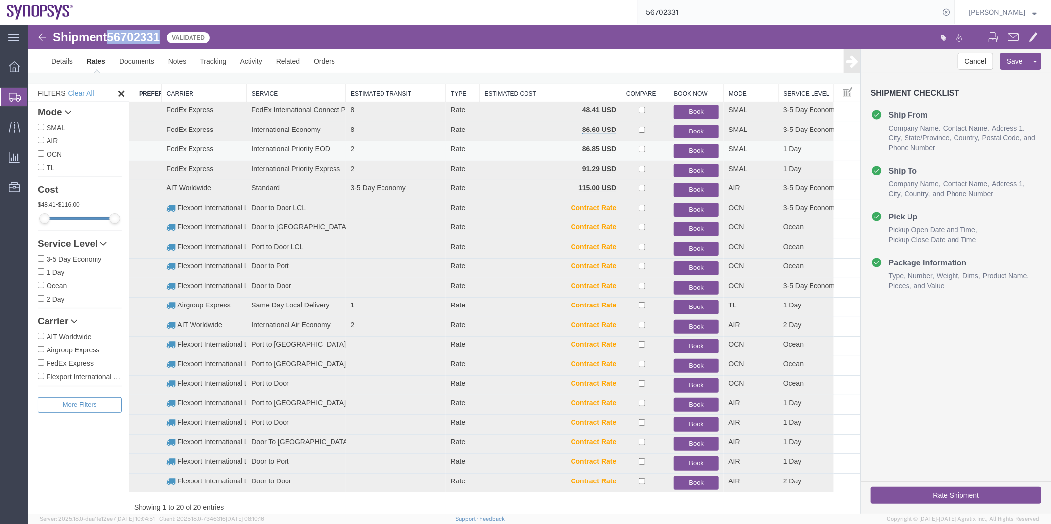
click at [688, 150] on button "Book" at bounding box center [695, 150] width 45 height 14
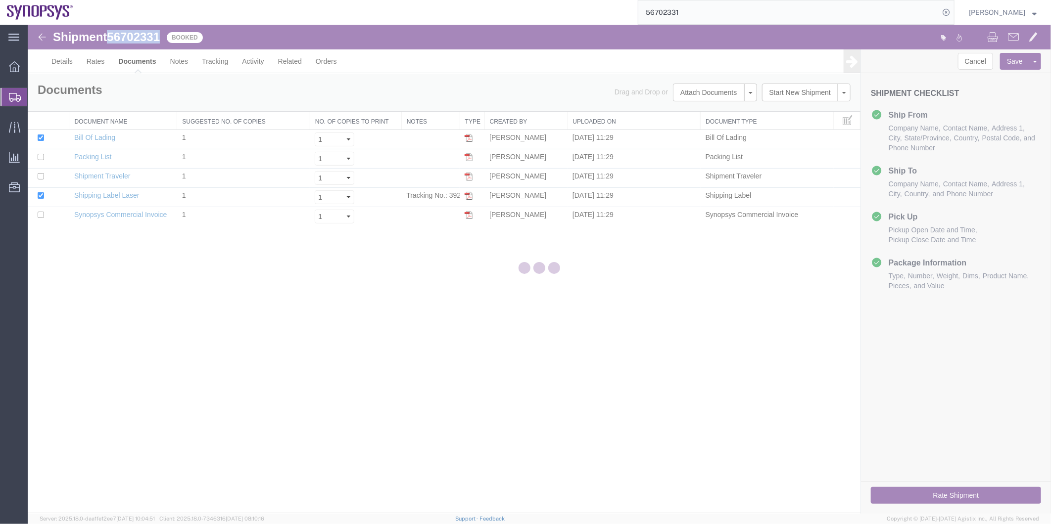
scroll to position [0, 0]
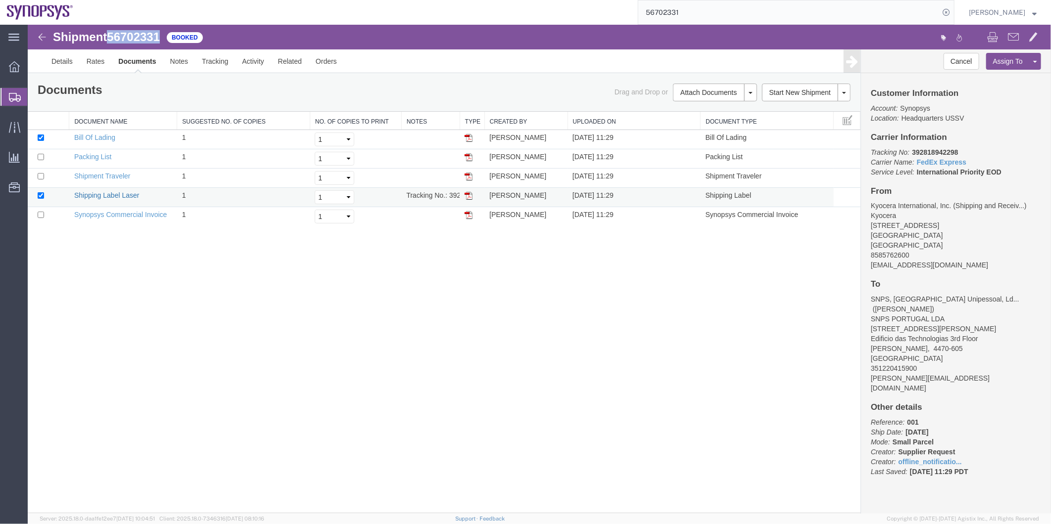
click at [116, 193] on link "Shipping Label Laser" at bounding box center [106, 195] width 65 height 8
click at [122, 216] on link "Synopsys Commercial Invoice" at bounding box center [120, 214] width 93 height 8
click at [99, 160] on td "Packing List" at bounding box center [123, 158] width 108 height 19
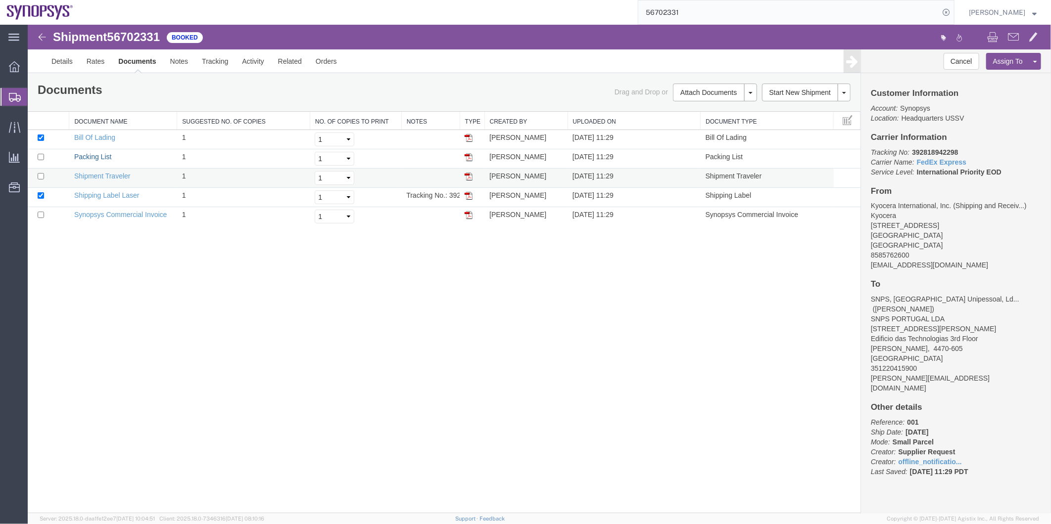
drag, startPoint x: 97, startPoint y: 151, endPoint x: 188, endPoint y: 181, distance: 95.8
click at [97, 152] on link "Packing List" at bounding box center [92, 156] width 37 height 8
click at [0, 0] on span "Shipment Manager" at bounding box center [0, 0] width 0 height 0
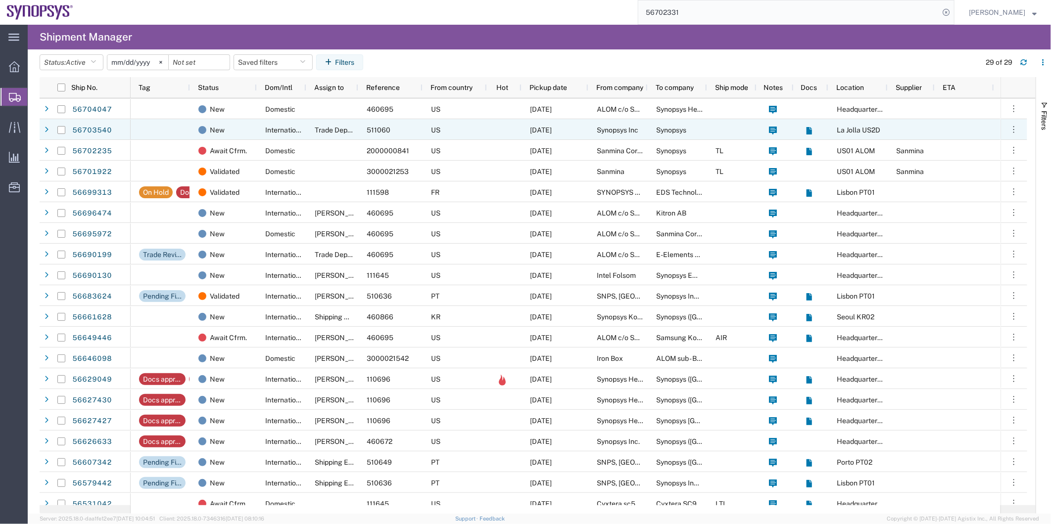
click at [467, 130] on div "US" at bounding box center [455, 129] width 64 height 21
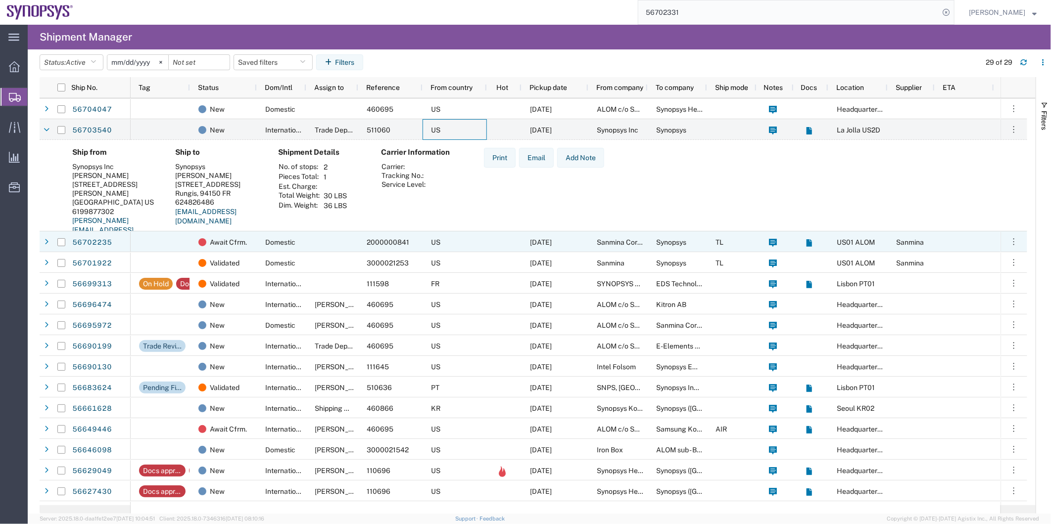
click at [327, 245] on div at bounding box center [332, 242] width 52 height 21
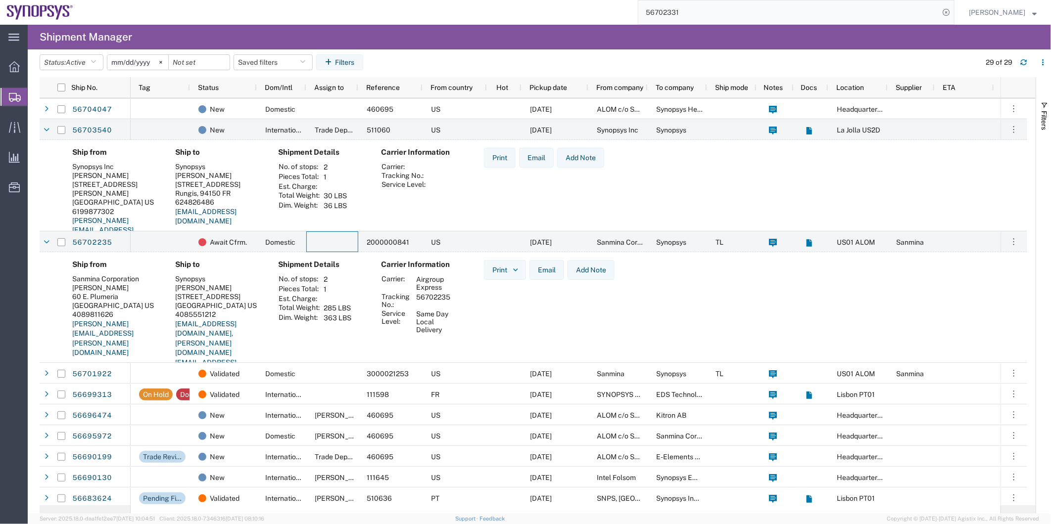
scroll to position [165, 0]
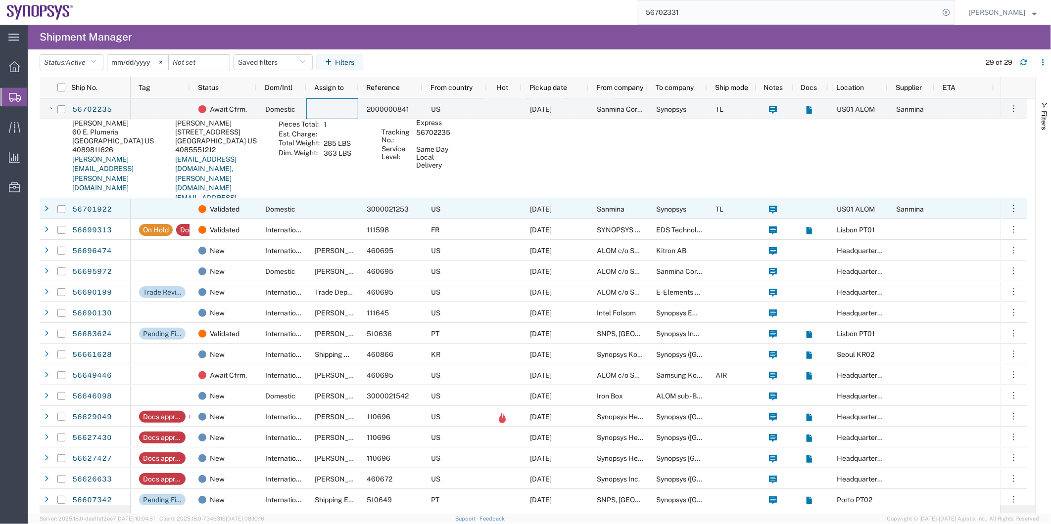
click at [324, 210] on div at bounding box center [332, 208] width 52 height 21
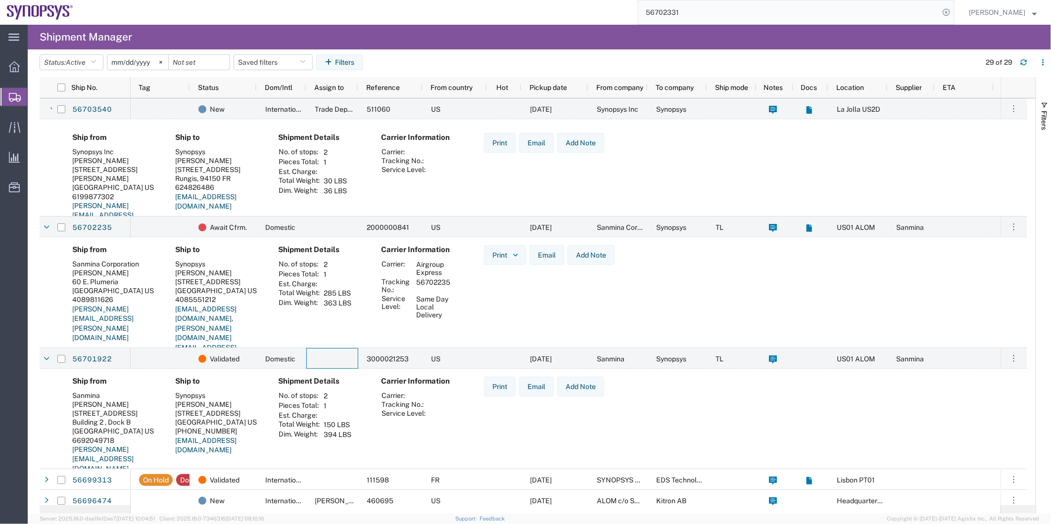
scroll to position [0, 0]
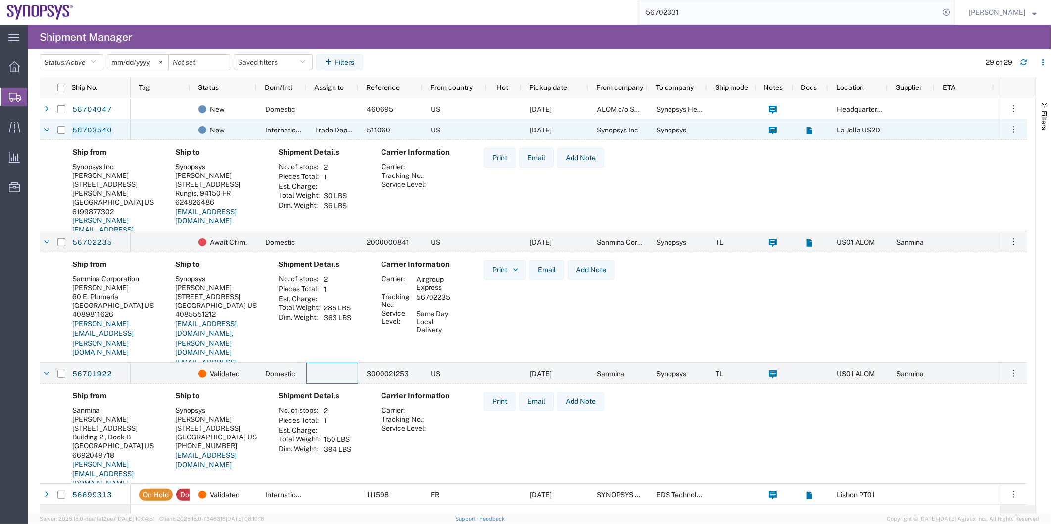
click at [95, 130] on link "56703540" at bounding box center [92, 131] width 41 height 16
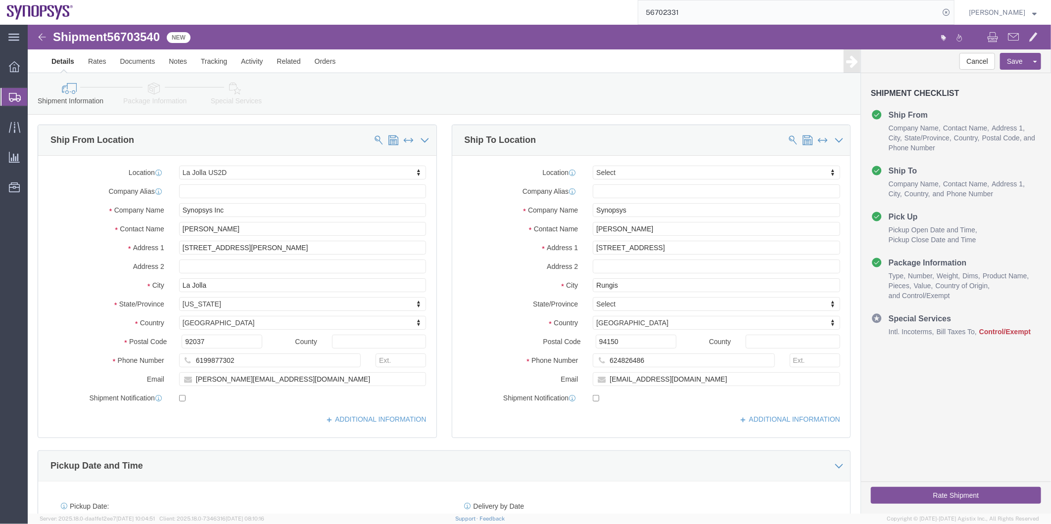
select select "63192"
select select
click div "Shipment Information Package Information Special Services"
click icon
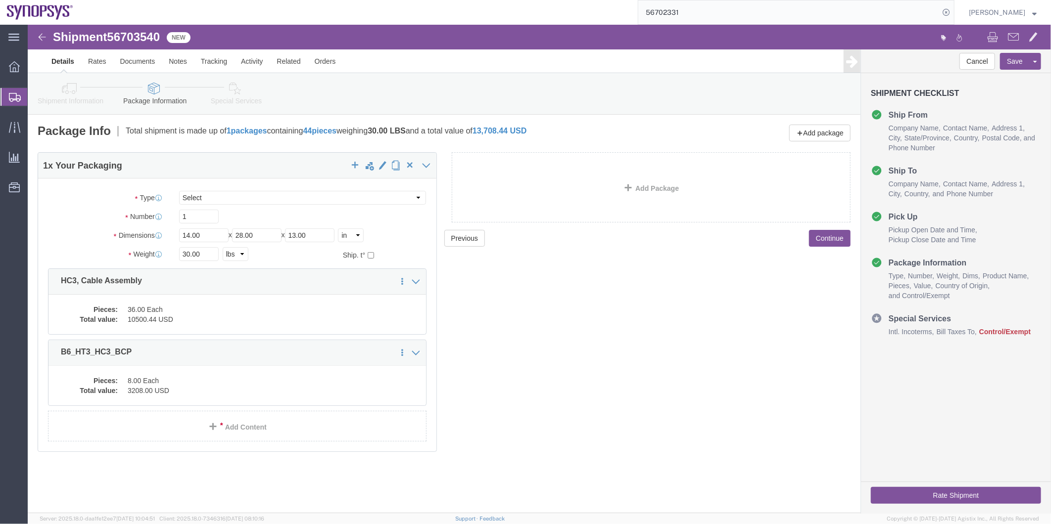
click at [0, 0] on span "Shipment Manager" at bounding box center [0, 0] width 0 height 0
